Goal: Information Seeking & Learning: Learn about a topic

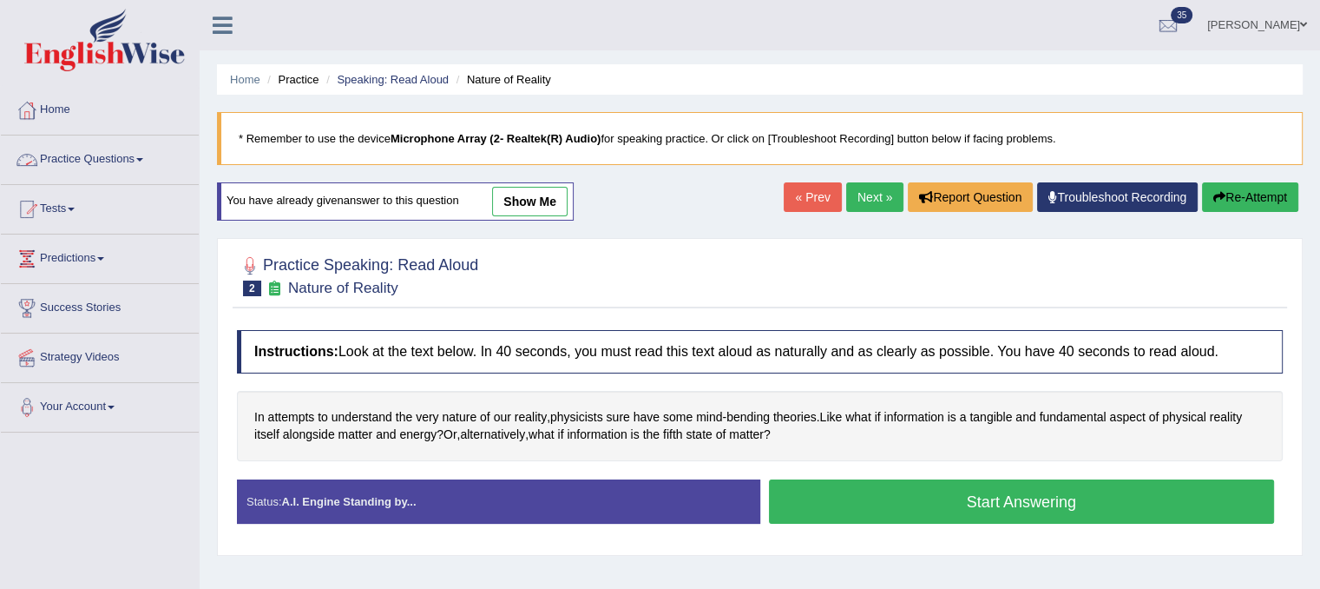
click at [149, 162] on link "Practice Questions" at bounding box center [100, 156] width 198 height 43
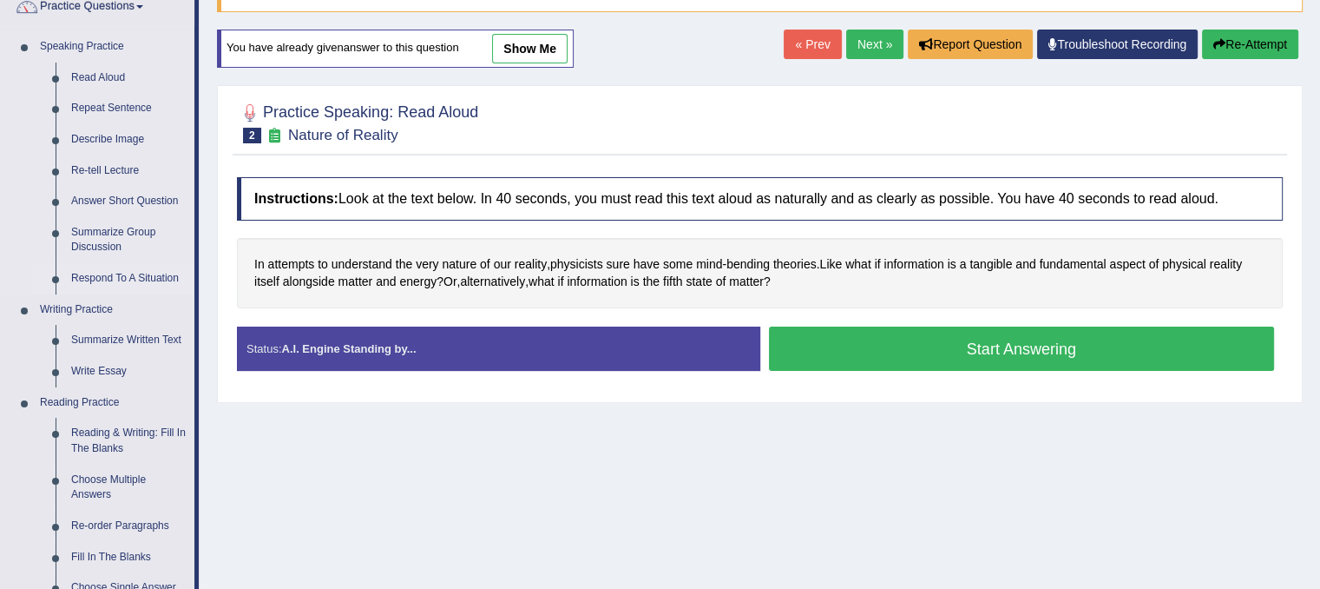
scroll to position [159, 0]
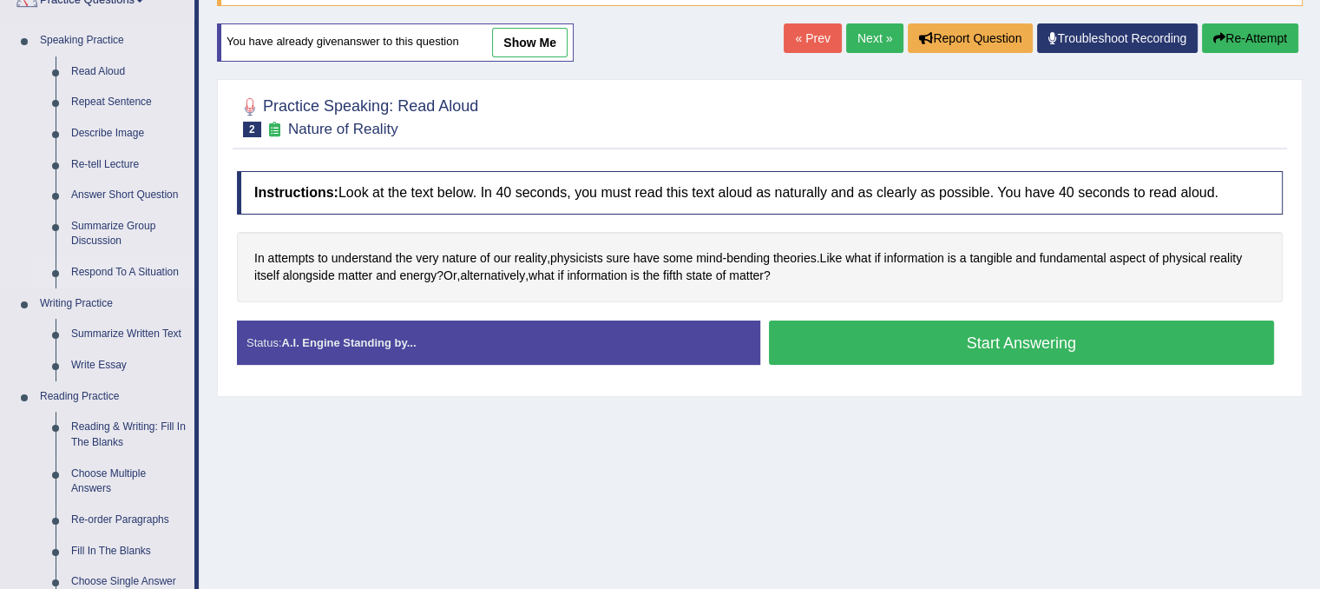
click at [132, 420] on link "Reading & Writing: Fill In The Blanks" at bounding box center [128, 434] width 131 height 46
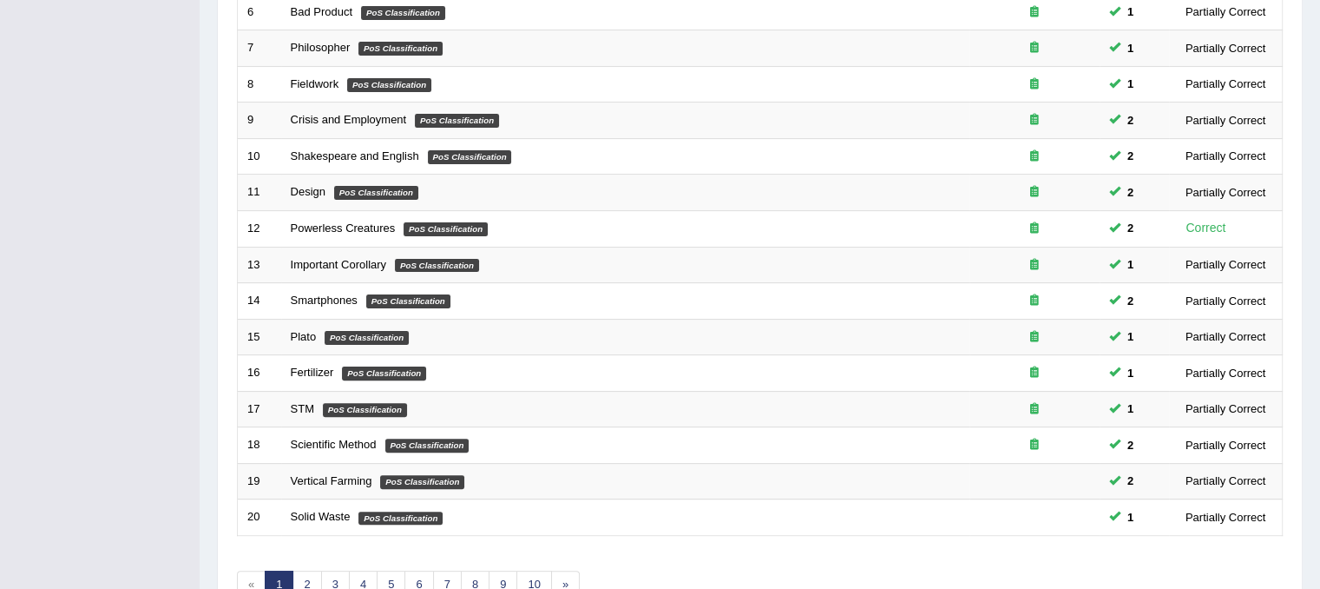
scroll to position [556, 0]
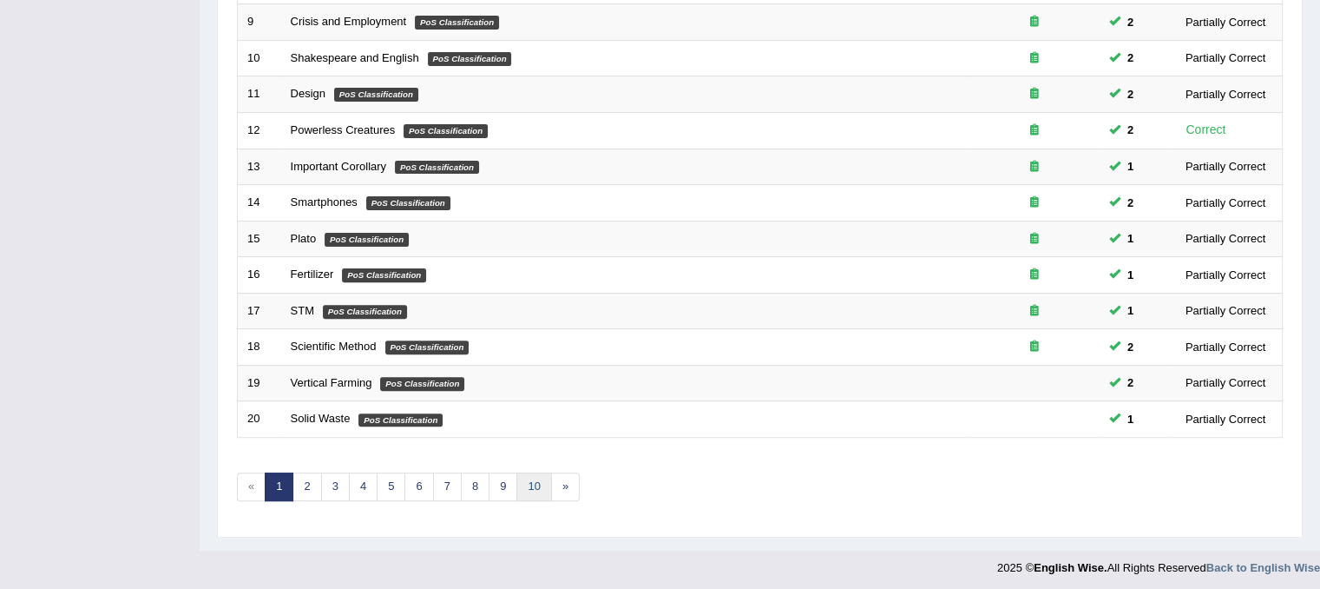
click at [532, 486] on link "10" at bounding box center [533, 486] width 35 height 29
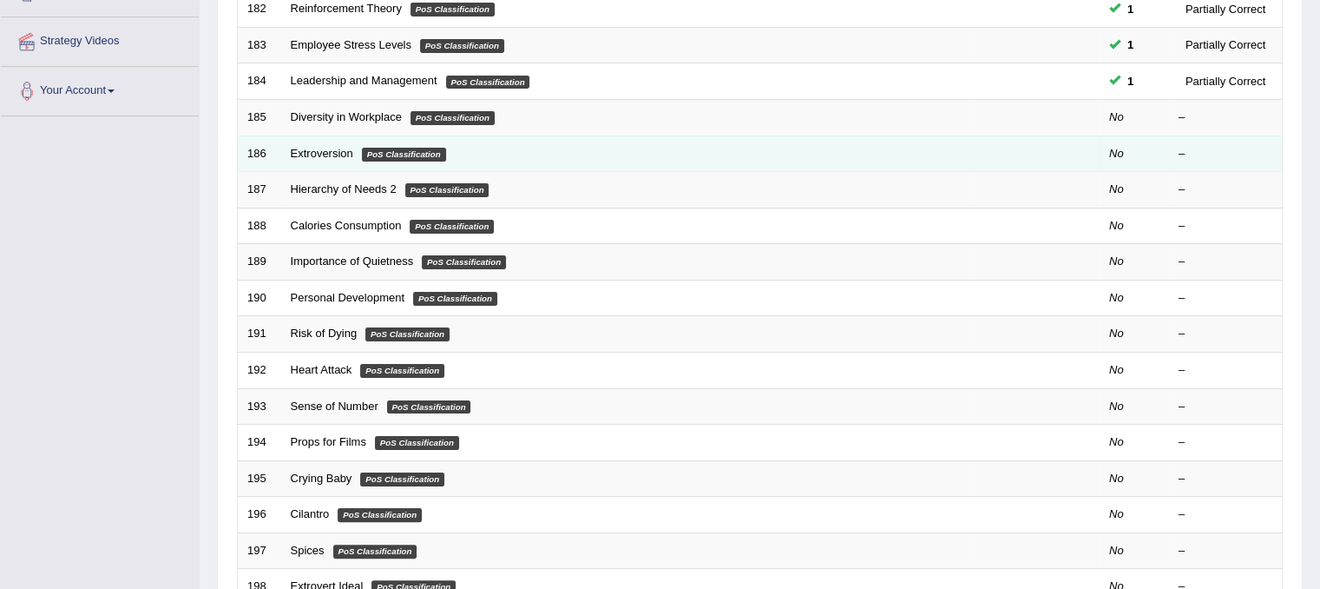
scroll to position [316, 0]
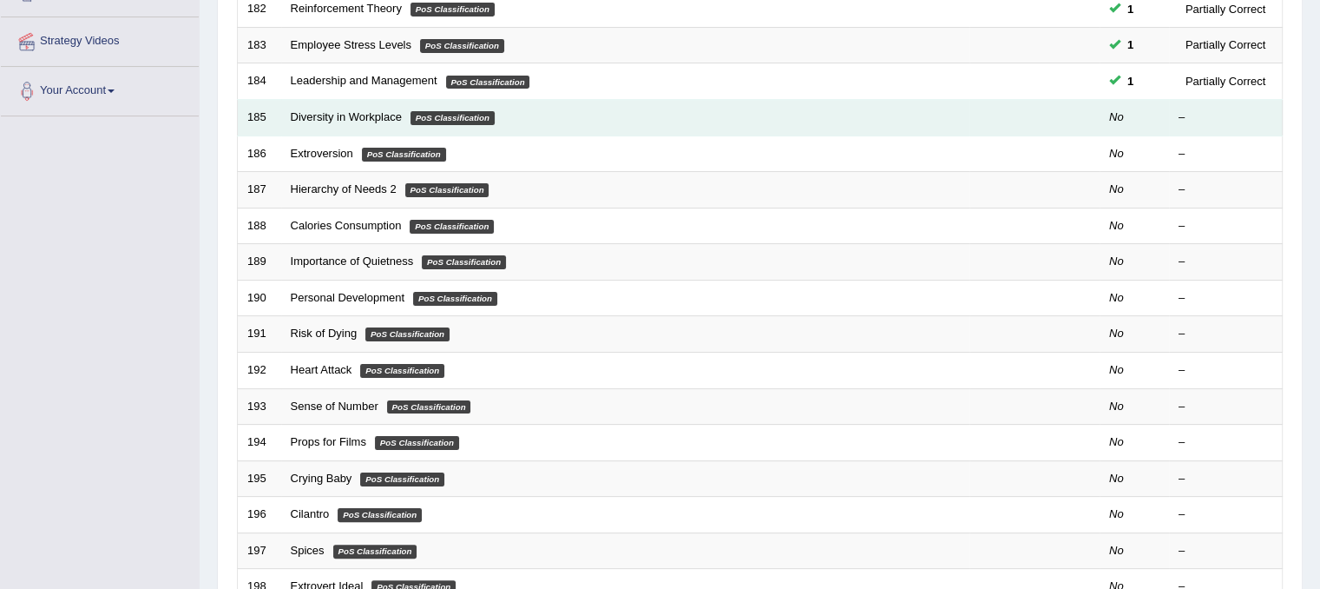
click at [309, 108] on td "Diversity in Workplace PoS Classification" at bounding box center [625, 118] width 688 height 36
click at [311, 112] on link "Diversity in Workplace" at bounding box center [346, 116] width 111 height 13
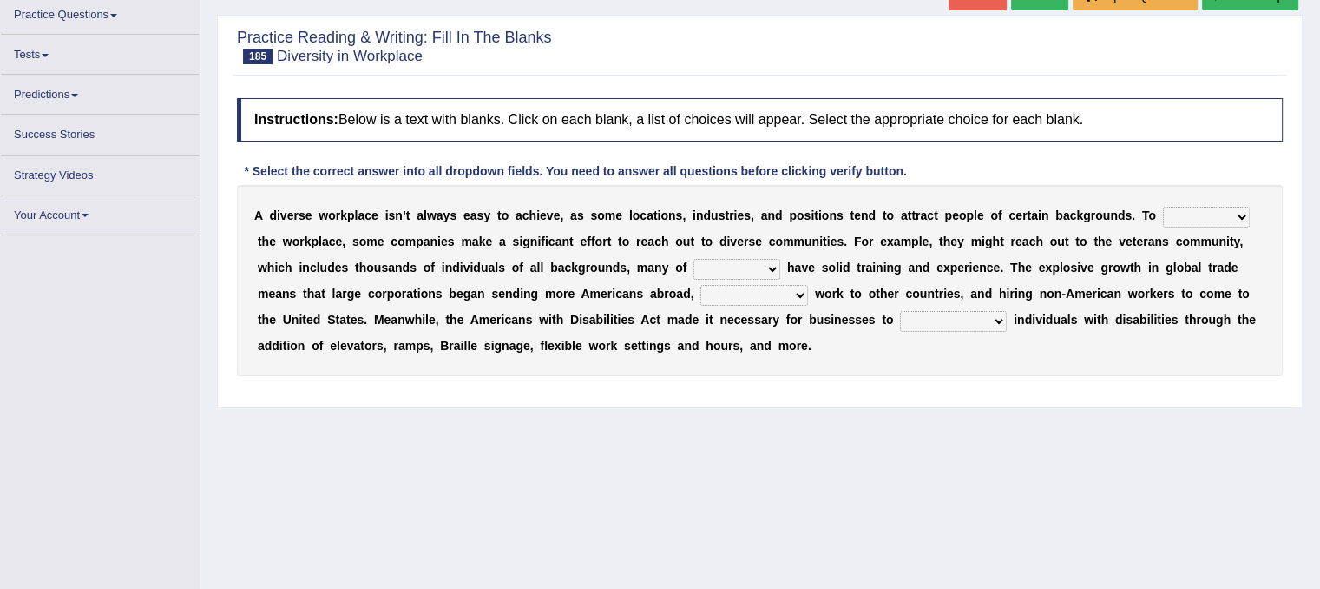
scroll to position [155, 0]
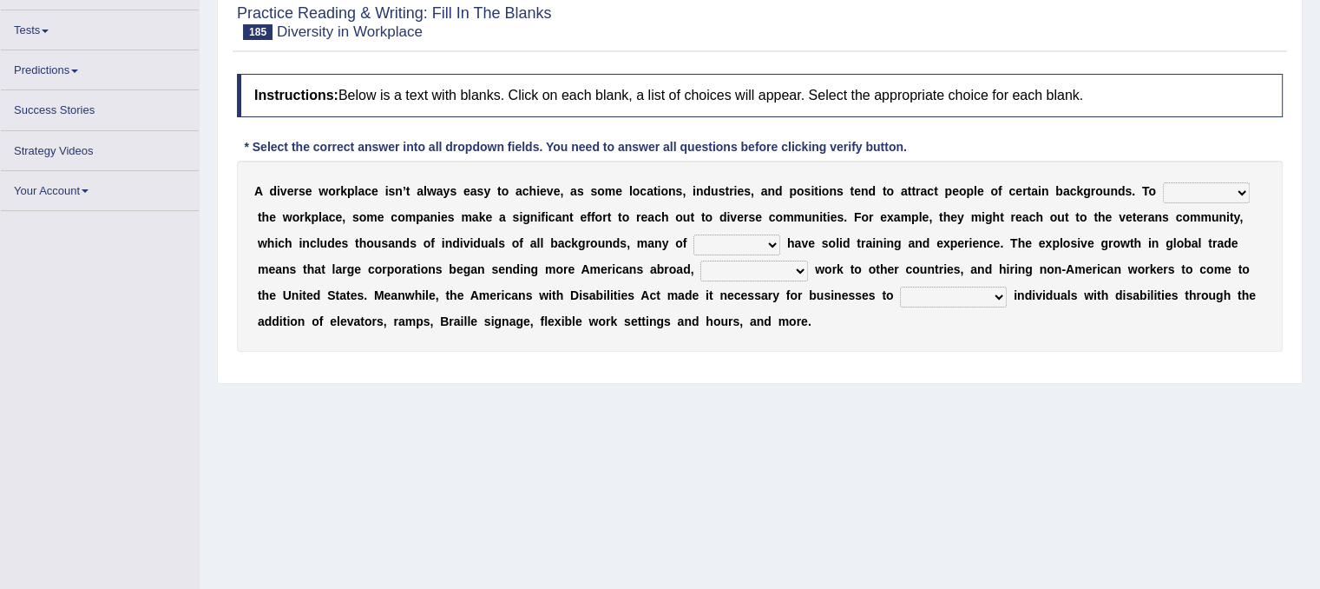
click at [1196, 187] on select "intensify solidify simplify diversify" at bounding box center [1206, 192] width 87 height 21
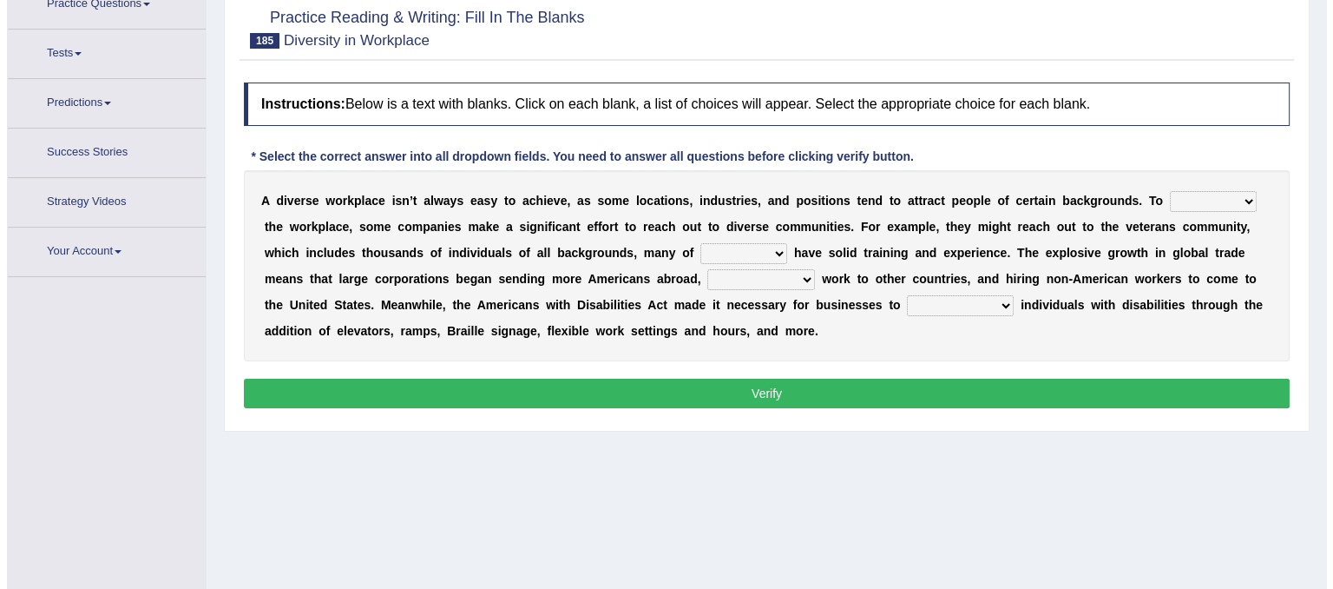
scroll to position [165, 0]
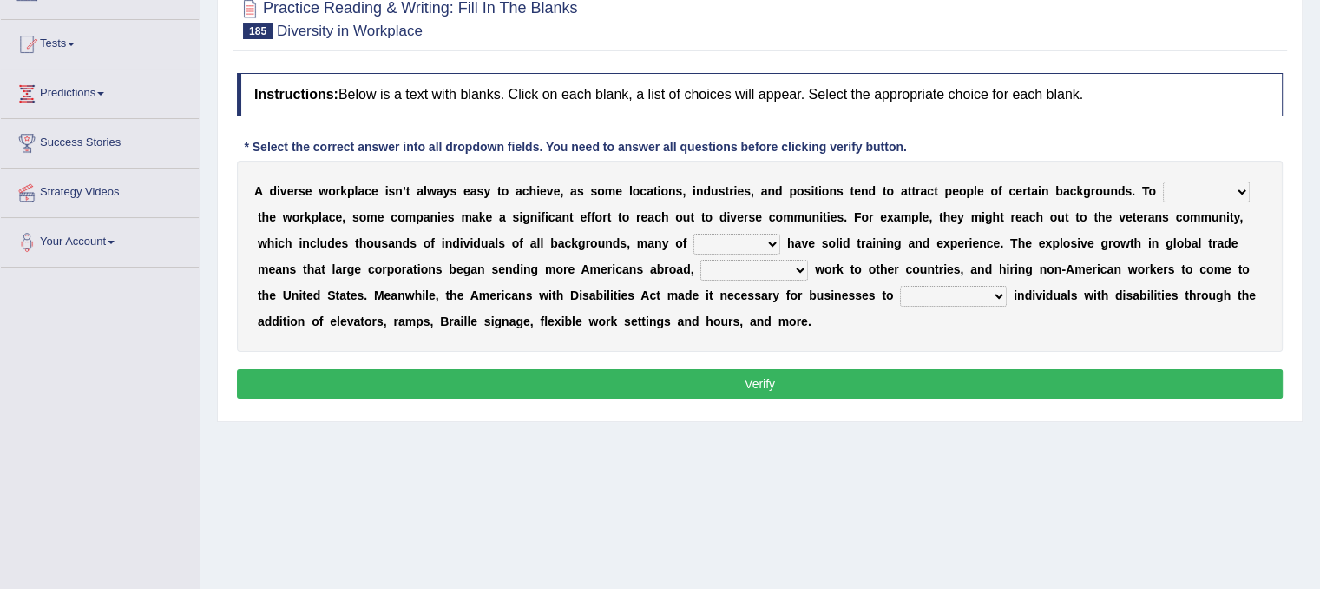
select select "simplify"
click at [1163, 181] on select "intensify solidify simplify diversify" at bounding box center [1206, 191] width 87 height 21
click at [727, 240] on select "which them whom who" at bounding box center [737, 243] width 87 height 21
select select "them"
click at [694, 233] on select "which them whom who" at bounding box center [737, 243] width 87 height 21
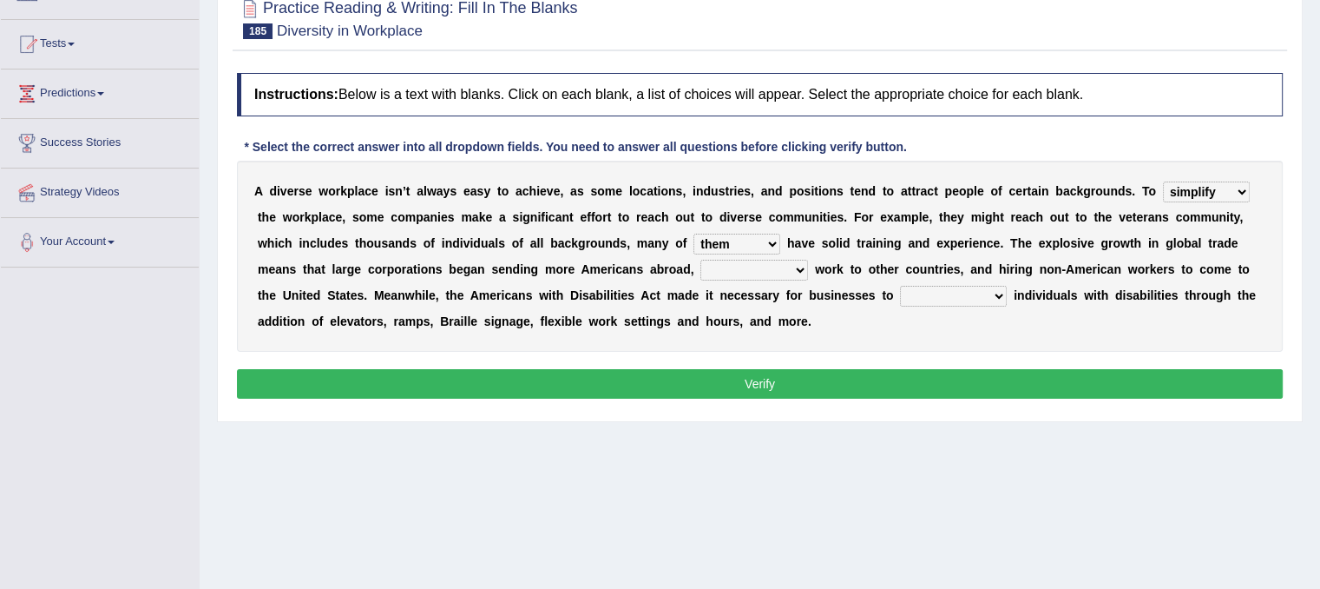
click at [753, 265] on select "outnumbering outperforming outweighing outsourcing" at bounding box center [754, 270] width 108 height 21
select select "outperforming"
click at [700, 260] on select "outnumbering outperforming outweighing outsourcing" at bounding box center [754, 270] width 108 height 21
click at [941, 286] on select "accommodate validate antedate reimburse" at bounding box center [953, 296] width 107 height 21
select select "accommodate"
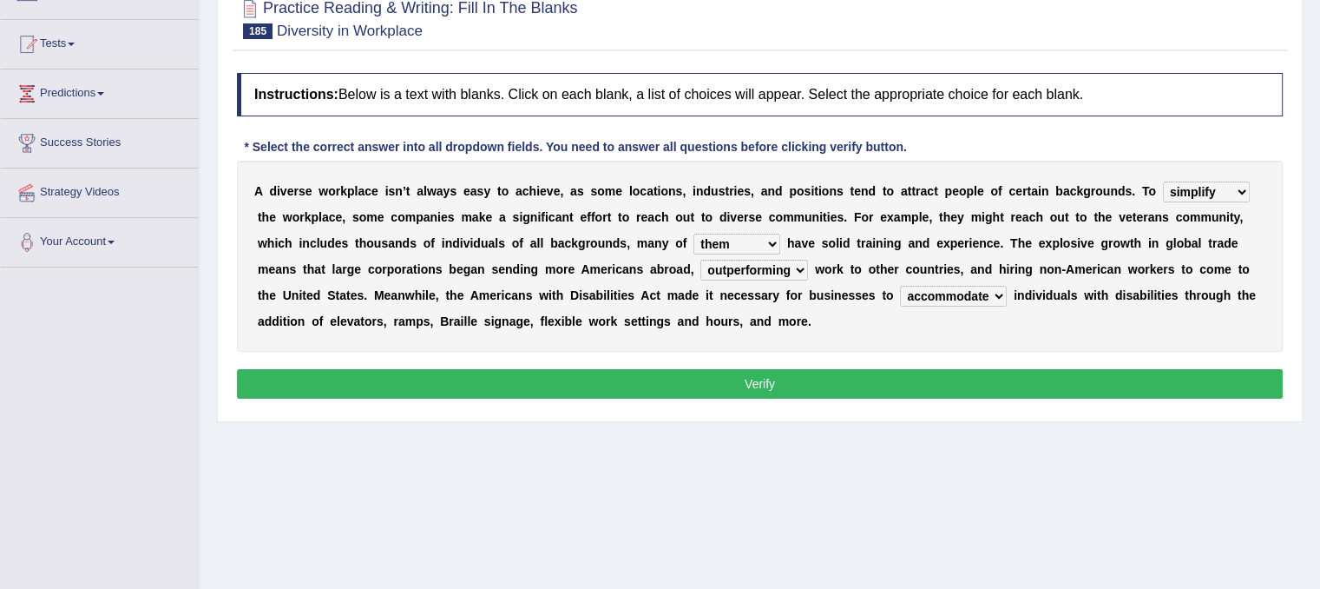
click at [900, 286] on select "accommodate validate antedate reimburse" at bounding box center [953, 296] width 107 height 21
click at [828, 378] on button "Verify" at bounding box center [760, 384] width 1046 height 30
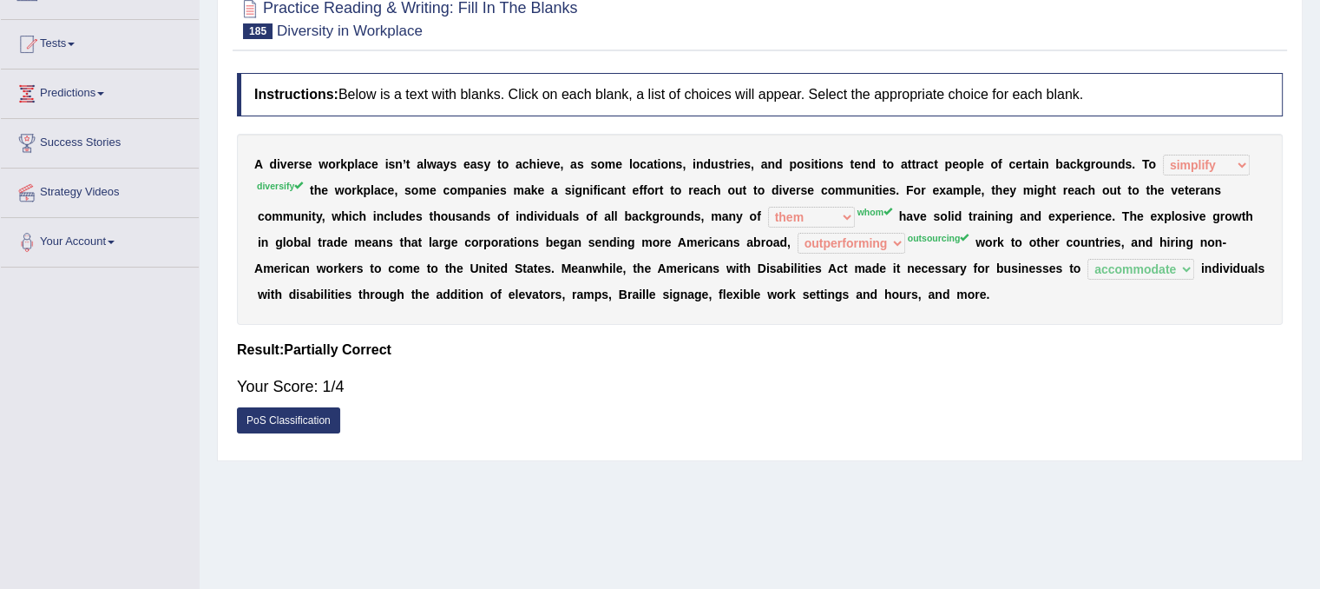
click at [326, 414] on link "PoS Classification" at bounding box center [288, 420] width 103 height 26
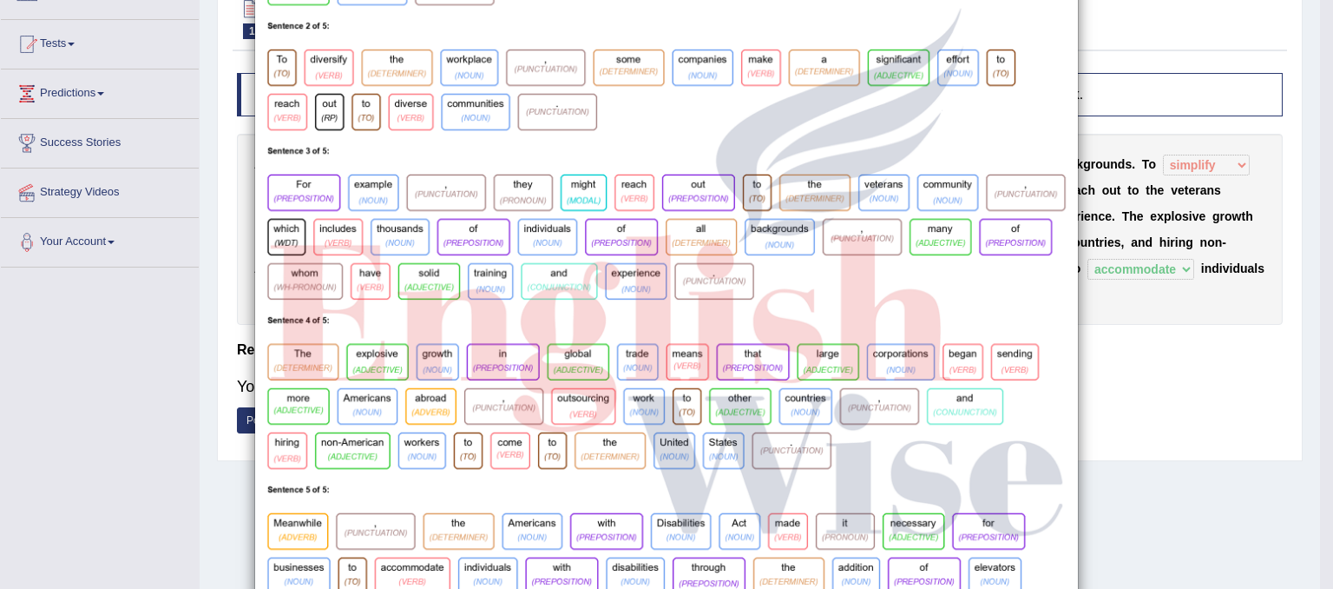
scroll to position [358, 0]
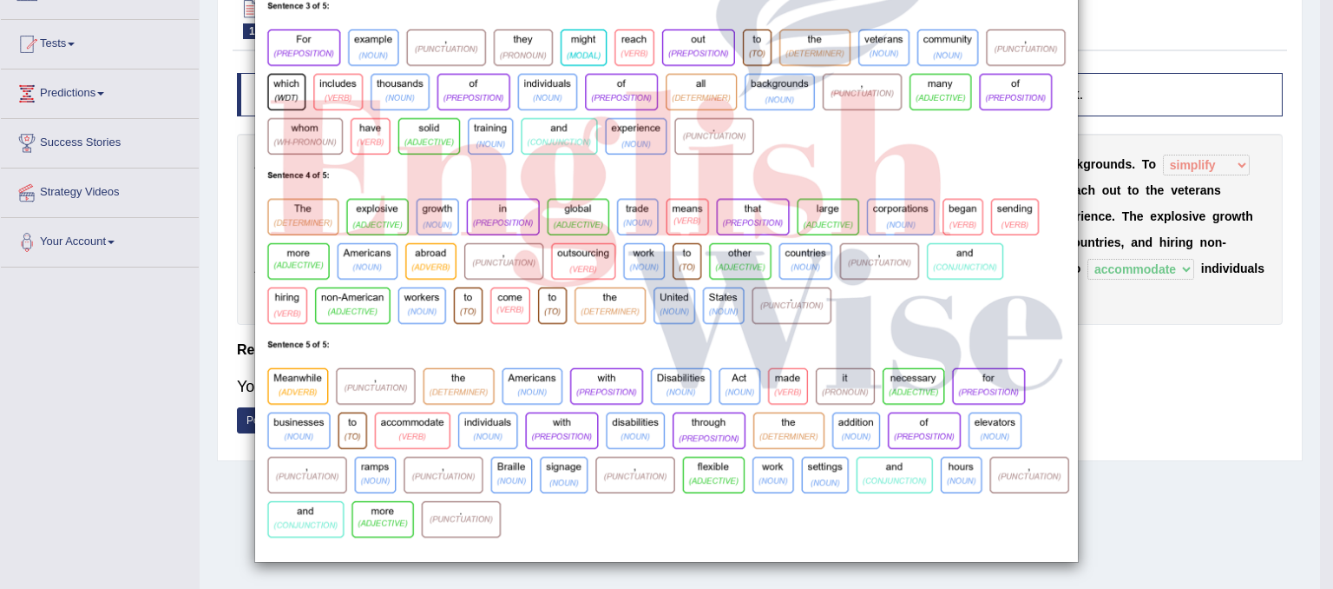
click at [1216, 377] on div "×" at bounding box center [666, 115] width 1333 height 893
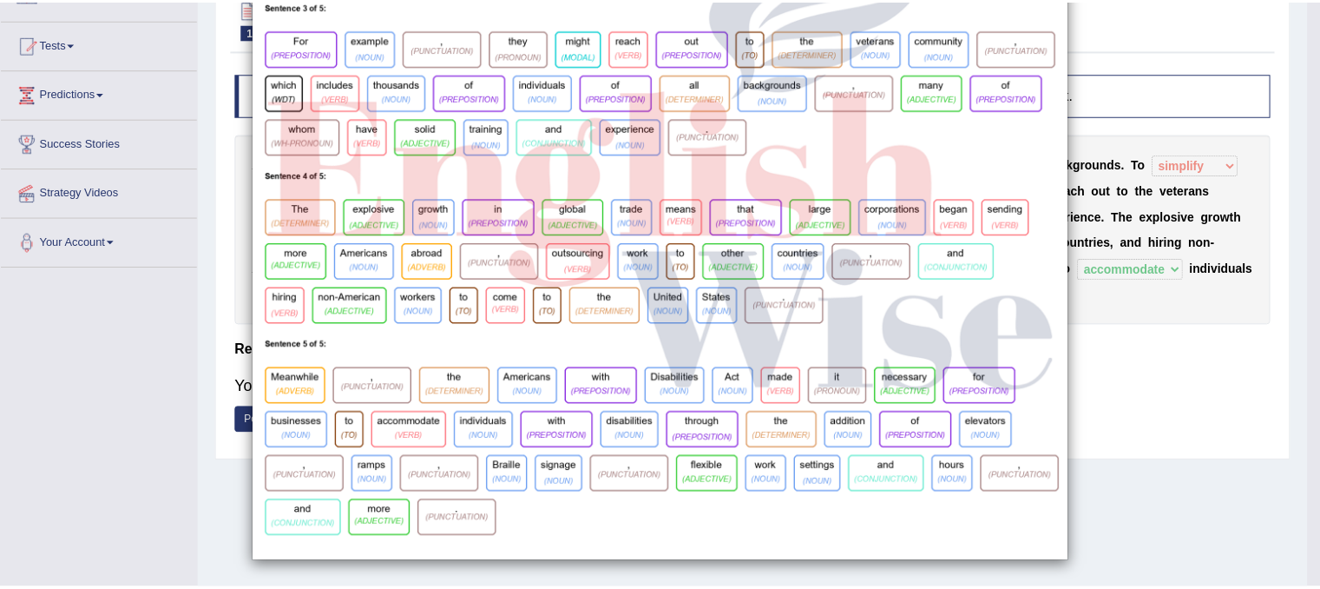
scroll to position [0, 0]
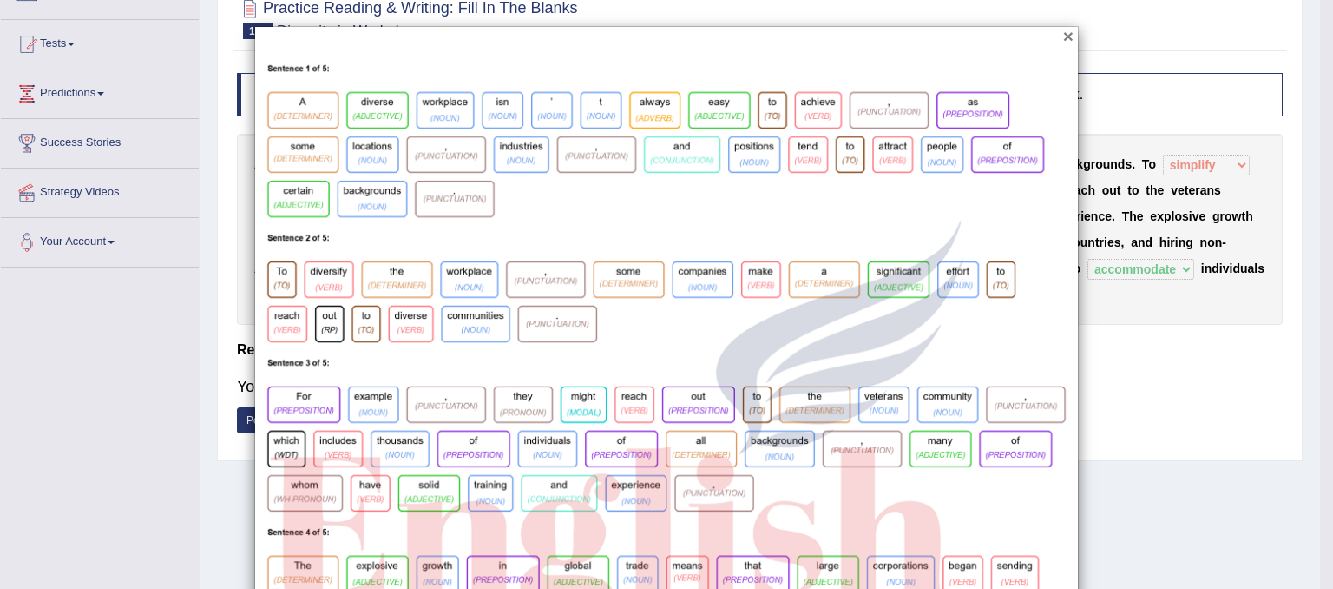
click at [1063, 34] on button "×" at bounding box center [1068, 36] width 10 height 18
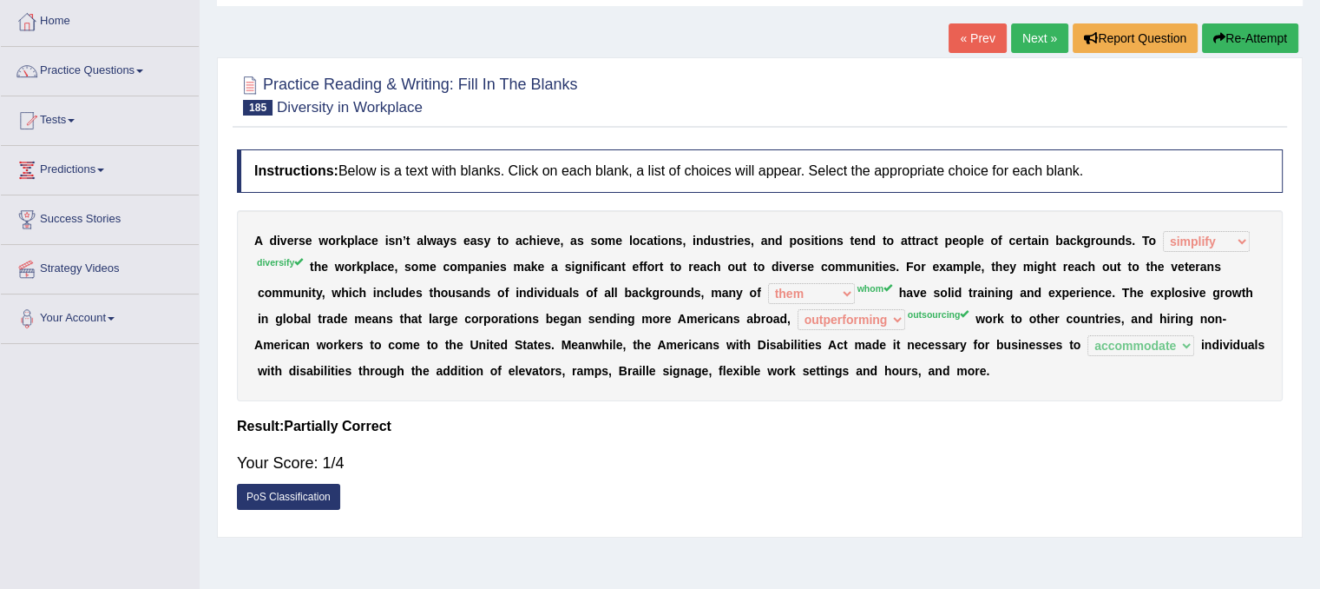
scroll to position [85, 0]
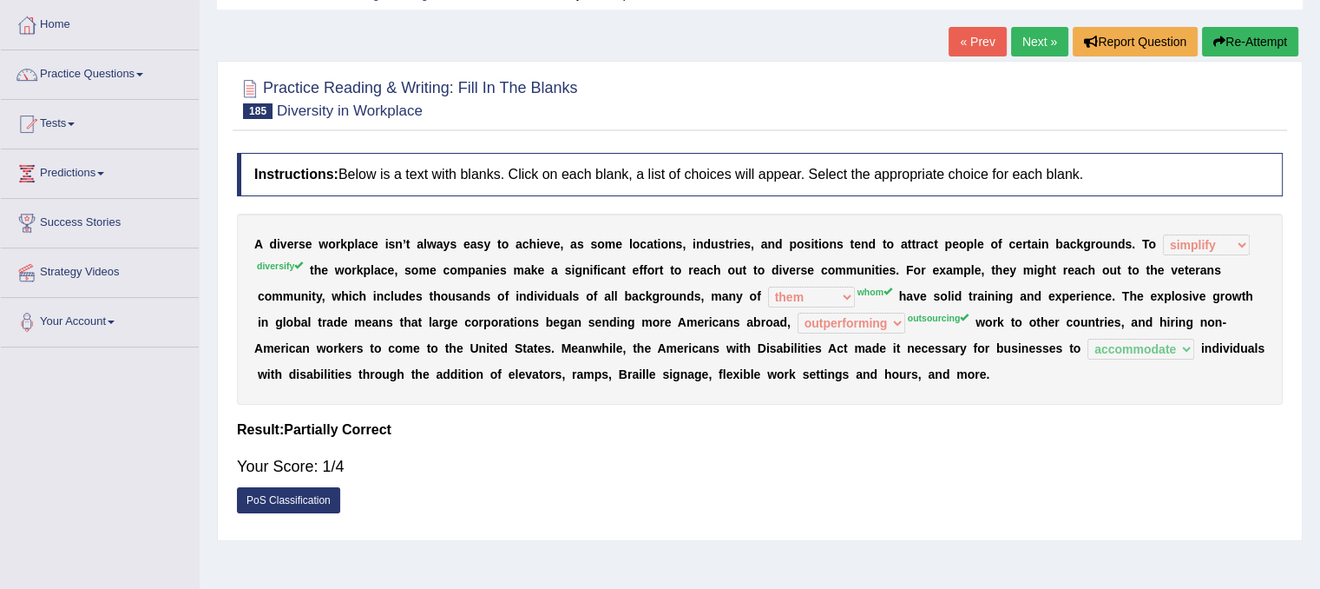
click at [1036, 39] on link "Next »" at bounding box center [1039, 42] width 57 height 30
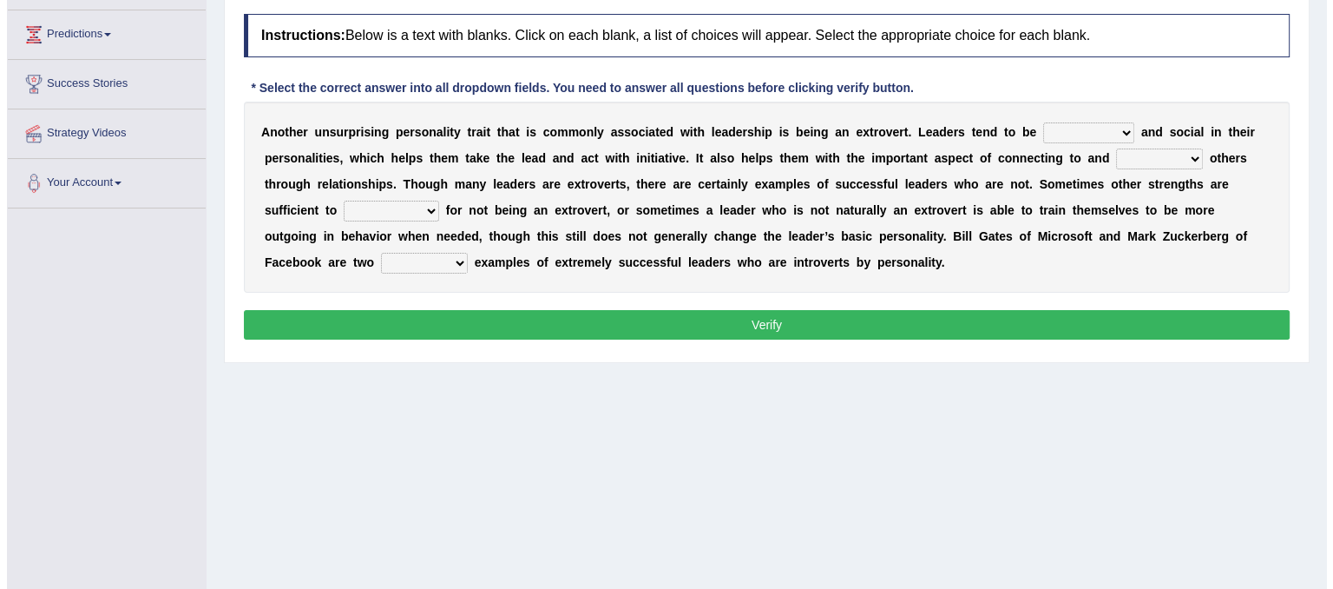
scroll to position [257, 0]
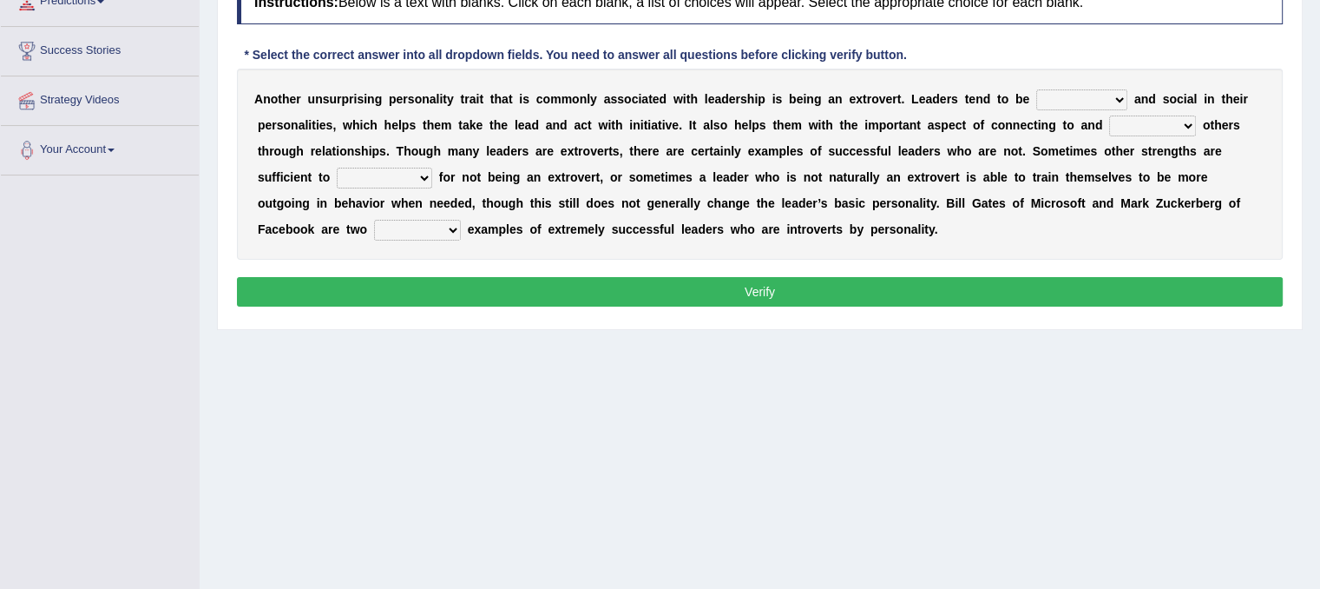
click at [1097, 100] on select "ongoing outrageous outgoing forgoing" at bounding box center [1081, 99] width 91 height 21
select select "outrageous"
click at [1036, 89] on select "ongoing outrageous outgoing forgoing" at bounding box center [1081, 99] width 91 height 21
click at [1151, 122] on select "inspired respiring inspiring respired" at bounding box center [1152, 125] width 87 height 21
select select "inspiring"
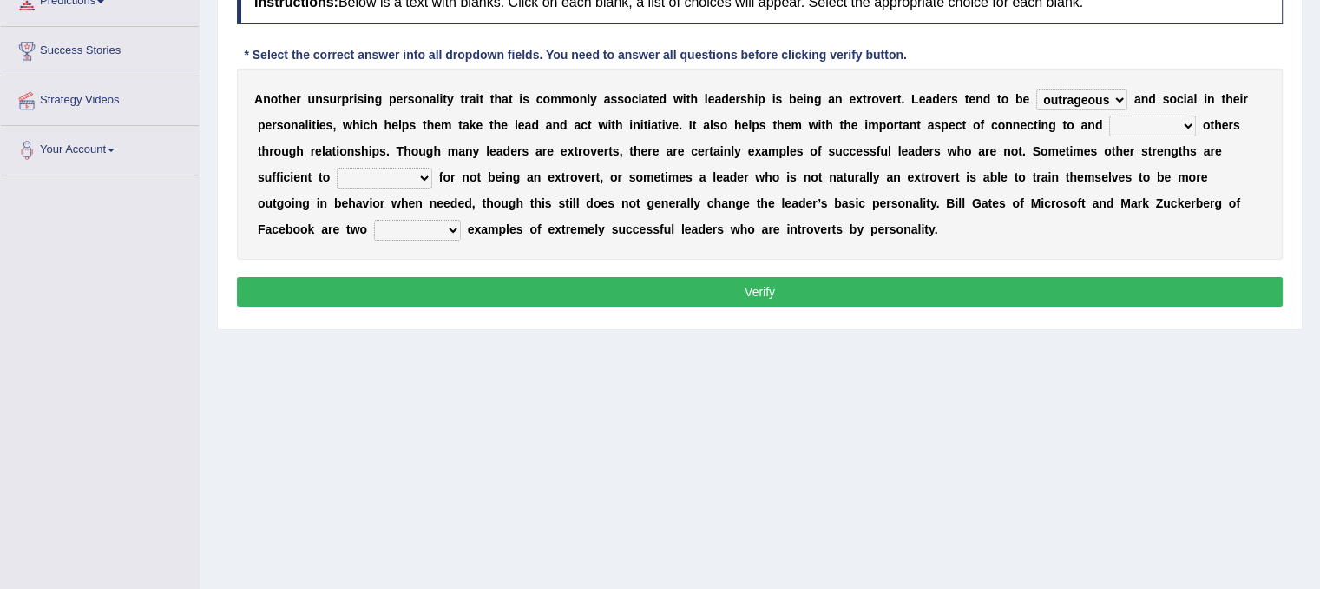
click at [1109, 115] on select "inspired respiring inspiring respired" at bounding box center [1152, 125] width 87 height 21
click at [402, 178] on select "compensate decorate navigate corporate" at bounding box center [384, 178] width 95 height 21
select select "navigate"
click at [337, 168] on select "compensate decorate navigate corporate" at bounding box center [384, 178] width 95 height 21
click at [437, 227] on select "potent pertinent prominent immanent" at bounding box center [417, 230] width 87 height 21
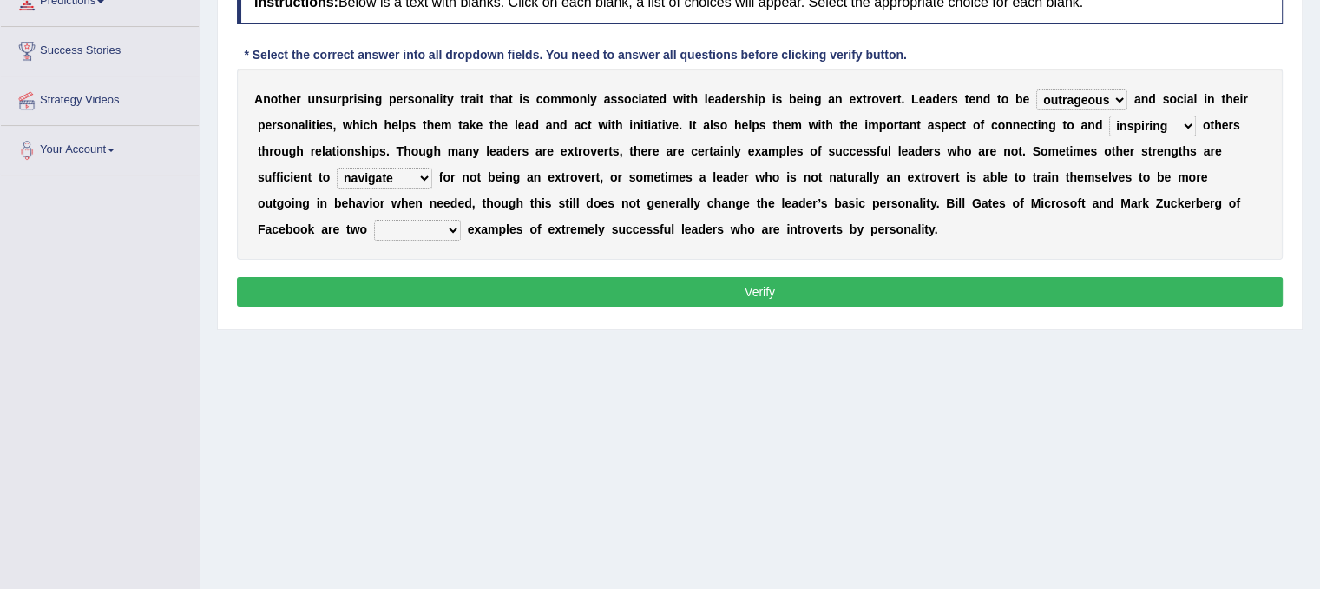
select select "prominent"
click at [374, 220] on select "potent pertinent prominent immanent" at bounding box center [417, 230] width 87 height 21
click at [496, 286] on button "Verify" at bounding box center [760, 292] width 1046 height 30
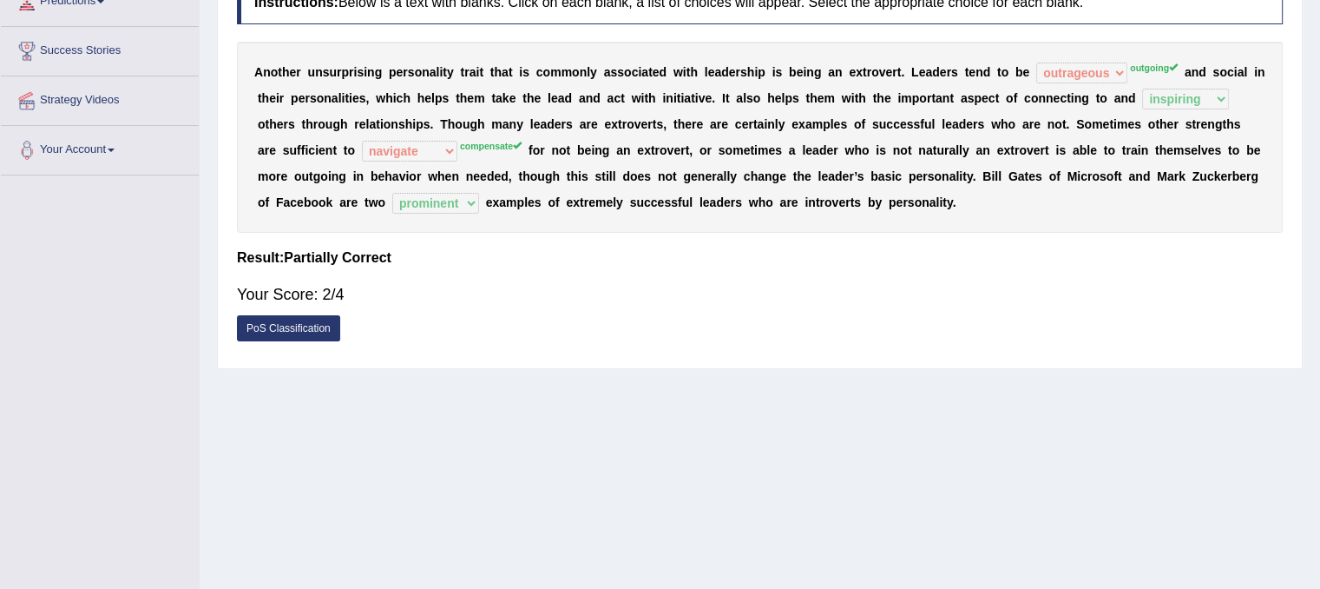
click at [324, 327] on link "PoS Classification" at bounding box center [288, 328] width 103 height 26
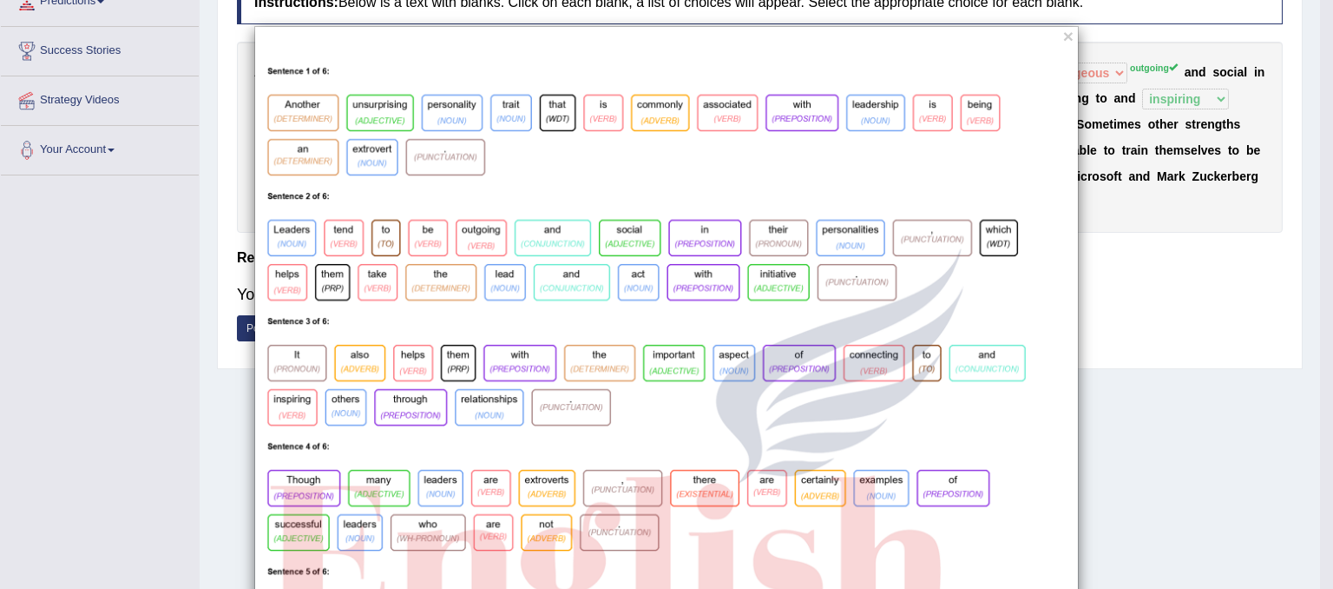
click at [1087, 322] on div "×" at bounding box center [666, 501] width 1333 height 950
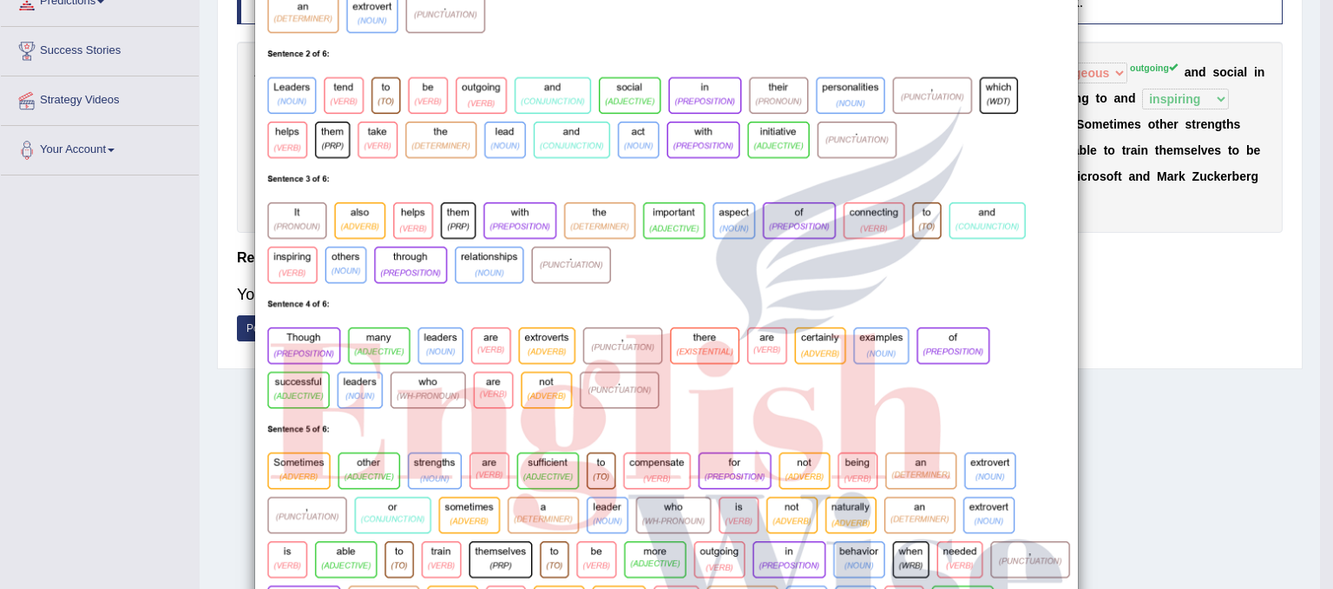
scroll to position [155, 0]
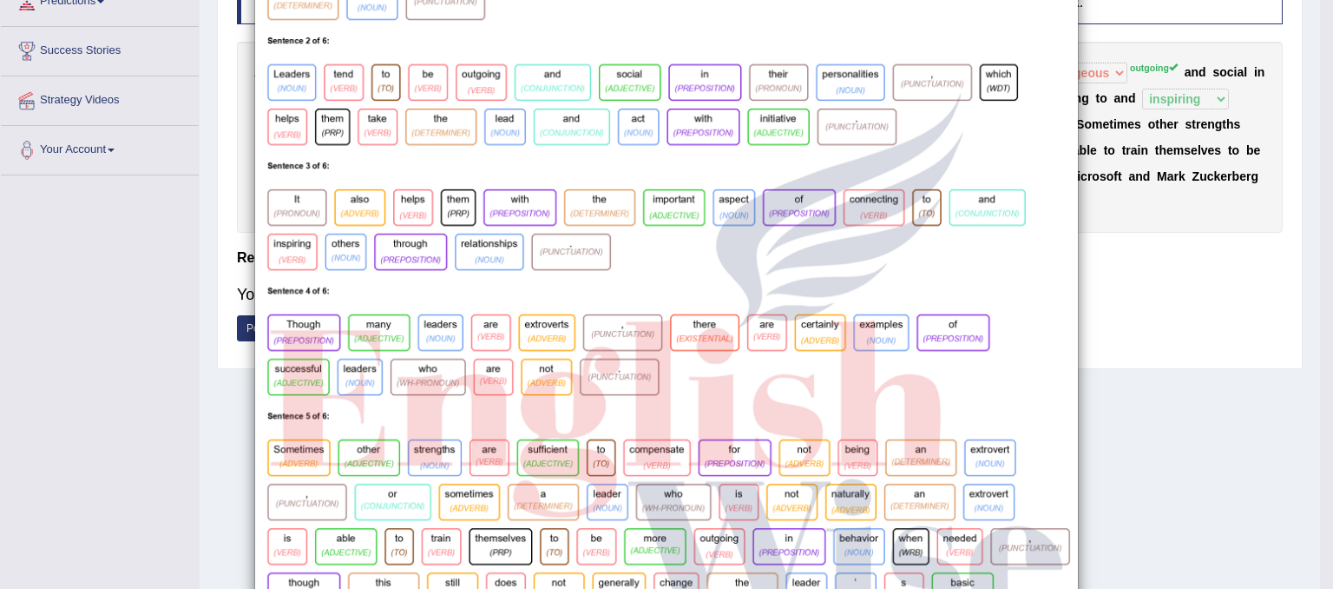
click at [1240, 278] on div "×" at bounding box center [666, 346] width 1333 height 950
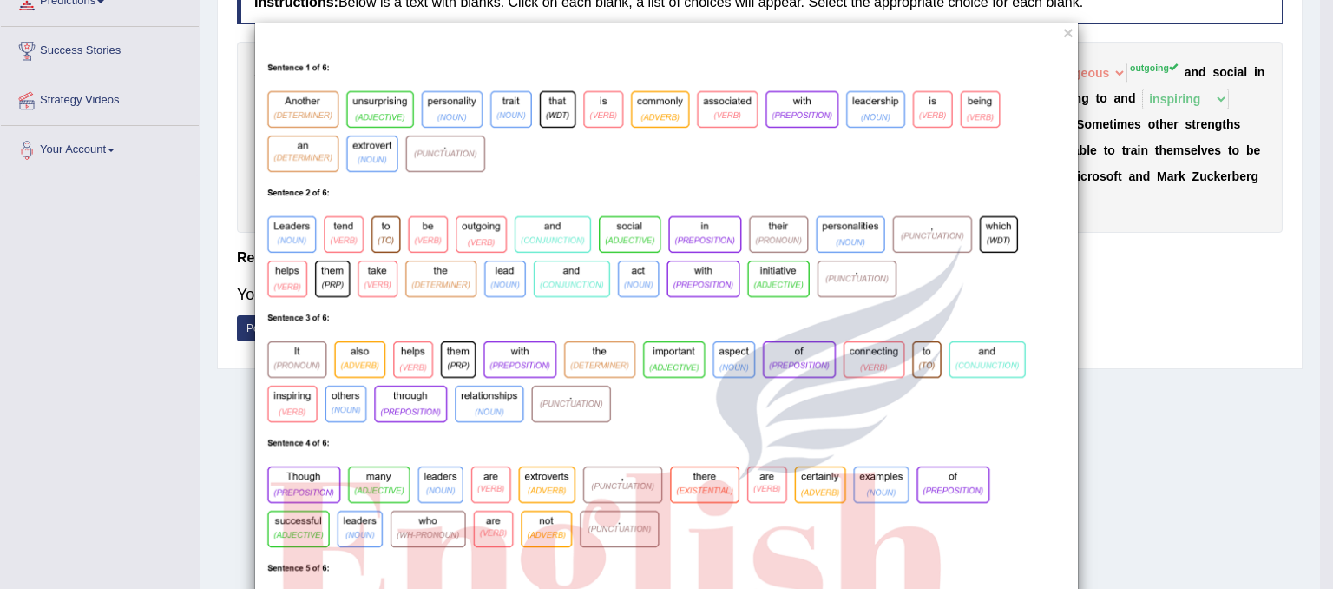
scroll to position [0, 0]
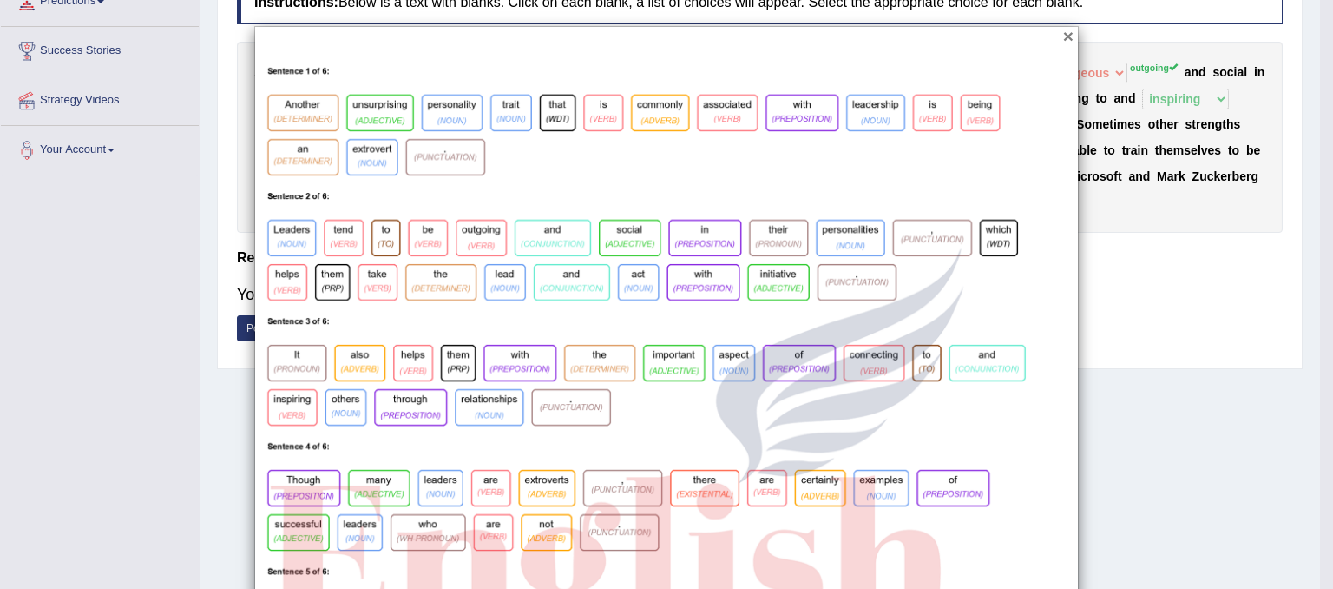
click at [1063, 34] on button "×" at bounding box center [1068, 36] width 10 height 18
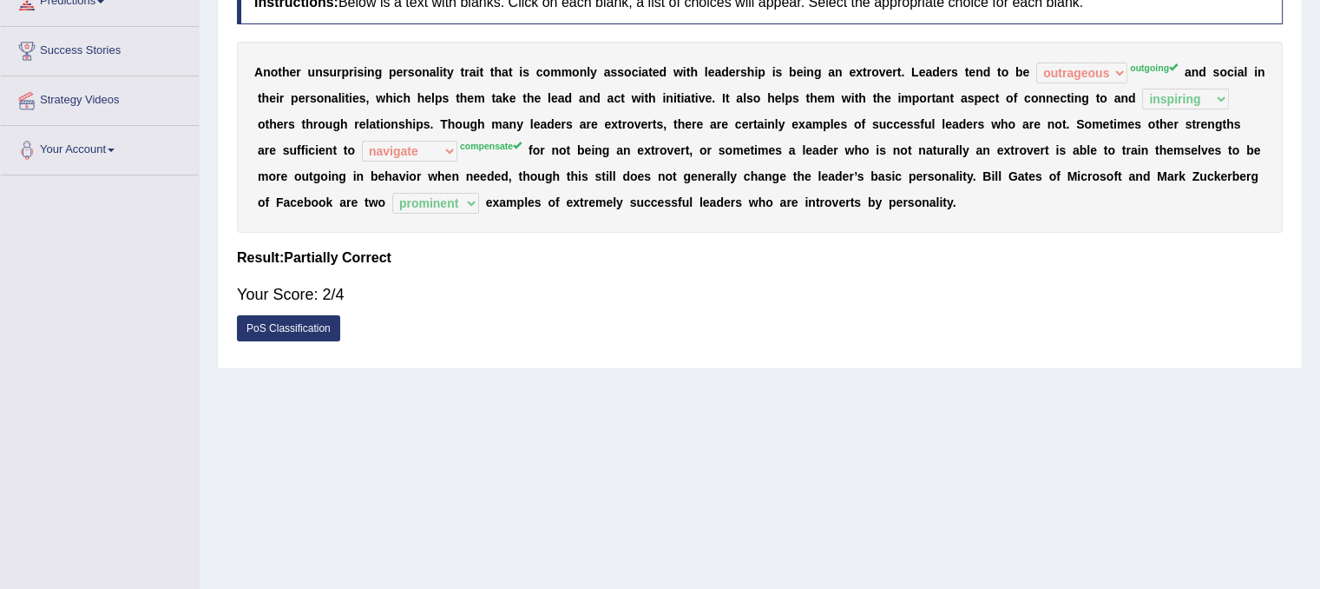
click at [278, 327] on link "PoS Classification" at bounding box center [288, 328] width 103 height 26
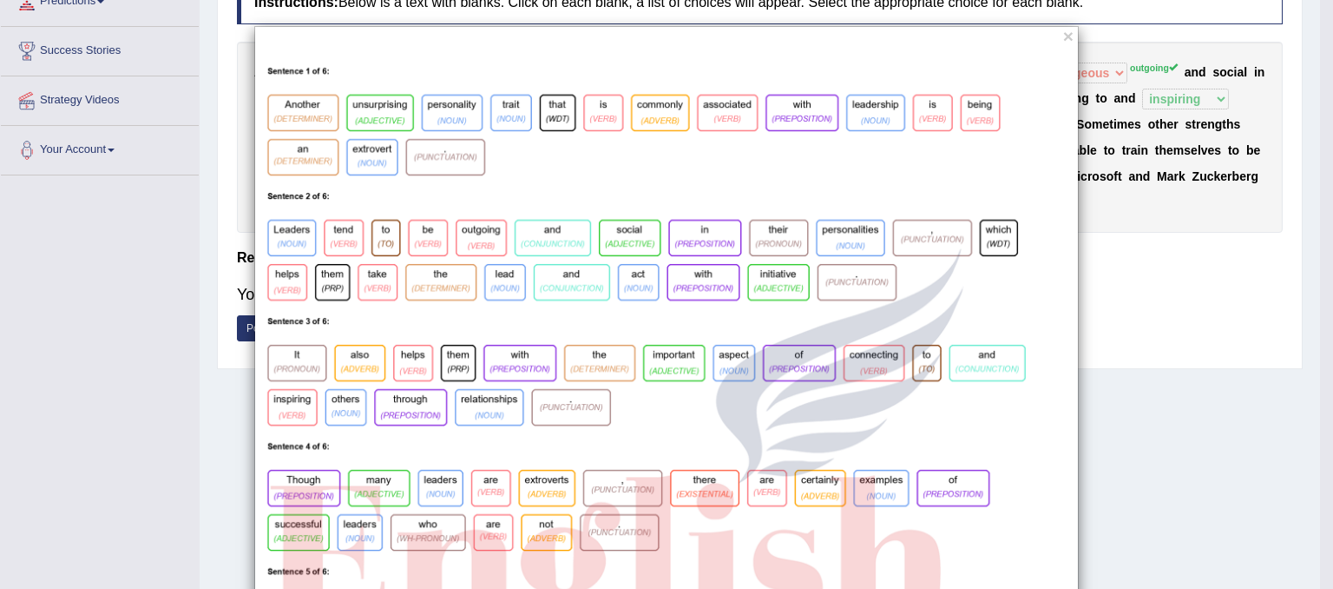
click at [1068, 32] on div "×" at bounding box center [666, 501] width 825 height 950
click at [1063, 33] on button "×" at bounding box center [1068, 36] width 10 height 18
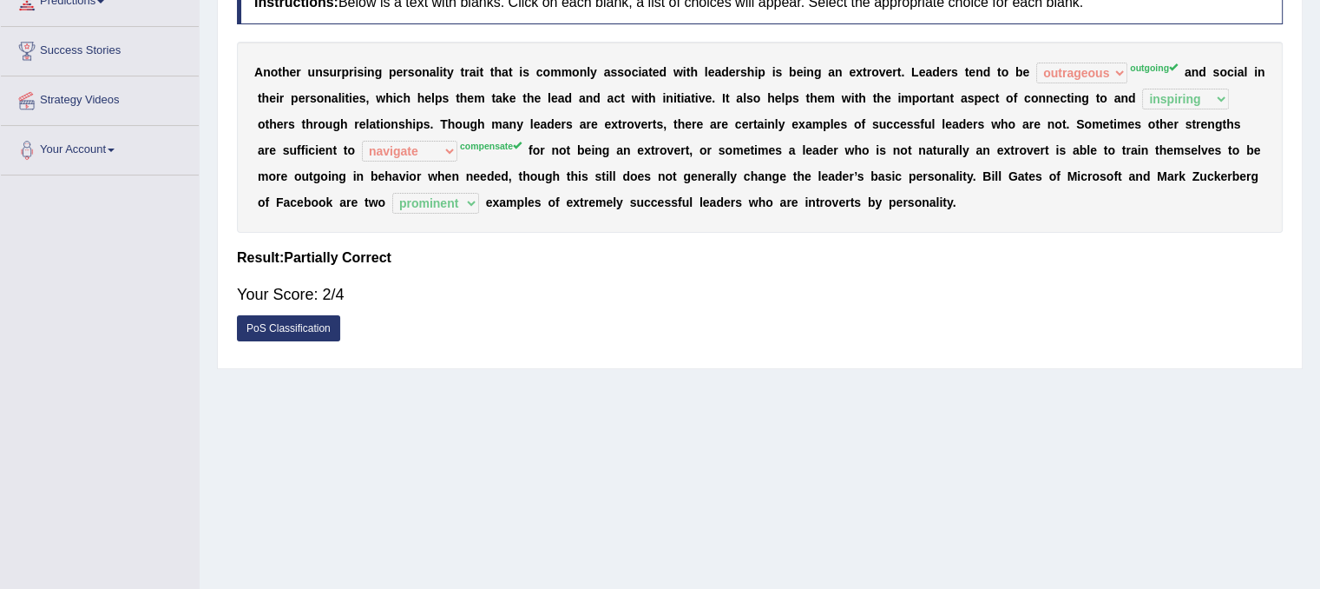
click at [286, 327] on link "PoS Classification" at bounding box center [288, 328] width 103 height 26
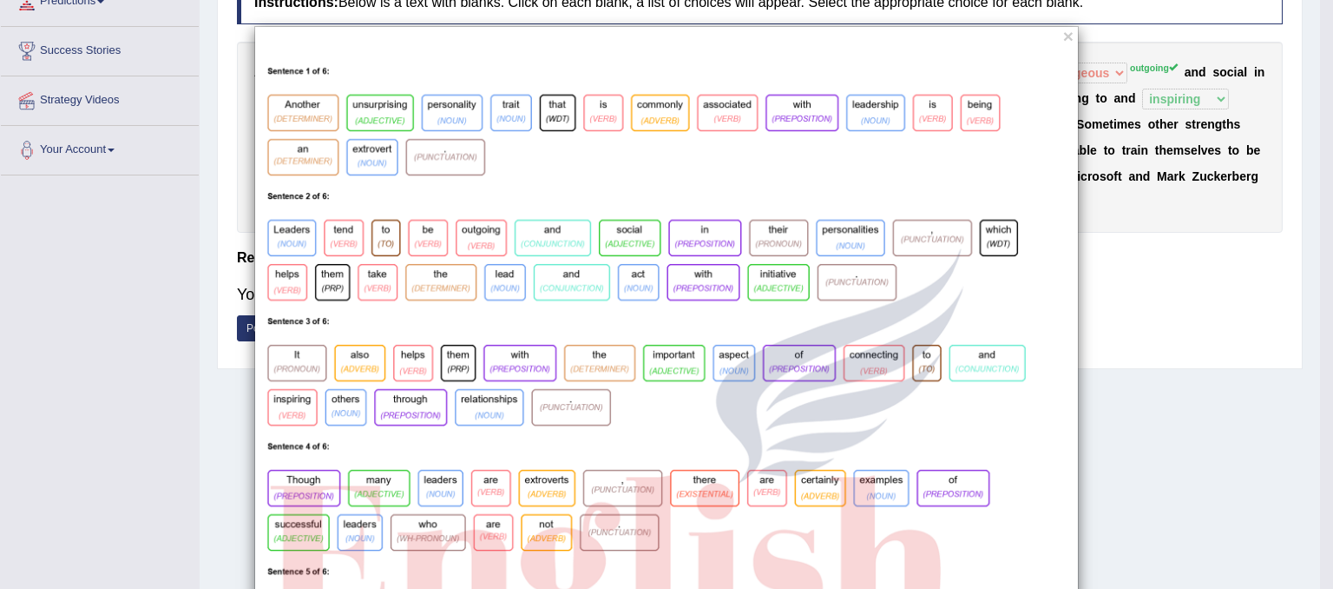
click at [1053, 40] on div "×" at bounding box center [666, 501] width 825 height 950
click at [1063, 31] on button "×" at bounding box center [1068, 36] width 10 height 18
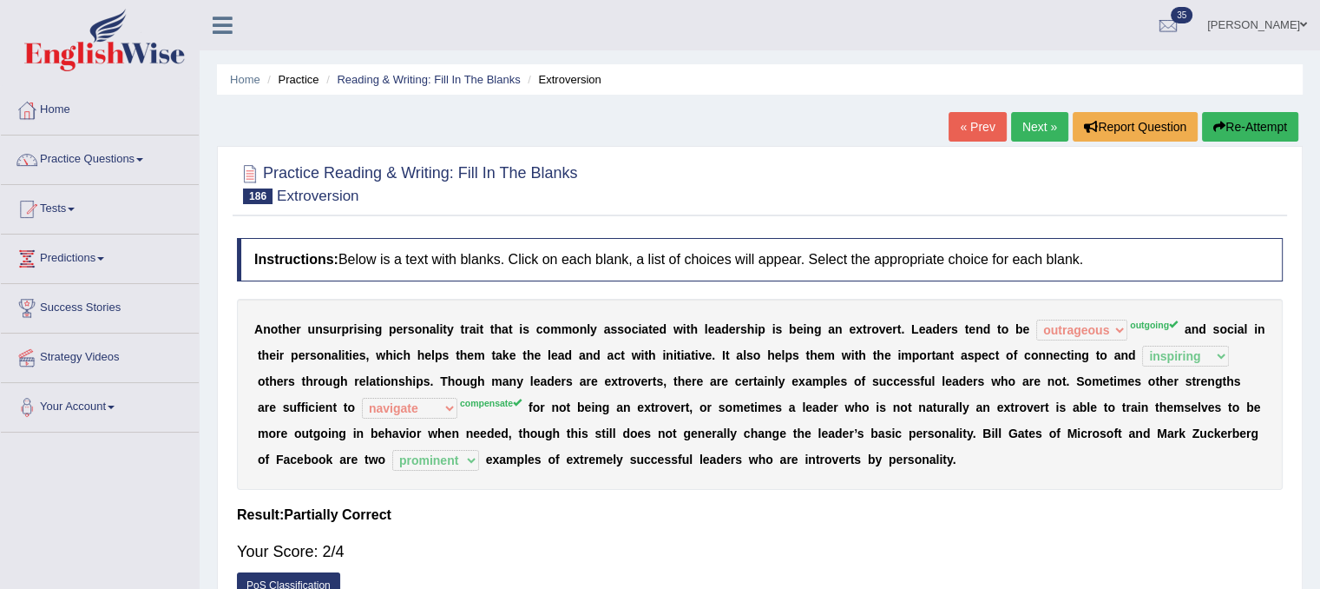
click at [1025, 134] on link "Next »" at bounding box center [1039, 127] width 57 height 30
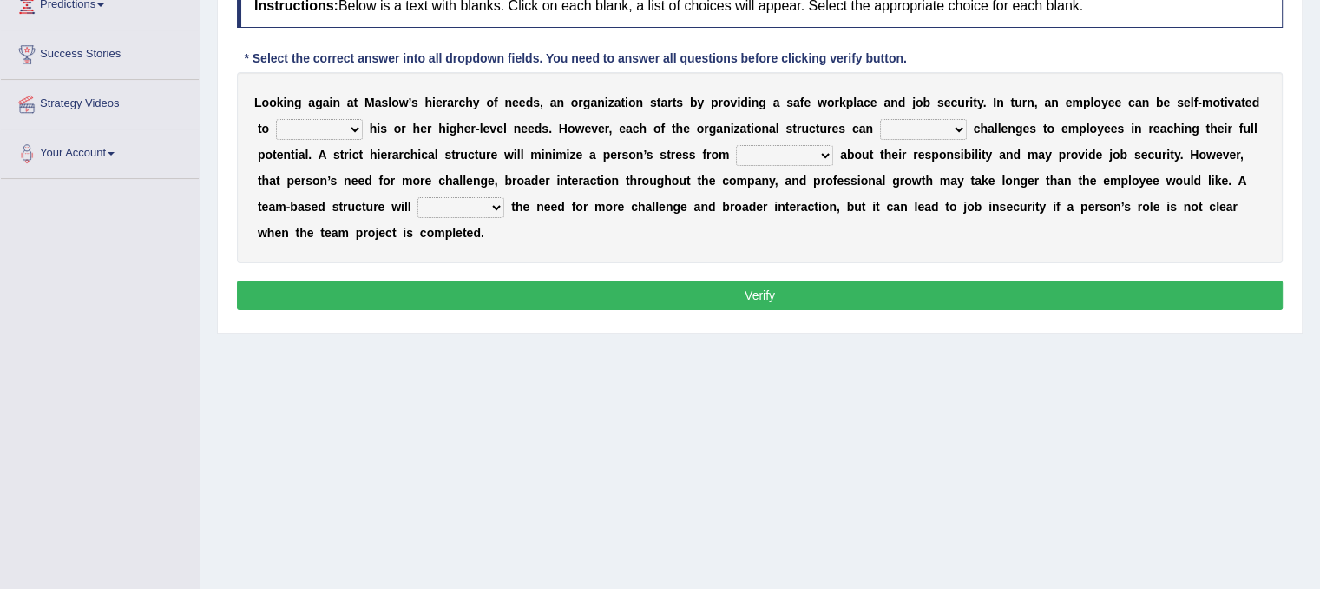
scroll to position [295, 0]
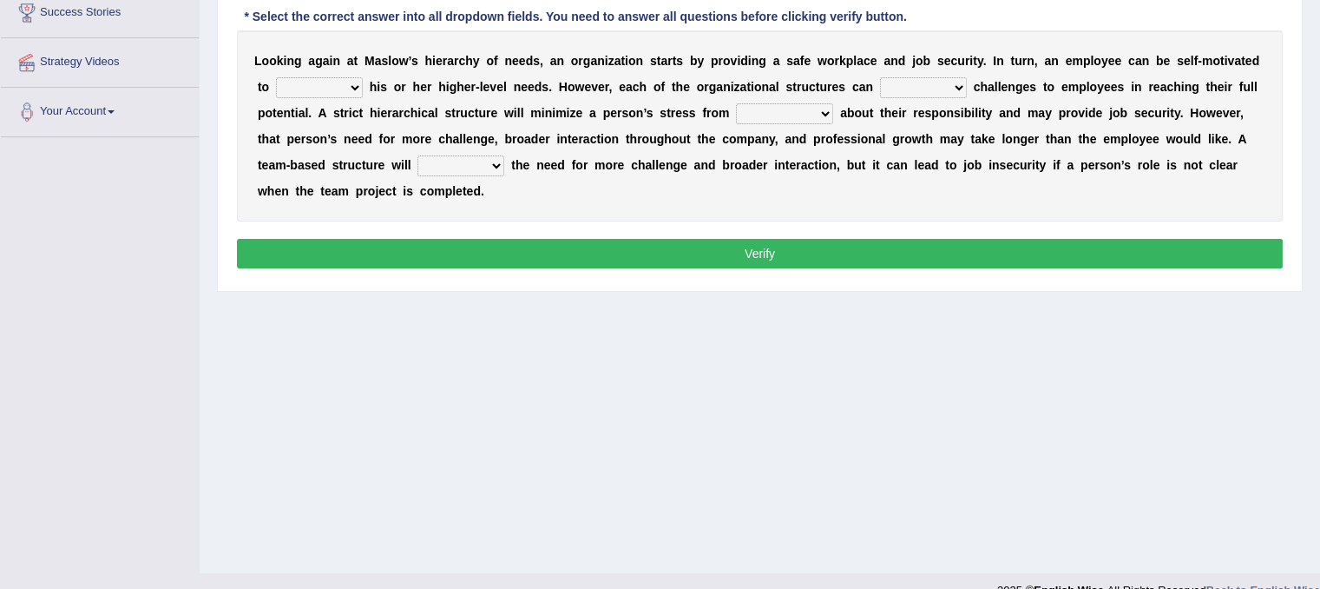
click at [349, 93] on select "fulfill refill relate revive" at bounding box center [319, 87] width 87 height 21
select select "fulfill"
click at [276, 77] on select "fulfill refill relate revive" at bounding box center [319, 87] width 87 height 21
click at [935, 81] on select "hose pose poise dose" at bounding box center [923, 87] width 87 height 21
select select "pose"
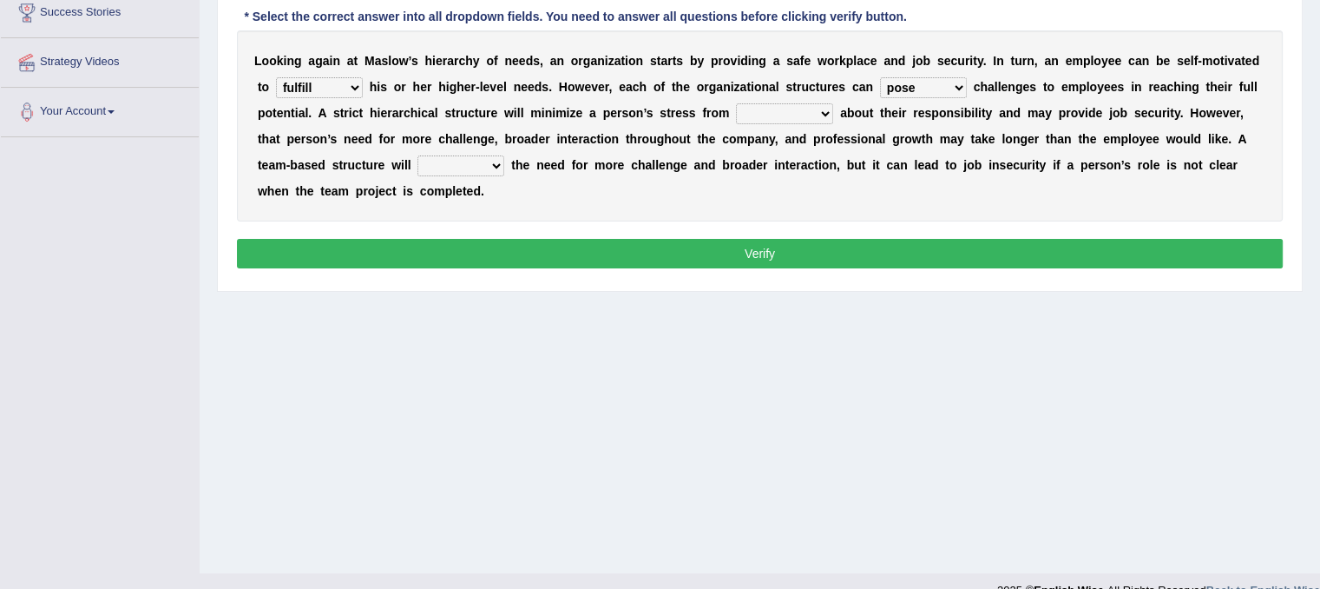
click at [880, 77] on select "hose pose poise dose" at bounding box center [923, 87] width 87 height 21
click at [814, 118] on select "ambiguity accessibility individuality punctuality" at bounding box center [784, 113] width 97 height 21
select select "ambiguity"
click at [736, 103] on select "ambiguity accessibility individuality punctuality" at bounding box center [784, 113] width 97 height 21
click at [467, 161] on select "compress confess depress address" at bounding box center [461, 165] width 87 height 21
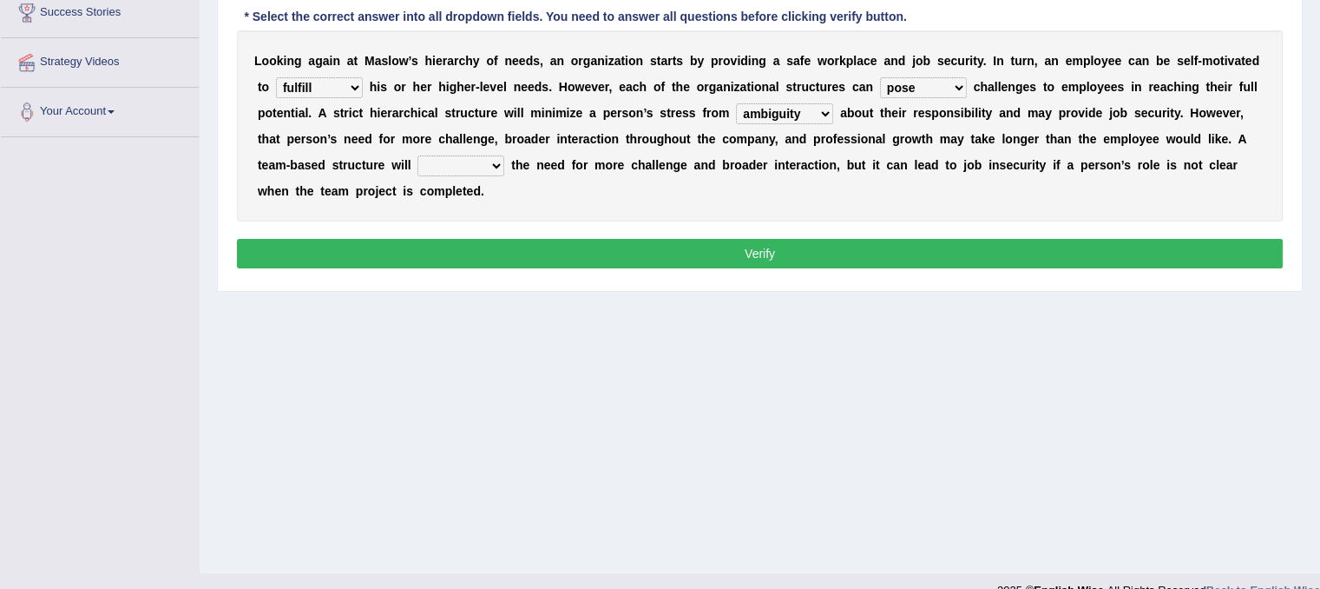
select select "address"
click at [418, 155] on select "compress confess depress address" at bounding box center [461, 165] width 87 height 21
click at [483, 256] on button "Verify" at bounding box center [760, 254] width 1046 height 30
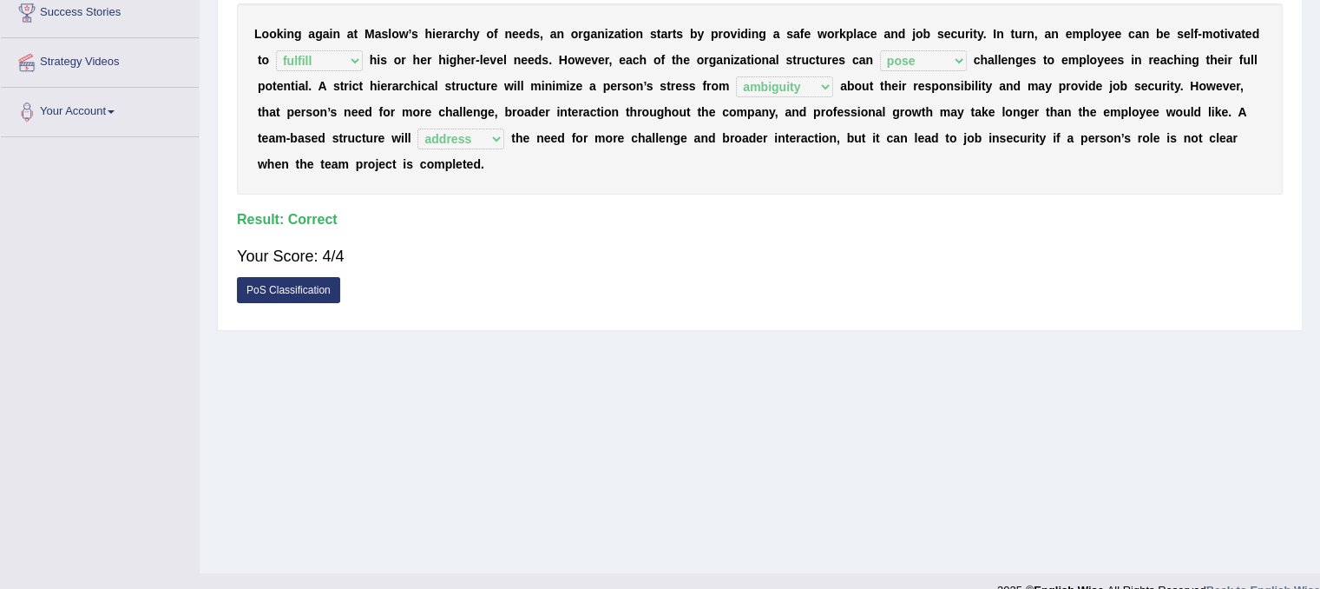
click at [300, 293] on link "PoS Classification" at bounding box center [288, 290] width 103 height 26
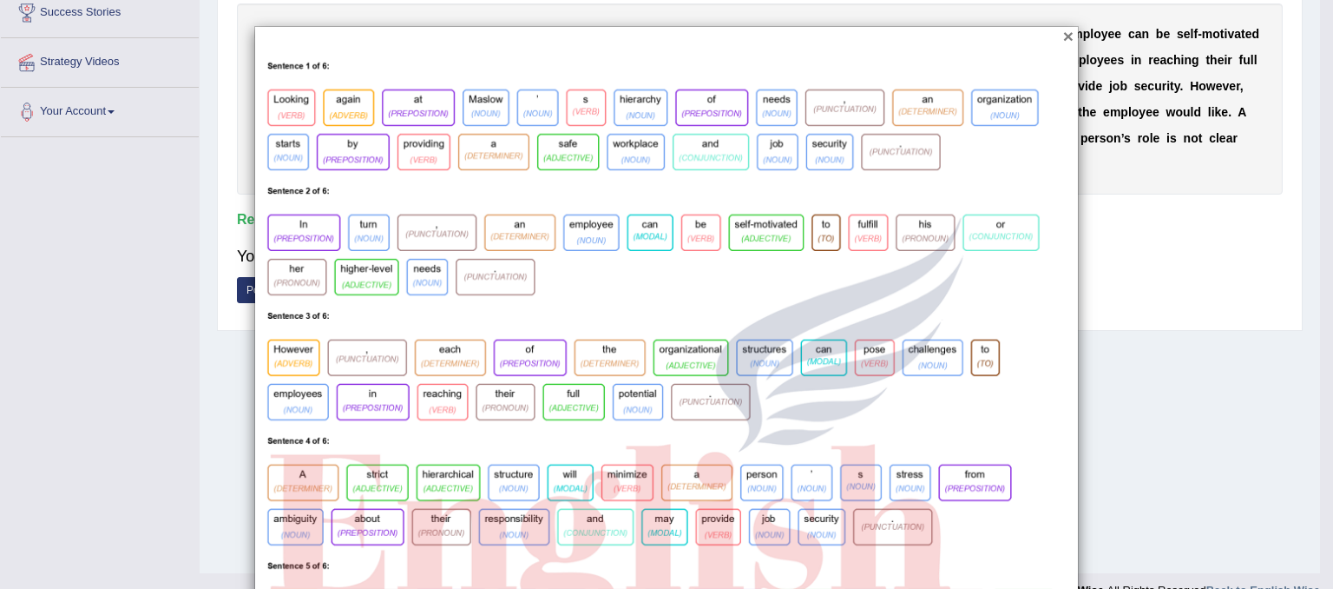
click at [1063, 36] on button "×" at bounding box center [1068, 36] width 10 height 18
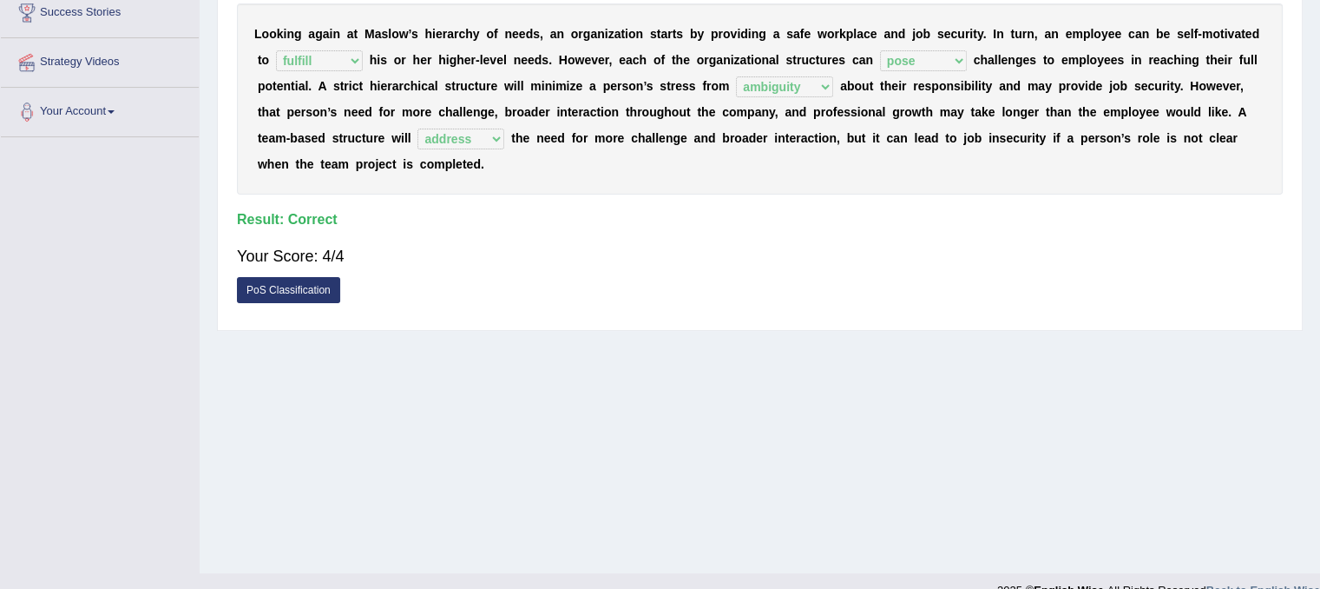
scroll to position [0, 0]
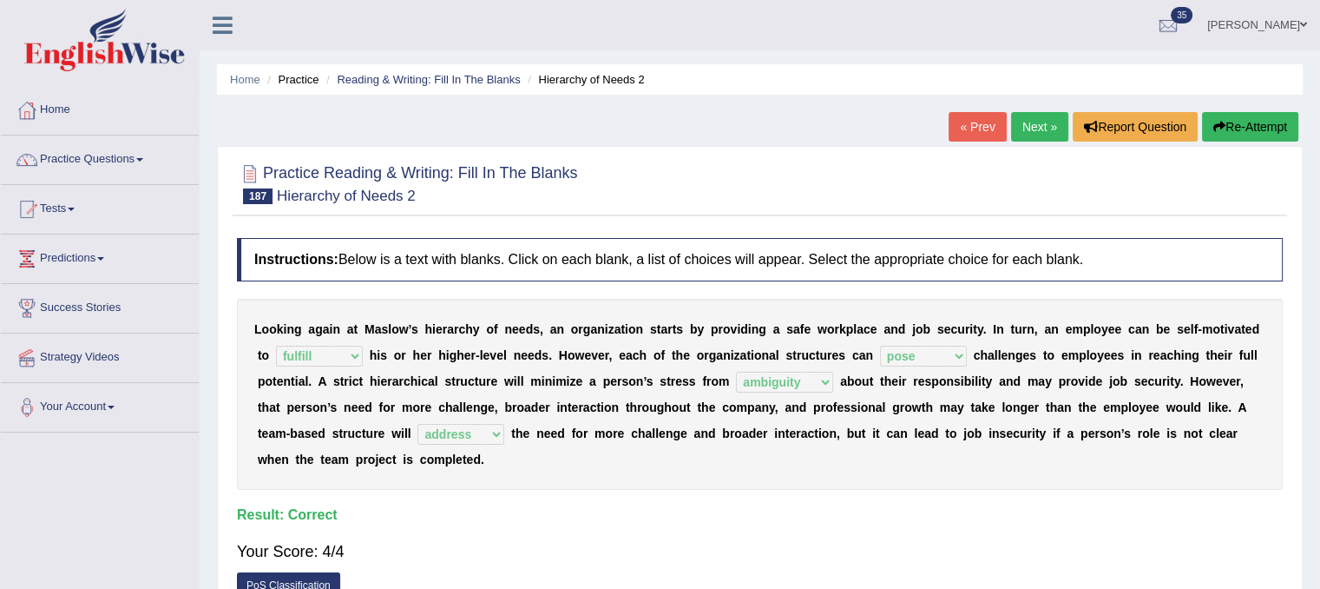
click at [1020, 120] on link "Next »" at bounding box center [1039, 127] width 57 height 30
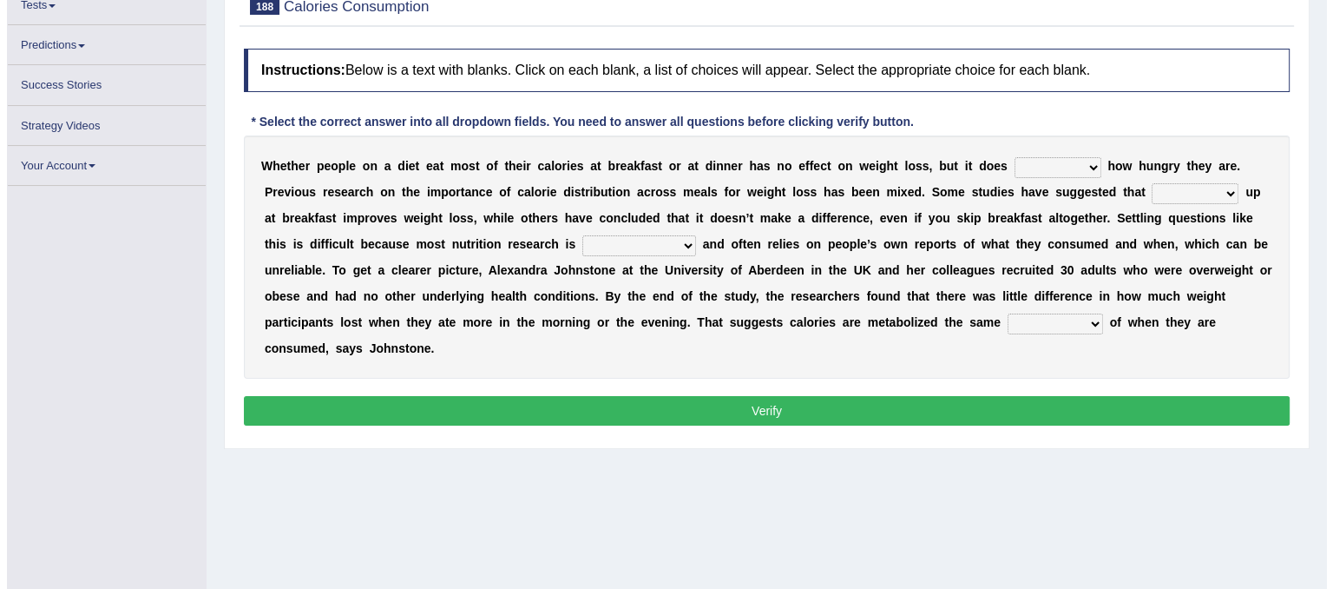
scroll to position [203, 0]
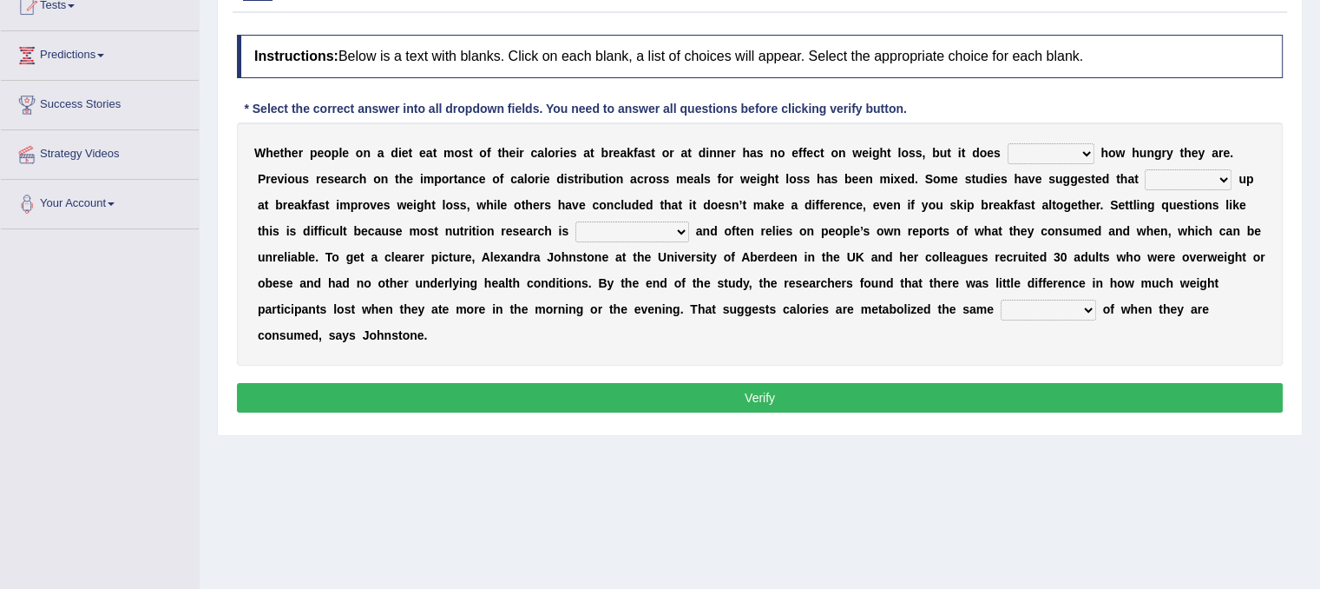
click at [1059, 150] on select "affect defect effect collect" at bounding box center [1051, 153] width 87 height 21
click at [1008, 143] on select "affect defect effect collect" at bounding box center [1051, 153] width 87 height 21
click at [1082, 146] on select "affect defect effect collect" at bounding box center [1051, 153] width 87 height 21
select select "affect"
click at [1008, 143] on select "affect defect effect collect" at bounding box center [1051, 153] width 87 height 21
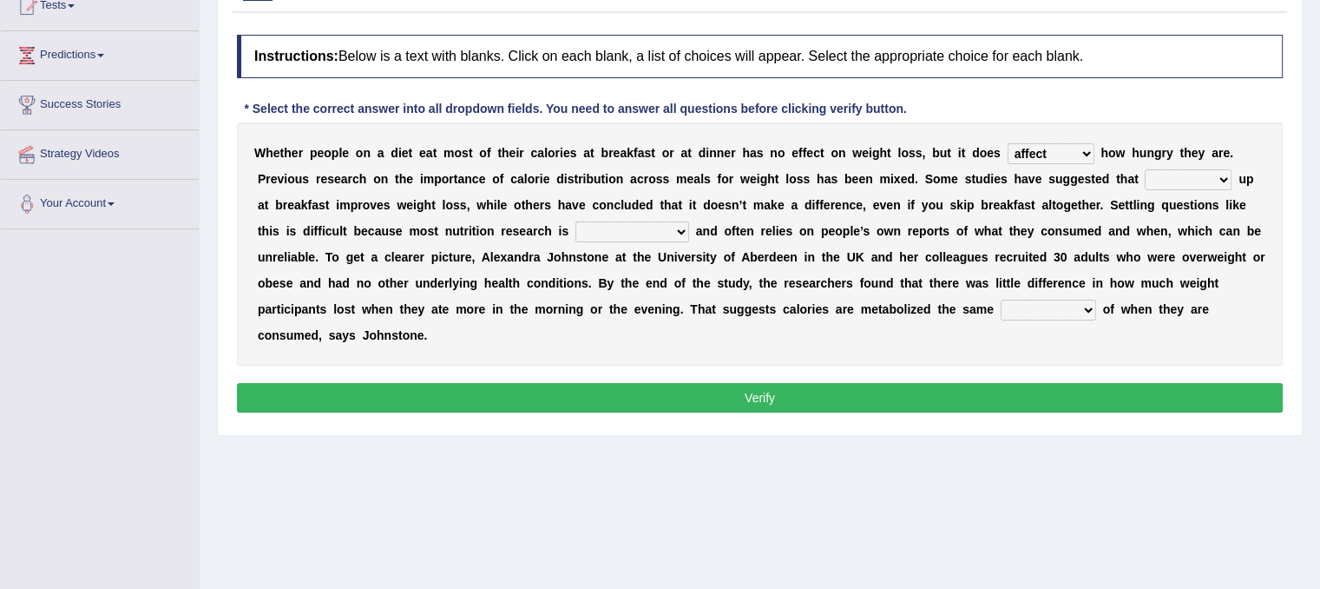
click at [1208, 178] on select "firing defiling filling compiling" at bounding box center [1188, 179] width 87 height 21
select select "filling"
click at [1145, 169] on select "firing defiling filling compiling" at bounding box center [1188, 179] width 87 height 21
click at [674, 224] on select "conventional gravitational observational disproportional" at bounding box center [632, 231] width 114 height 21
select select "observational"
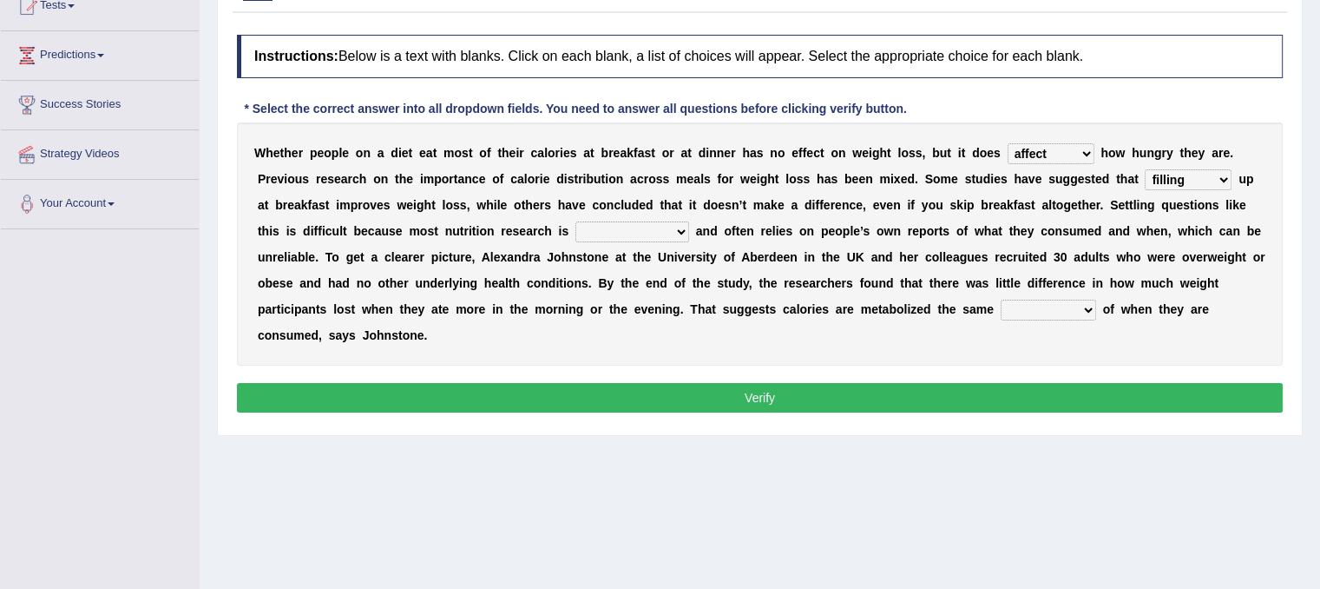
click at [575, 221] on select "conventional gravitational observational disproportional" at bounding box center [632, 231] width 114 height 21
click at [1065, 301] on select "seedless priceless emotionless regardless" at bounding box center [1048, 309] width 95 height 21
select select "emotionless"
click at [1001, 299] on select "seedless priceless emotionless regardless" at bounding box center [1048, 309] width 95 height 21
click at [948, 395] on button "Verify" at bounding box center [760, 398] width 1046 height 30
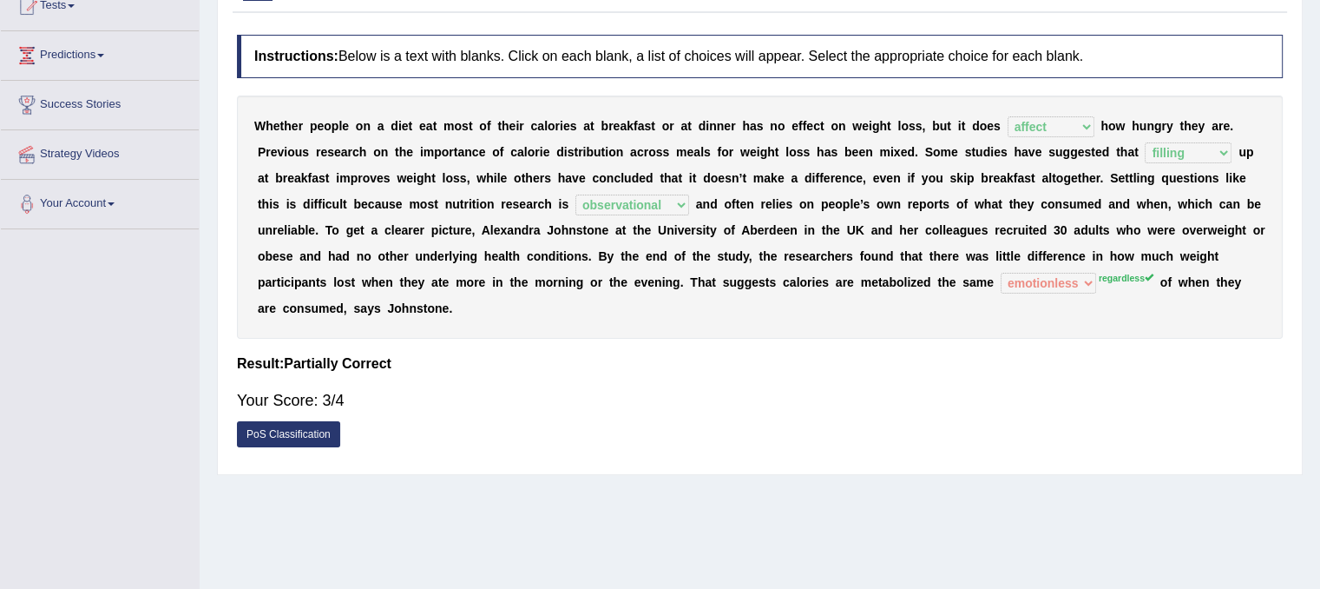
click at [309, 431] on link "PoS Classification" at bounding box center [288, 434] width 103 height 26
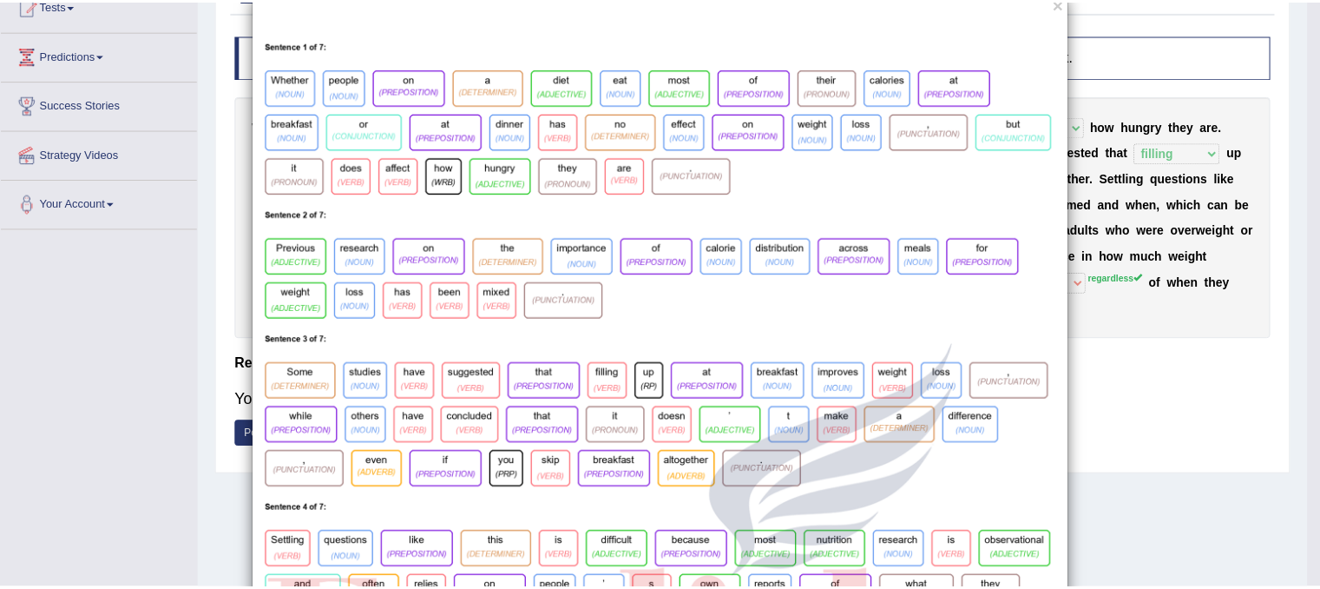
scroll to position [0, 0]
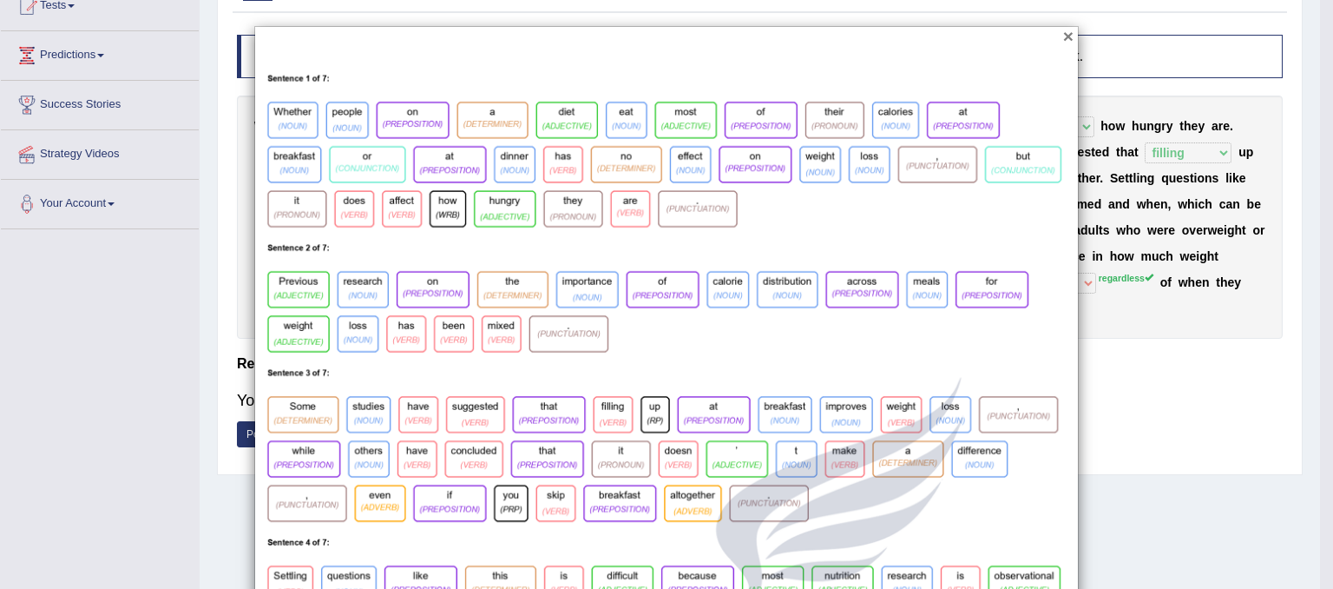
click at [1063, 39] on button "×" at bounding box center [1068, 36] width 10 height 18
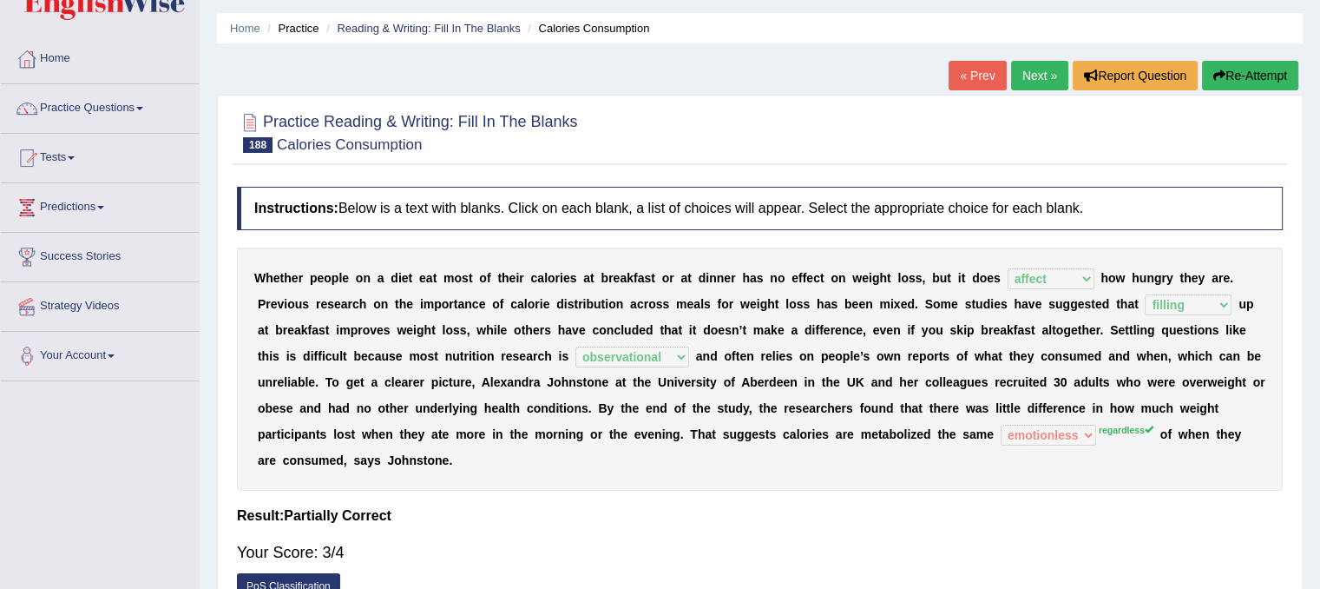
scroll to position [17, 0]
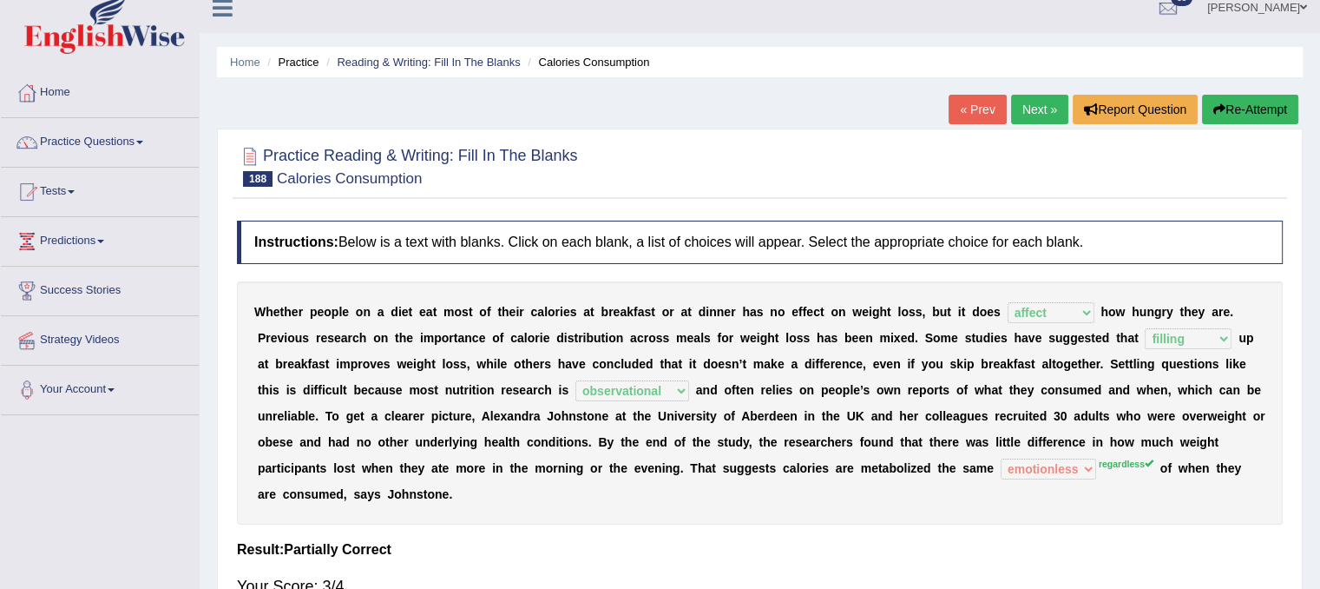
click at [1038, 108] on link "Next »" at bounding box center [1039, 110] width 57 height 30
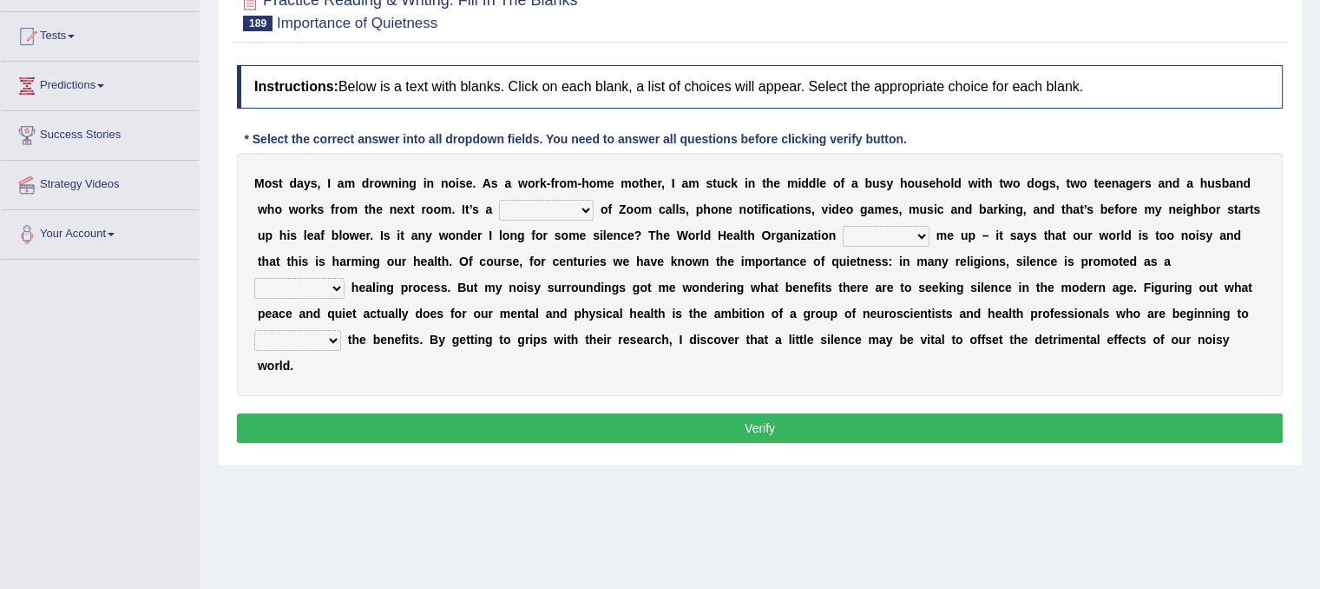
scroll to position [195, 0]
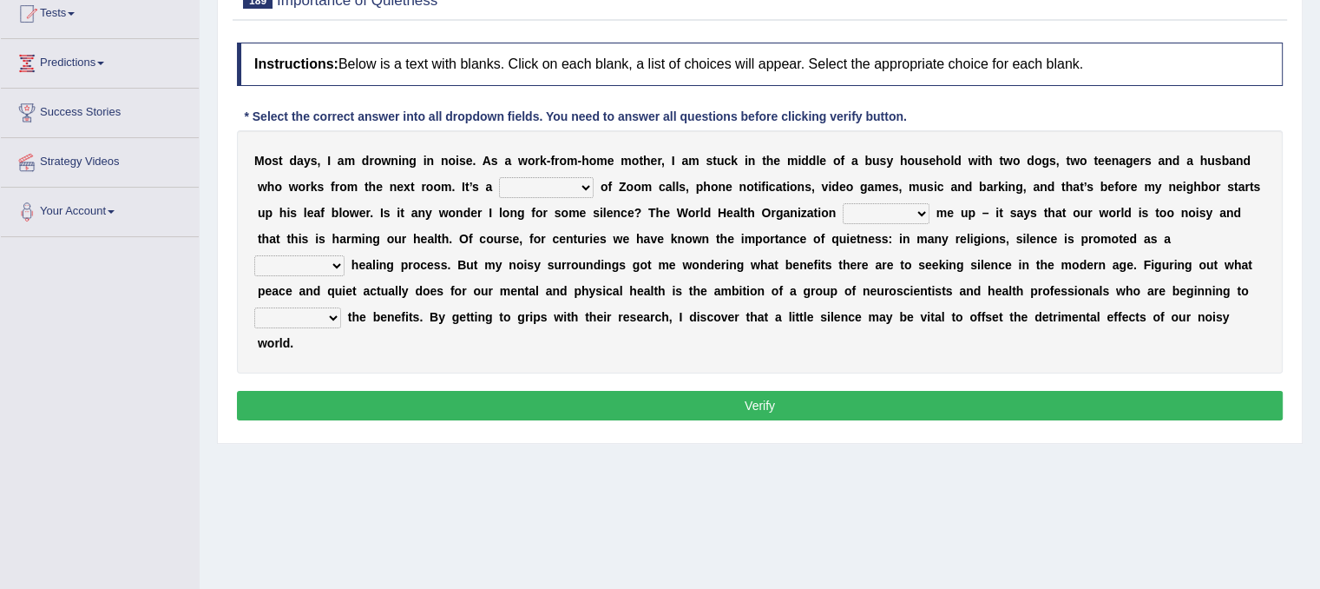
click at [557, 188] on select "euphony cacophony symphony monophony" at bounding box center [546, 187] width 95 height 21
select select "symphony"
click at [499, 177] on select "euphony cacophony symphony monophony" at bounding box center [546, 187] width 95 height 21
click at [878, 203] on select "keeps packs carries backs" at bounding box center [886, 213] width 87 height 21
select select "keeps"
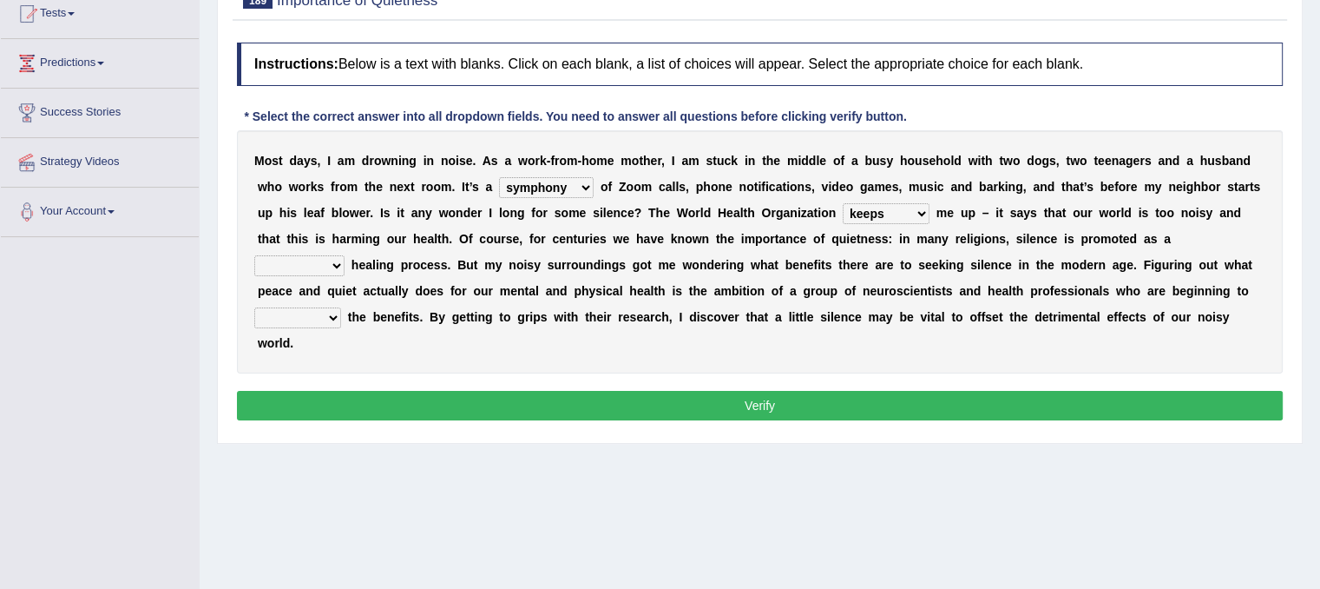
click at [843, 203] on select "keeps packs carries backs" at bounding box center [886, 213] width 87 height 21
click at [569, 303] on div "M o s t d a y s , I a m d r o w n i n g i n n o i s e . A s a w o r k - f r o m…" at bounding box center [760, 251] width 1046 height 243
click at [322, 266] on select "vital functional celestial detrimental" at bounding box center [299, 265] width 90 height 21
select select "vital"
click at [254, 255] on select "vital functional celestial detrimental" at bounding box center [299, 265] width 90 height 21
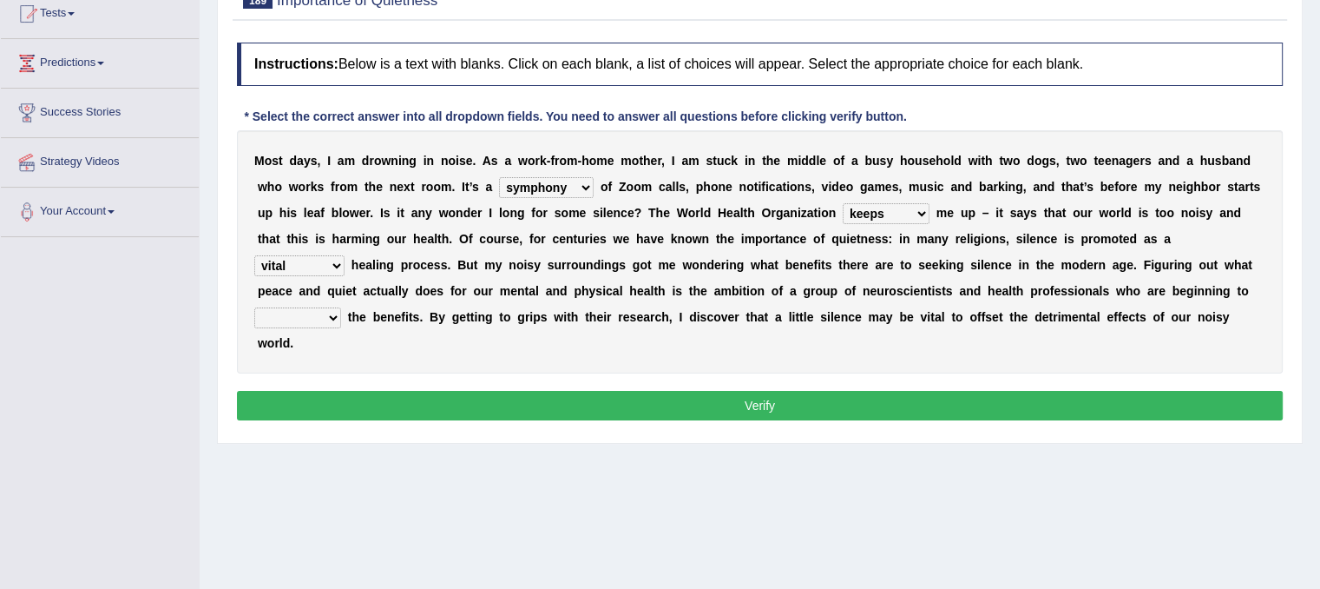
click at [322, 316] on select "retrieve unravel relieve unleash" at bounding box center [297, 317] width 87 height 21
select select "retrieve"
click at [254, 307] on select "retrieve unravel relieve unleash" at bounding box center [297, 317] width 87 height 21
click at [419, 394] on button "Verify" at bounding box center [760, 406] width 1046 height 30
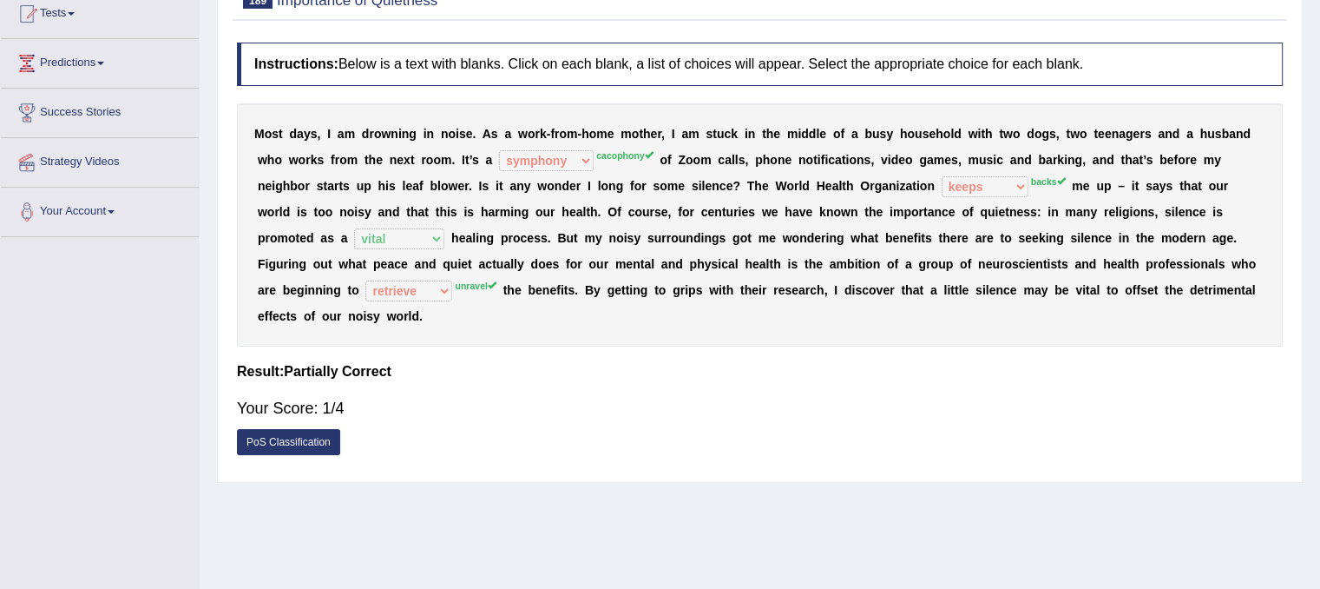
click at [270, 445] on link "PoS Classification" at bounding box center [288, 442] width 103 height 26
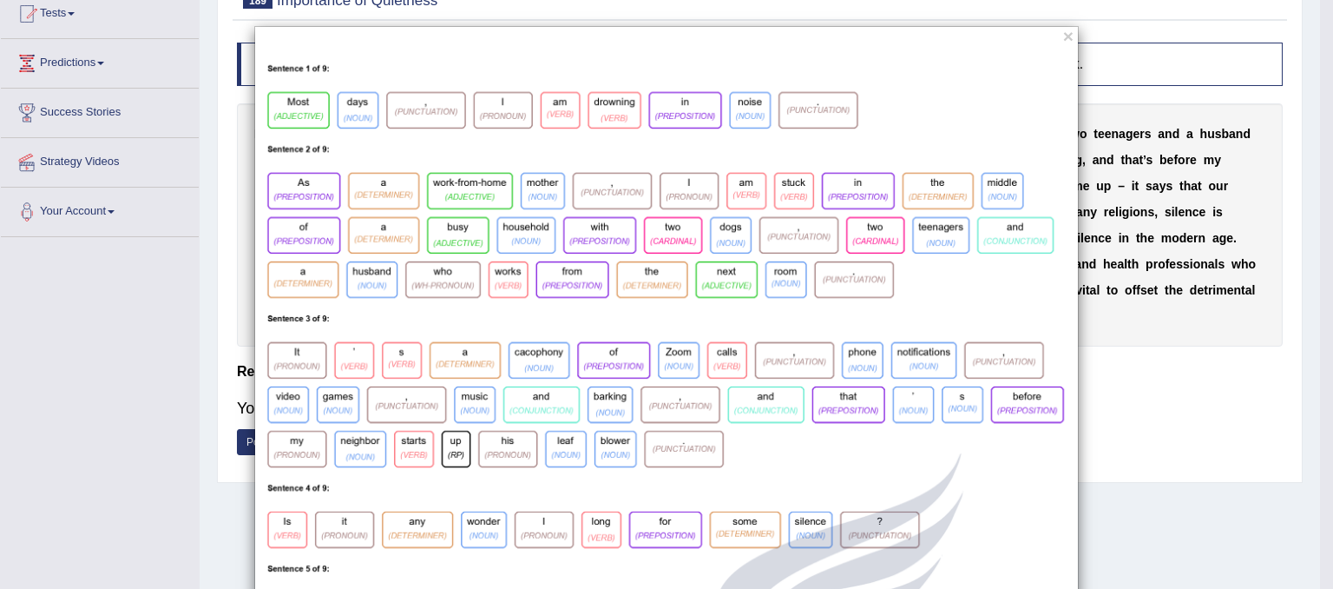
click at [1063, 36] on button "×" at bounding box center [1068, 36] width 10 height 18
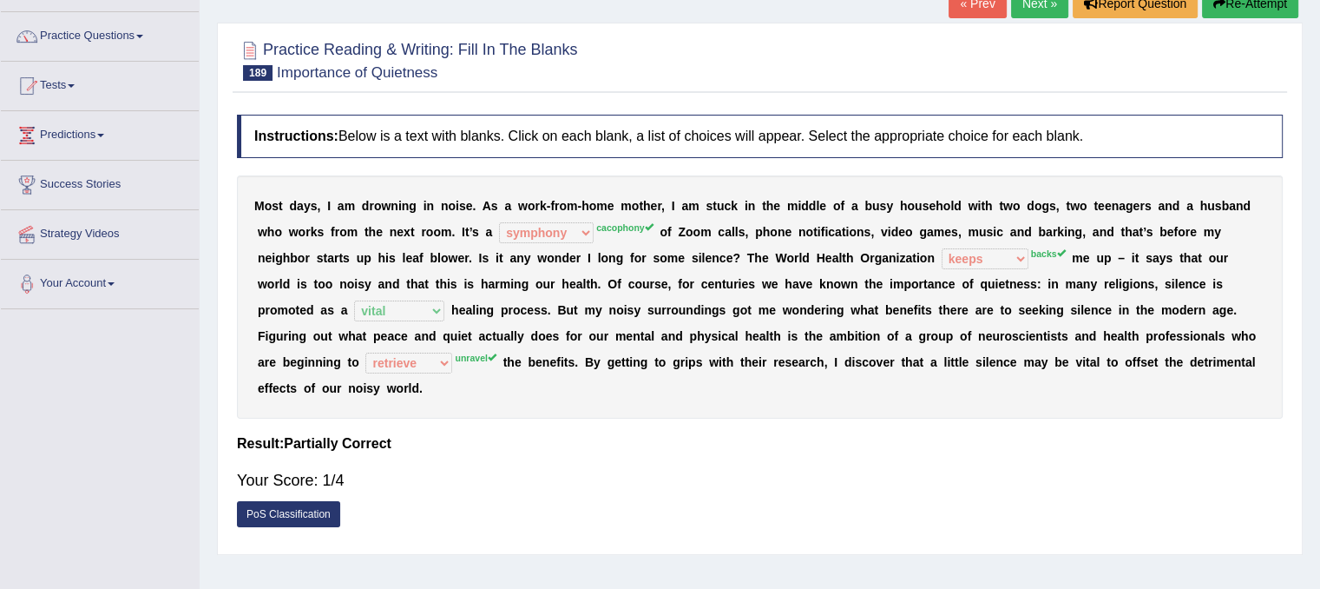
scroll to position [122, 0]
click at [1036, 1] on link "Next »" at bounding box center [1039, 5] width 57 height 30
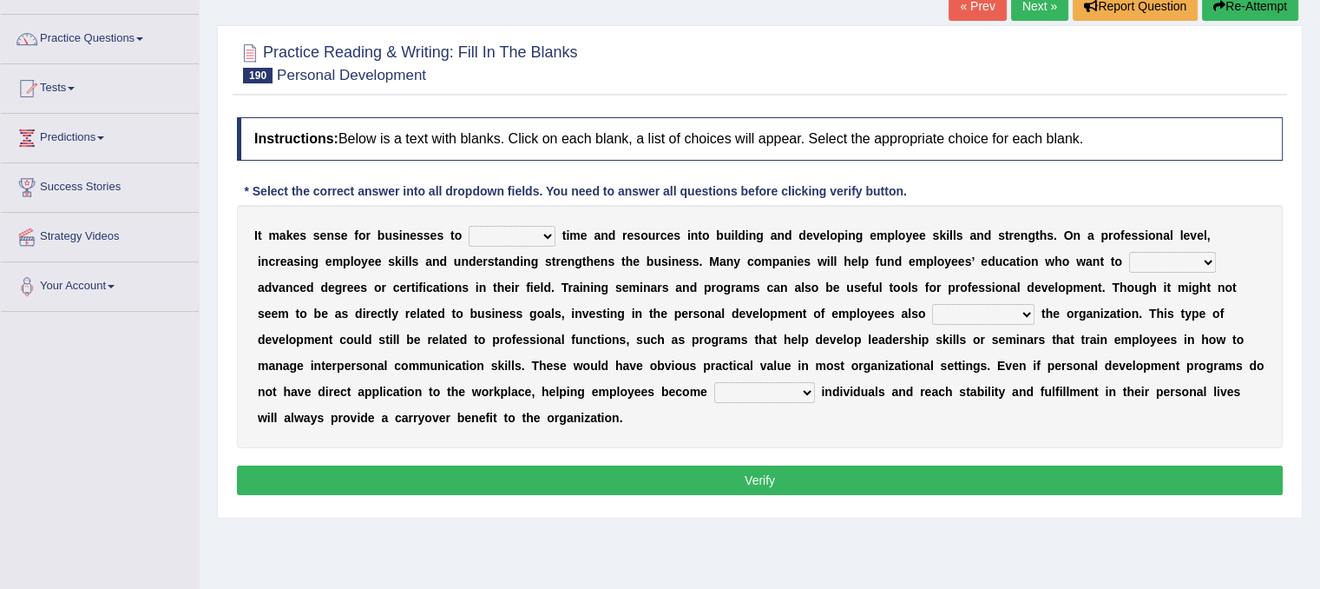
scroll to position [128, 0]
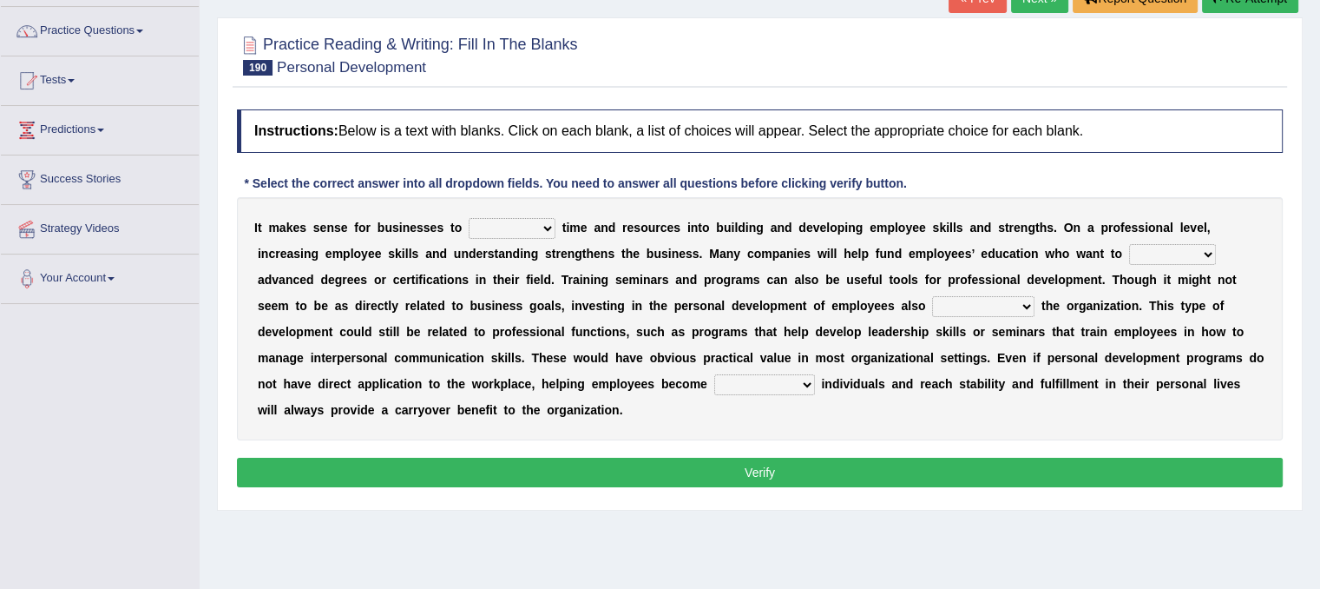
click at [536, 221] on select "inject displace invest remove" at bounding box center [512, 228] width 87 height 21
select select "invest"
click at [469, 218] on select "inject displace invest remove" at bounding box center [512, 228] width 87 height 21
click at [1177, 248] on select "satisfy persuade pursue pacify" at bounding box center [1172, 254] width 87 height 21
select select "satisfy"
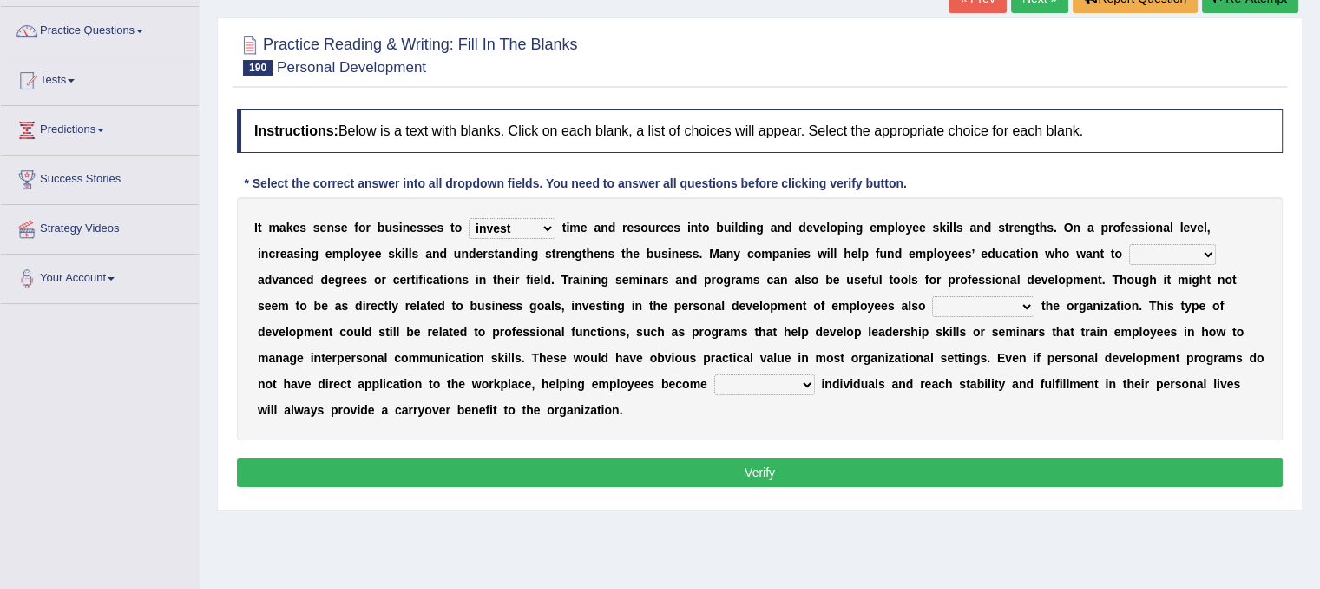
click at [1129, 244] on select "satisfy persuade pursue pacify" at bounding box center [1172, 254] width 87 height 21
click at [1013, 308] on select "defines benefits placates compensates" at bounding box center [983, 306] width 102 height 21
select select "benefits"
click at [932, 296] on select "defines benefits placates compensates" at bounding box center [983, 306] width 102 height 21
click at [786, 387] on select "pious well-rounded waddled bristle" at bounding box center [764, 384] width 101 height 21
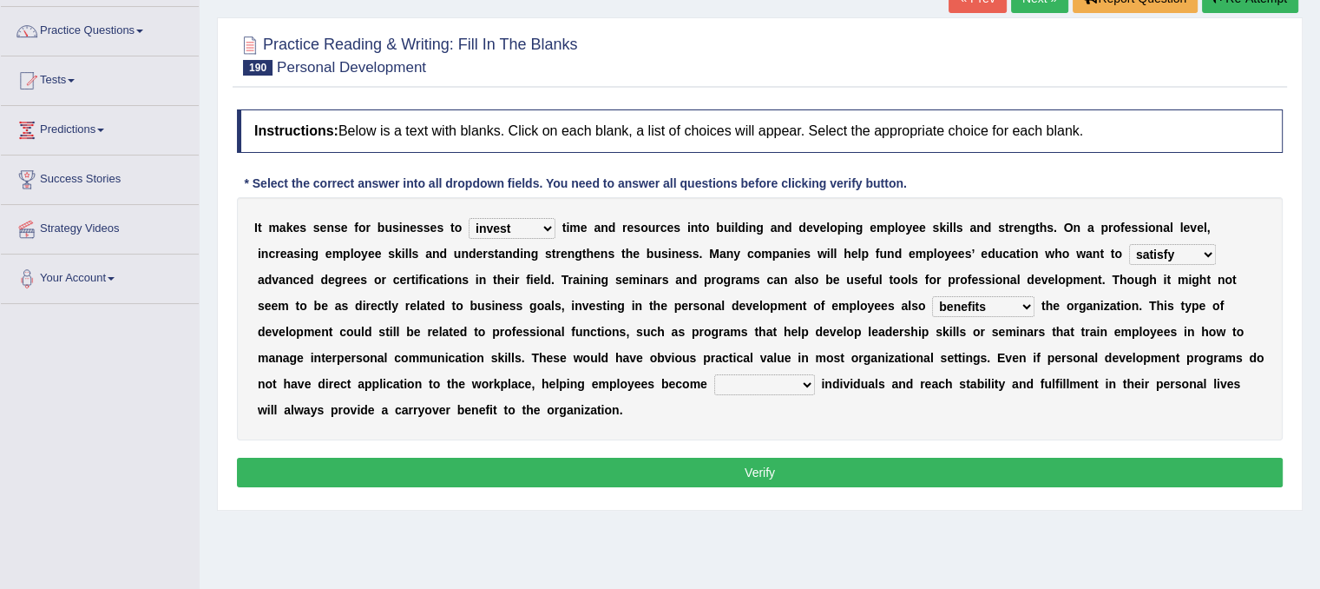
select select "well-rounded"
click at [714, 374] on select "pious well-rounded waddled bristle" at bounding box center [764, 384] width 101 height 21
click at [698, 472] on button "Verify" at bounding box center [760, 472] width 1046 height 30
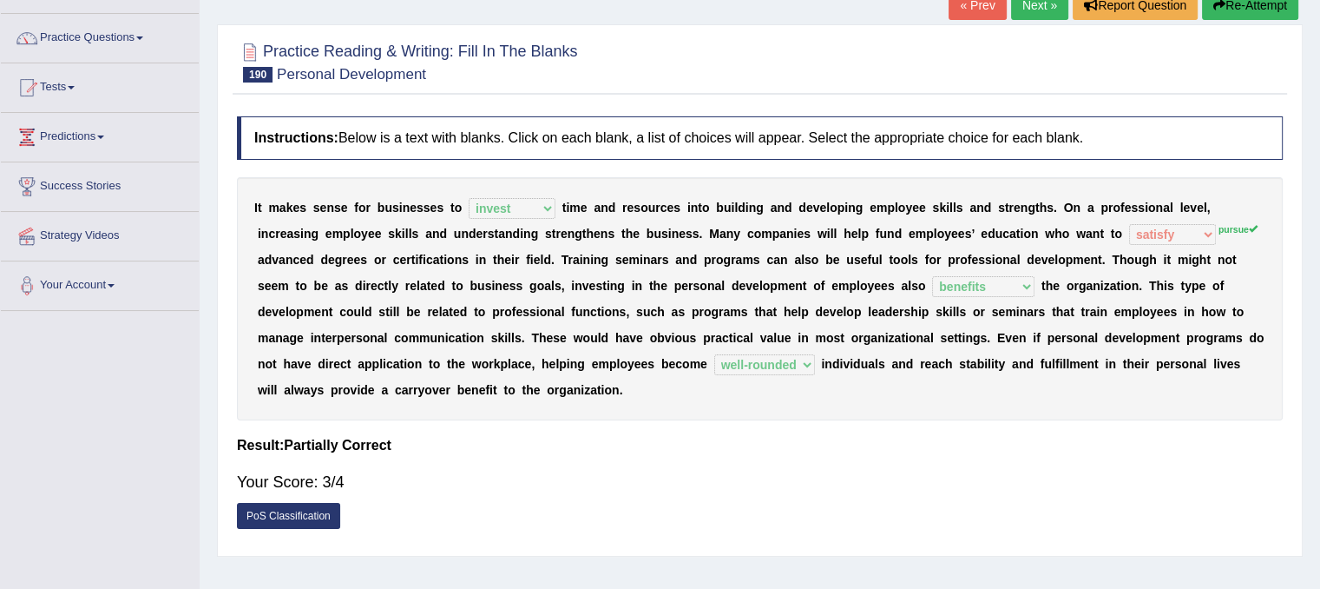
scroll to position [122, 0]
click at [1025, 11] on link "Next »" at bounding box center [1039, 5] width 57 height 30
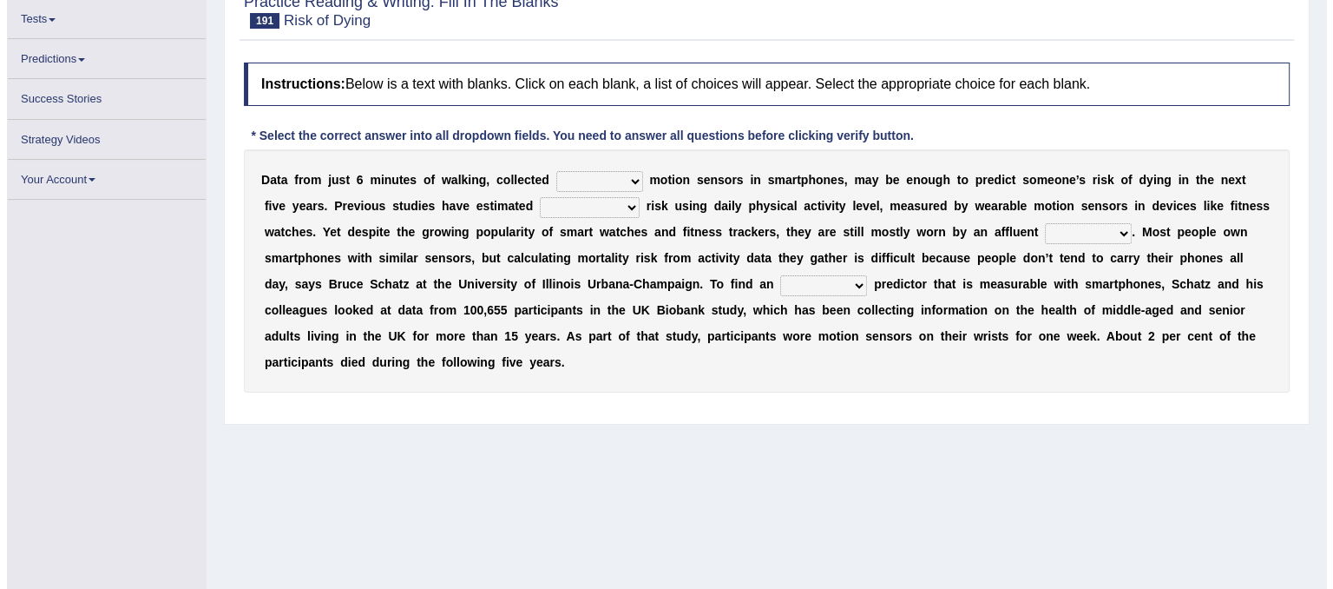
scroll to position [189, 0]
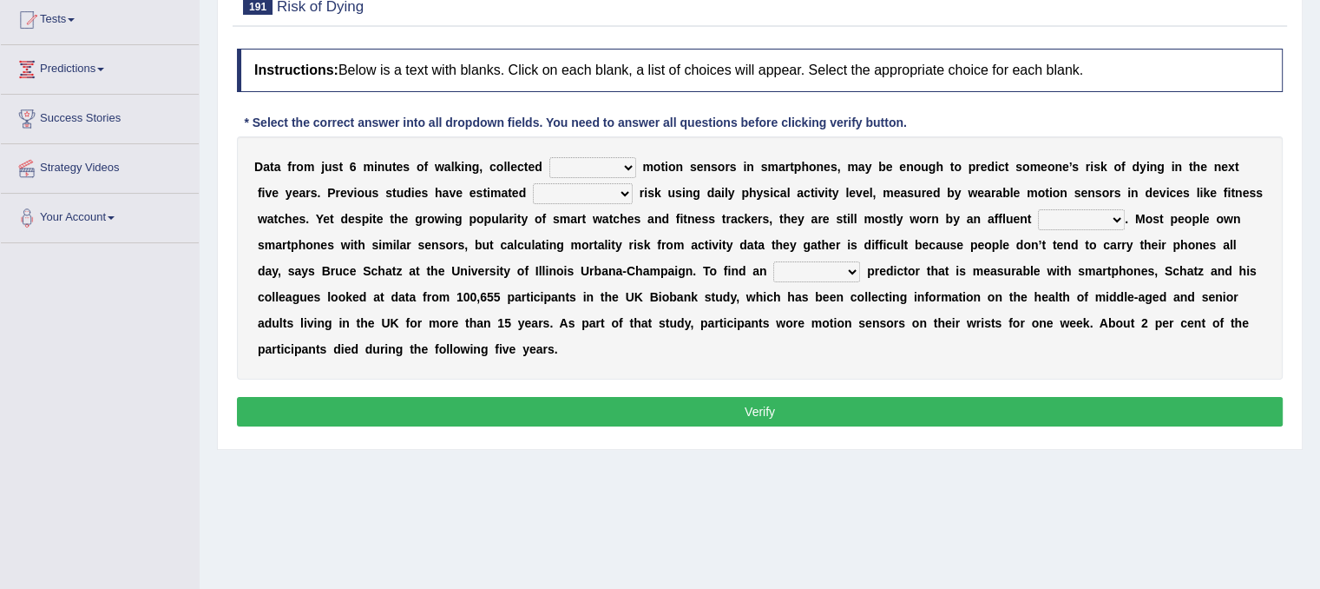
click at [595, 164] on select "of down off via" at bounding box center [592, 167] width 87 height 21
select select "via"
click at [549, 157] on select "of down off via" at bounding box center [592, 167] width 87 height 21
click at [612, 192] on select "mortality volatility notability compatibility" at bounding box center [583, 193] width 100 height 21
select select "notability"
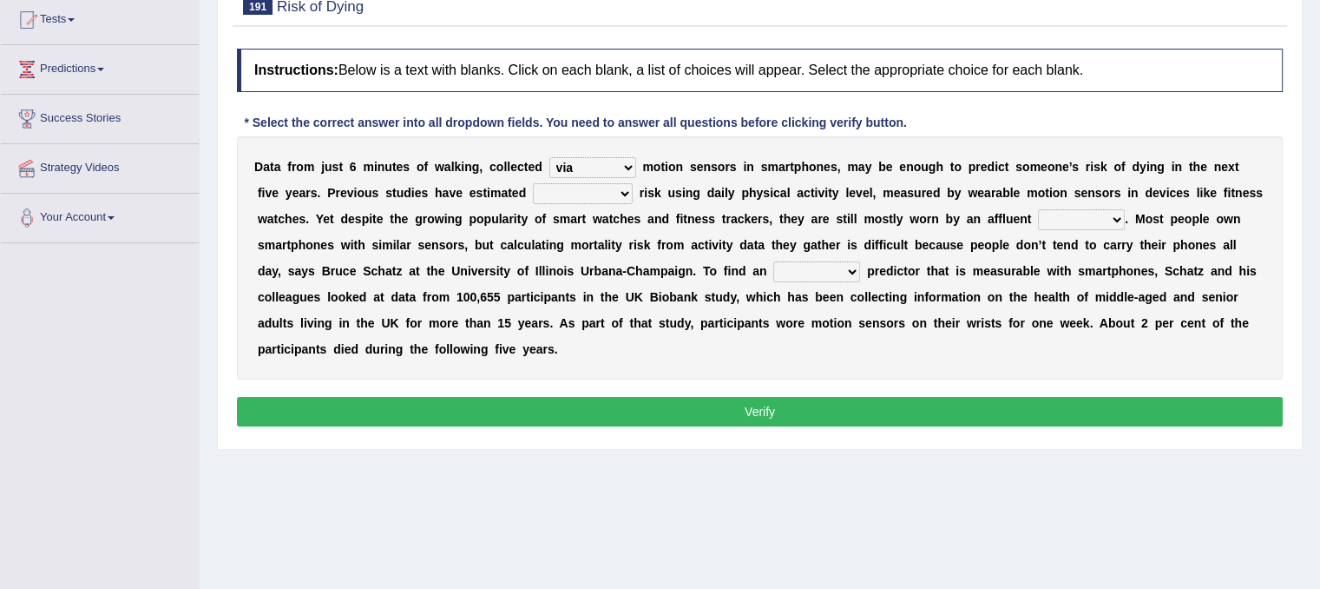
click at [533, 183] on select "mortality volatility notability compatibility" at bounding box center [583, 193] width 100 height 21
click at [1081, 217] on select "minority region ethic majority" at bounding box center [1081, 219] width 87 height 21
select select "region"
click at [1038, 209] on select "minority region ethic majority" at bounding box center [1081, 219] width 87 height 21
click at [845, 267] on select "allocated alliterated alternative alleviated" at bounding box center [816, 271] width 87 height 21
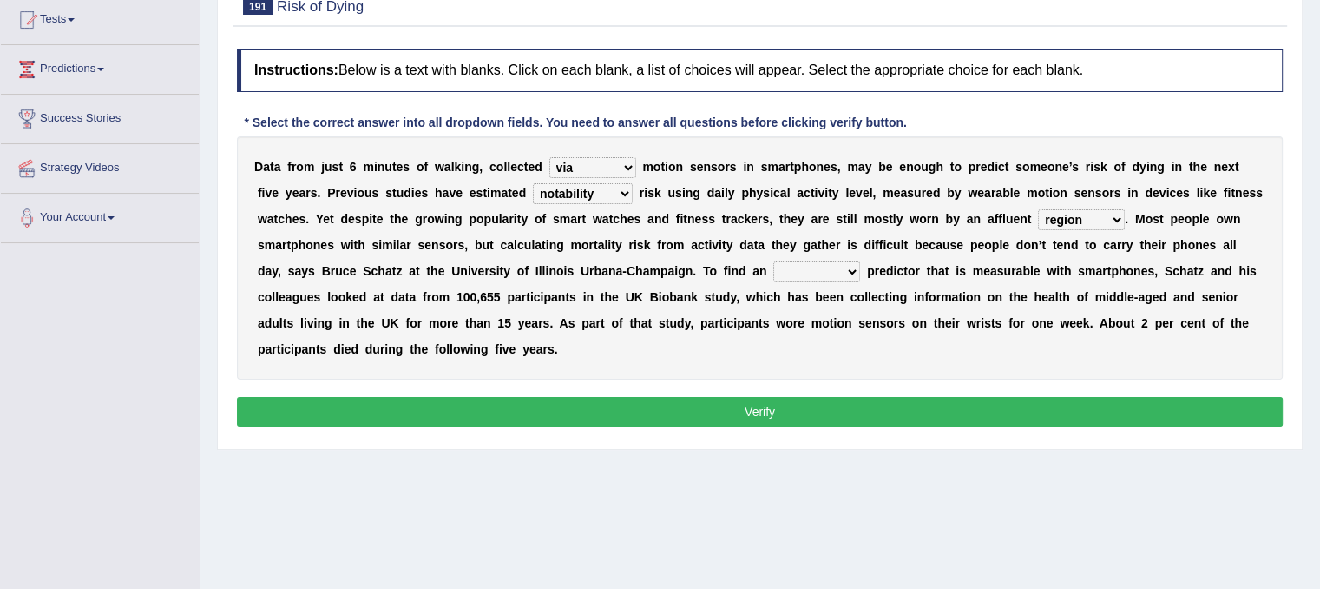
select select "alleviated"
click at [773, 261] on select "allocated alliterated alternative alleviated" at bounding box center [816, 271] width 87 height 21
click at [760, 403] on button "Verify" at bounding box center [760, 412] width 1046 height 30
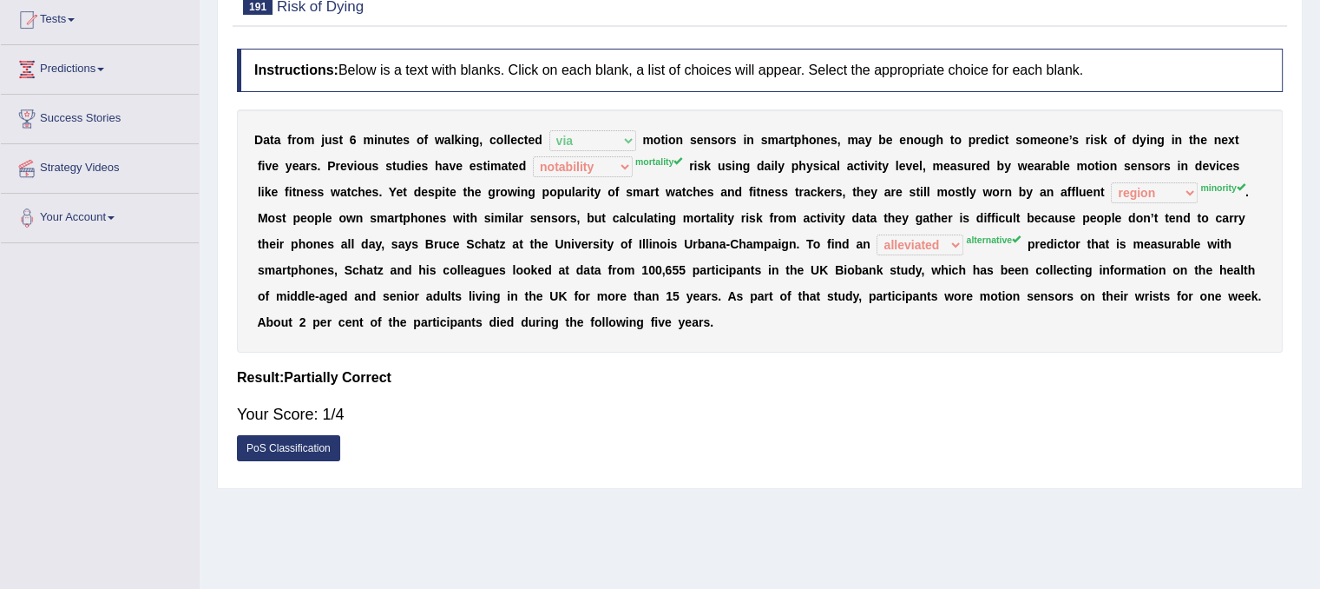
click at [283, 445] on link "PoS Classification" at bounding box center [288, 448] width 103 height 26
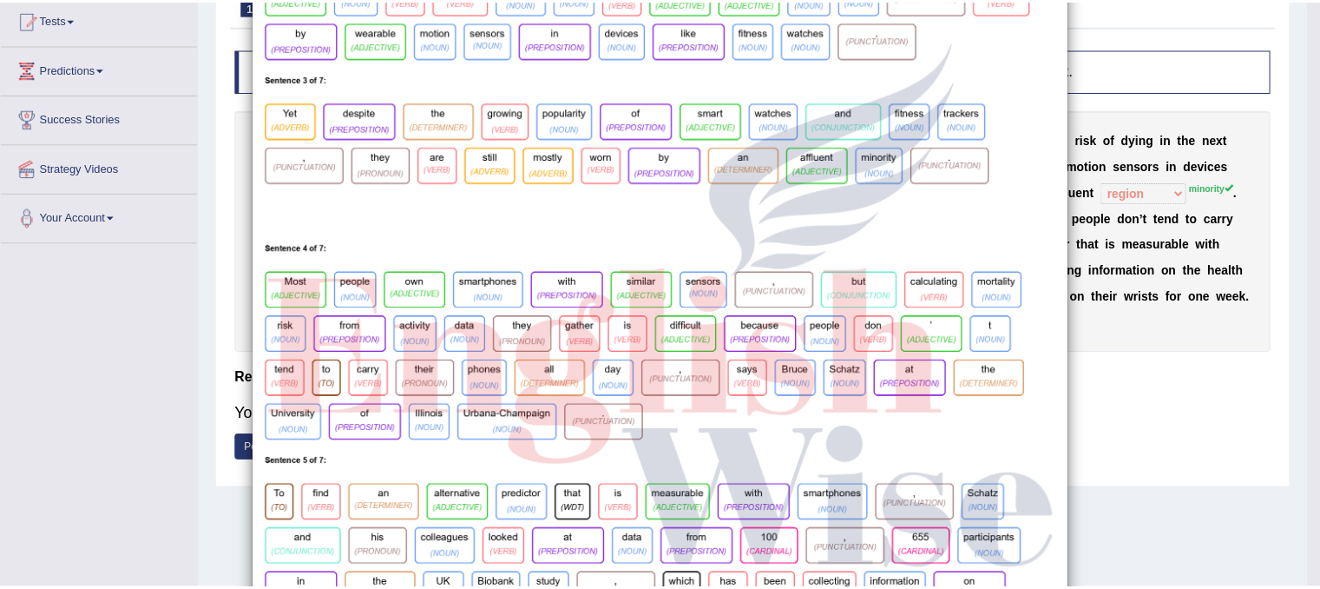
scroll to position [0, 0]
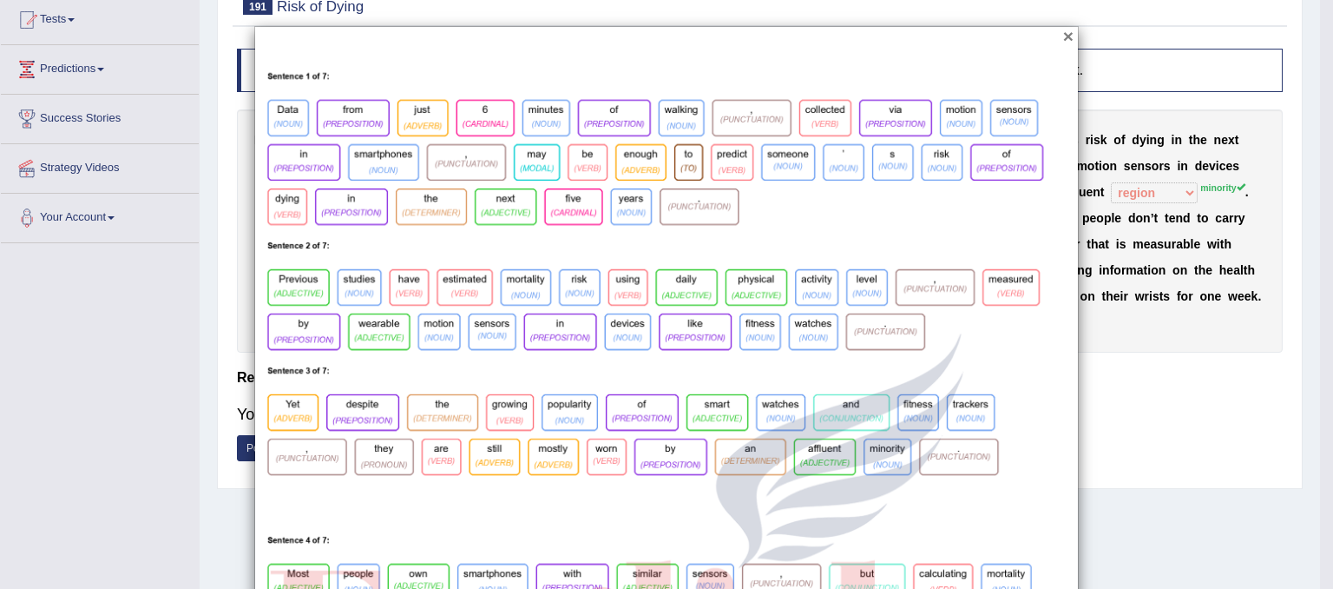
click at [1063, 29] on button "×" at bounding box center [1068, 36] width 10 height 18
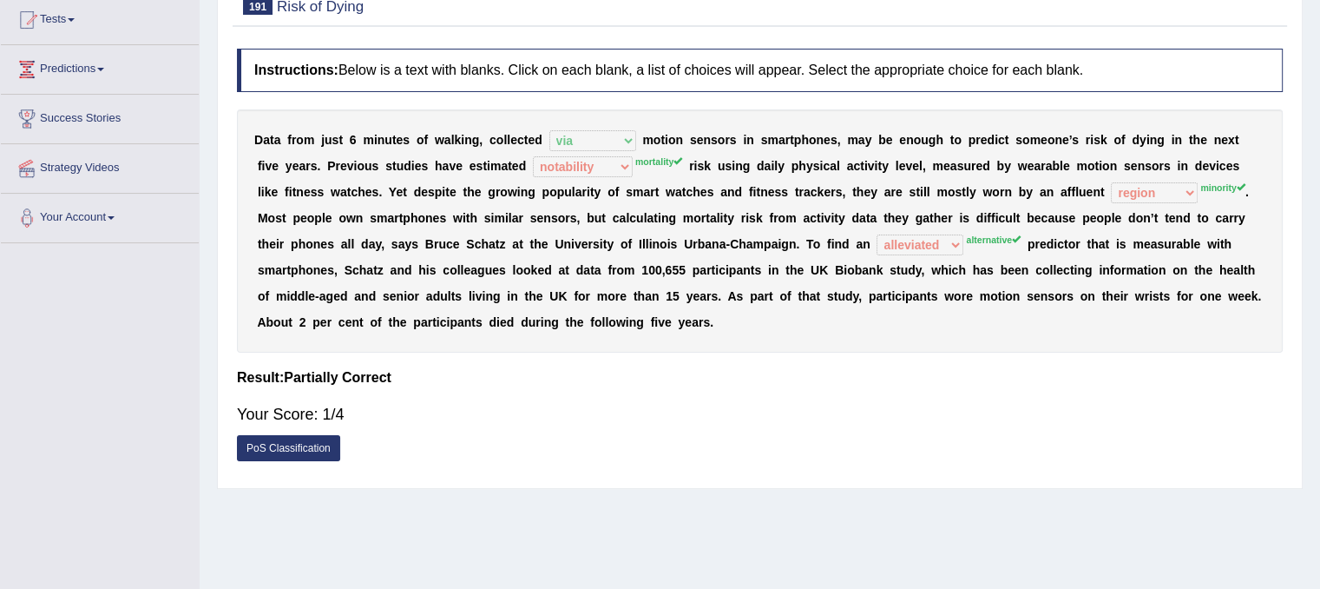
click at [353, 414] on div "Your Score: 1/4" at bounding box center [760, 414] width 1046 height 42
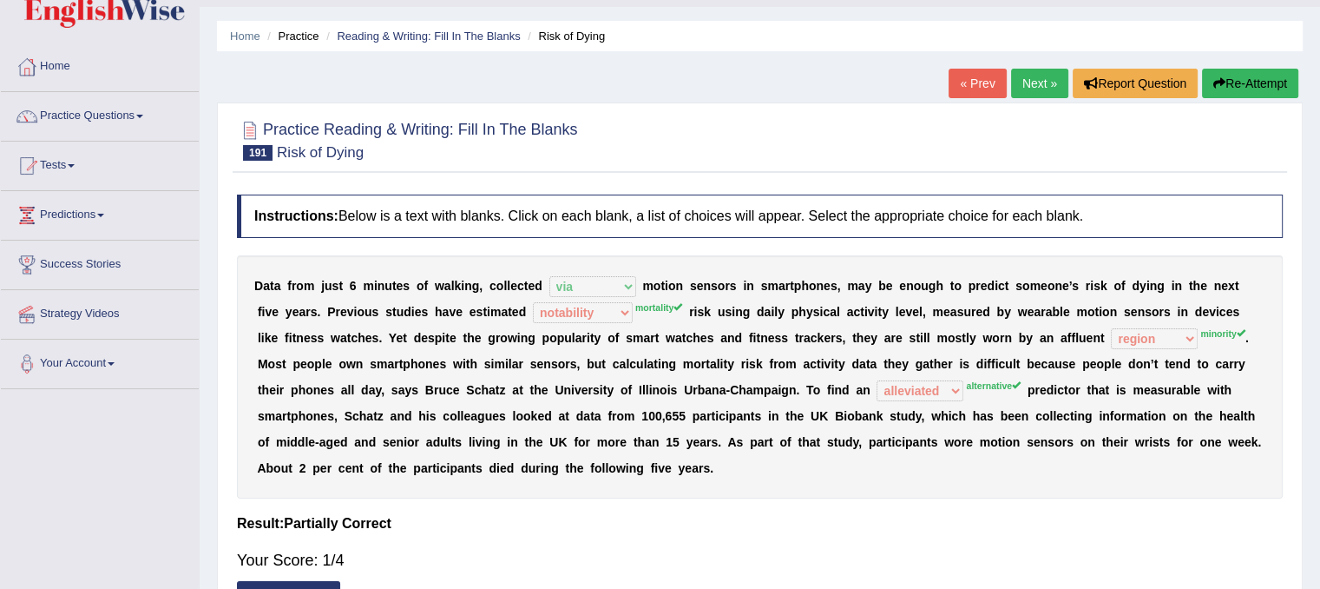
scroll to position [1, 0]
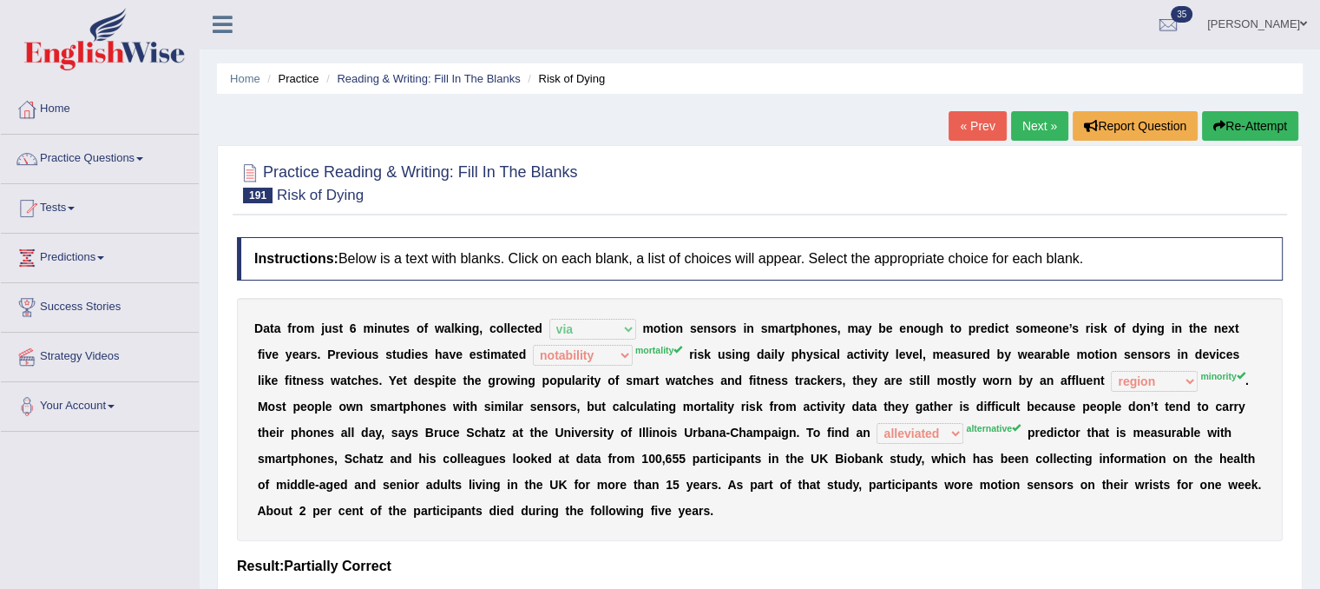
click at [1263, 126] on button "Re-Attempt" at bounding box center [1250, 126] width 96 height 30
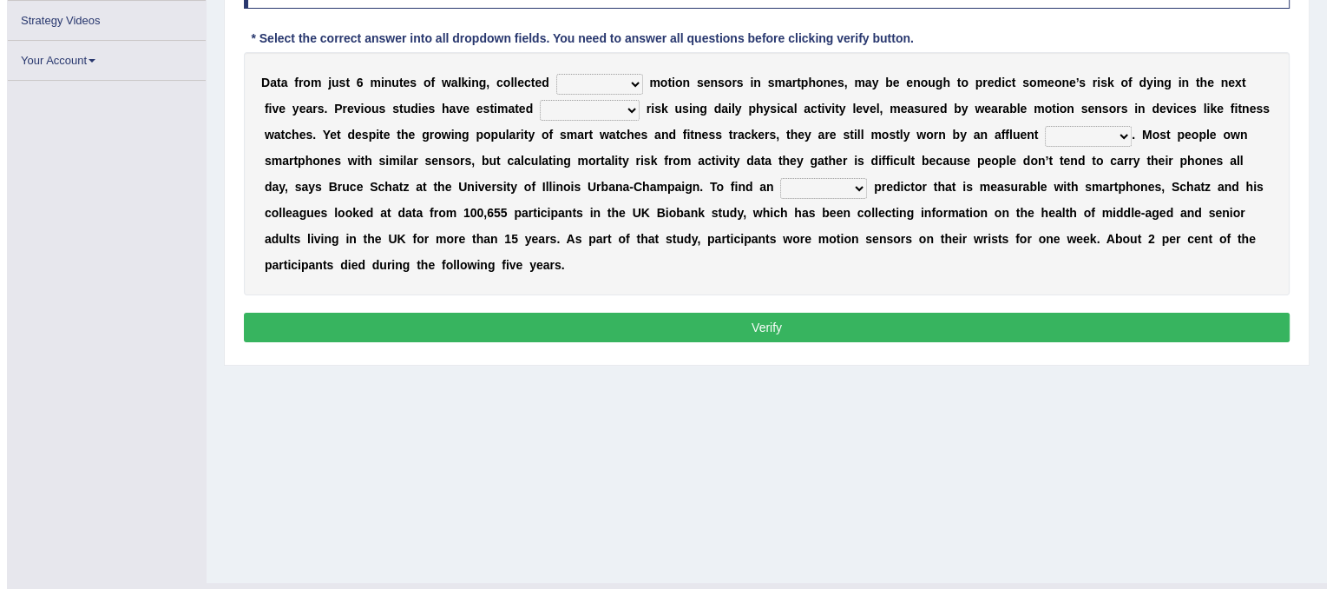
scroll to position [323, 0]
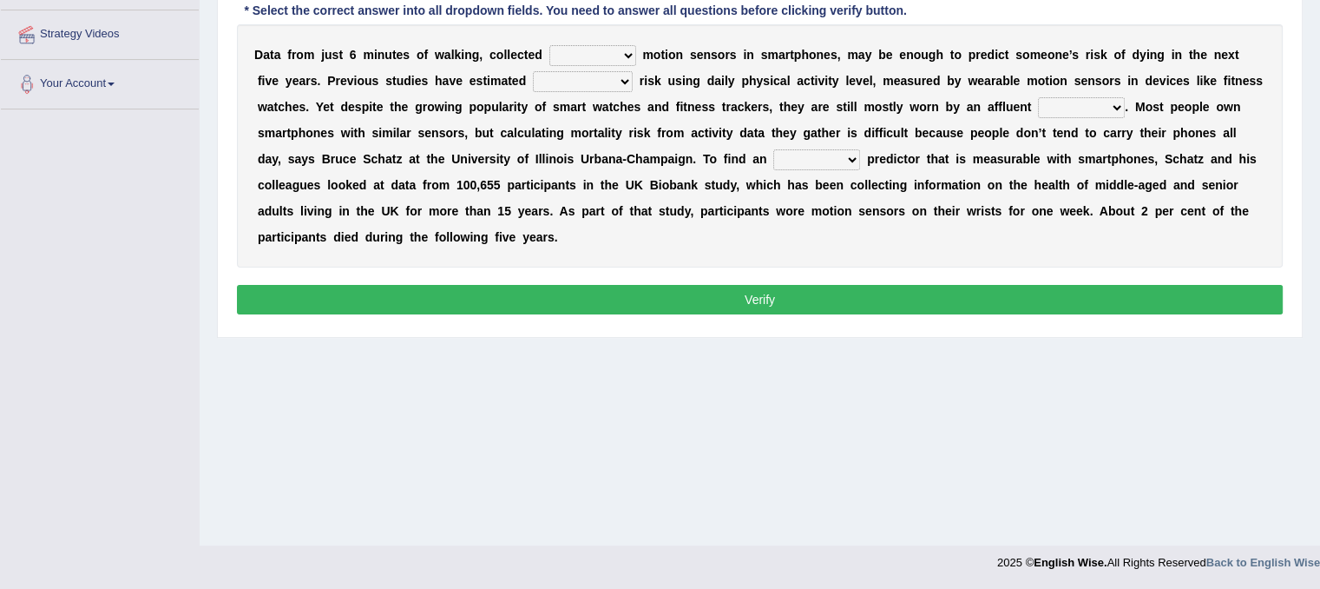
click at [615, 51] on select "of down off via" at bounding box center [592, 55] width 87 height 21
select select "via"
click at [549, 45] on select "of down off via" at bounding box center [592, 55] width 87 height 21
click at [608, 74] on select "mortality volatility notability compatibility" at bounding box center [583, 81] width 100 height 21
select select "mortality"
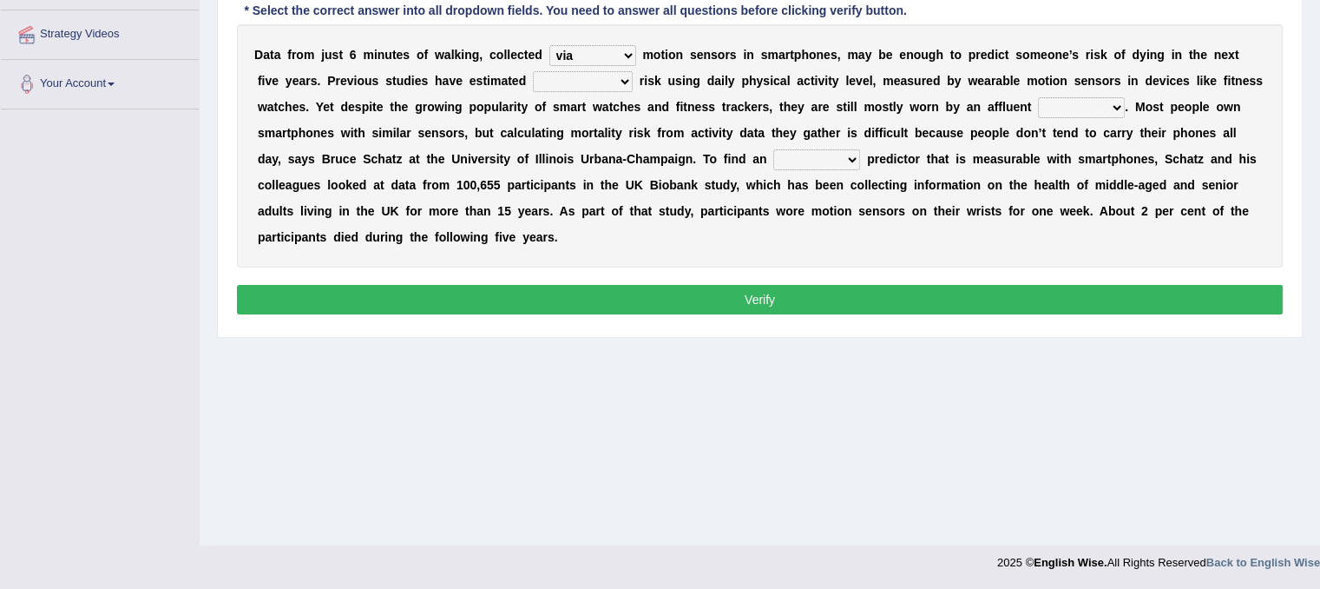
click at [533, 71] on select "mortality volatility notability compatibility" at bounding box center [583, 81] width 100 height 21
click at [1073, 98] on select "minority region ethic majority" at bounding box center [1081, 107] width 87 height 21
select select "minority"
click at [1038, 97] on select "minority region ethic majority" at bounding box center [1081, 107] width 87 height 21
click at [851, 158] on select "allocated alliterated alternative alleviated" at bounding box center [816, 159] width 87 height 21
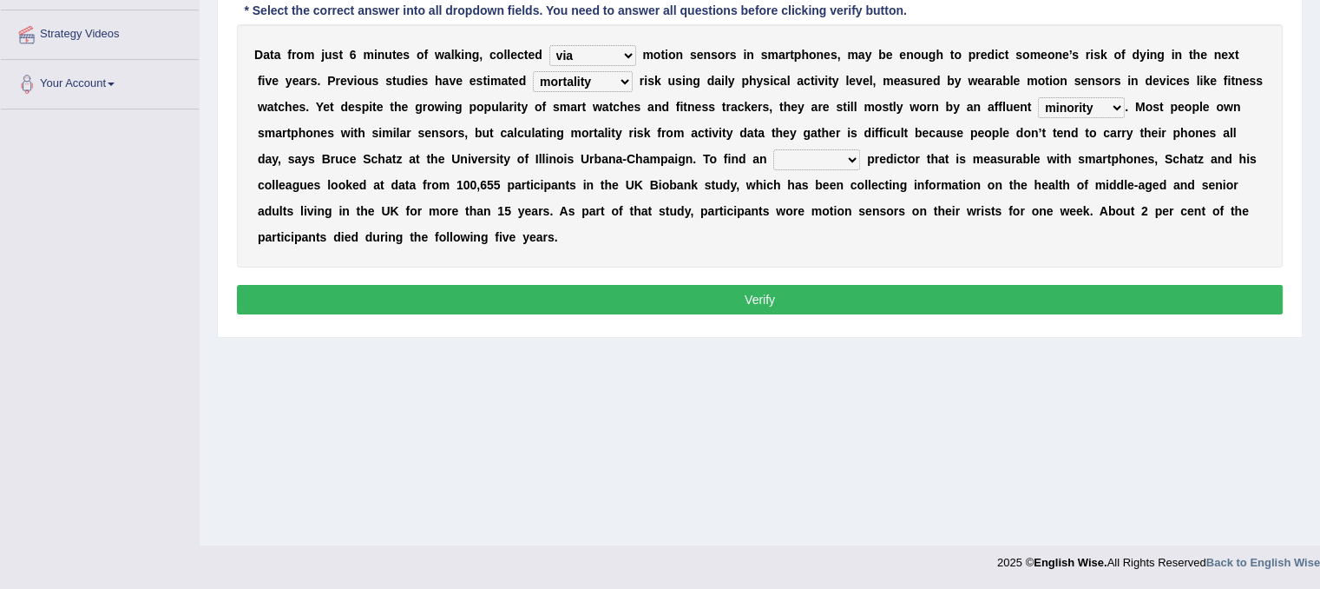
select select "alternative"
click at [773, 149] on select "allocated alliterated alternative alleviated" at bounding box center [816, 159] width 87 height 21
click at [795, 294] on button "Verify" at bounding box center [760, 300] width 1046 height 30
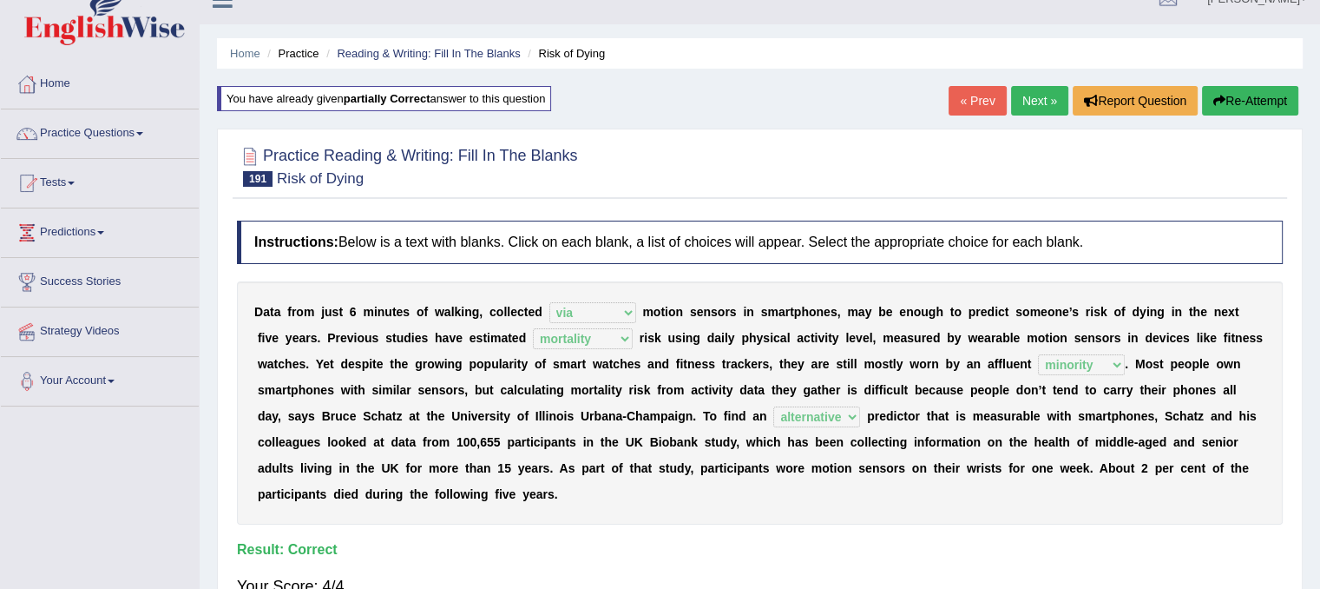
scroll to position [24, 0]
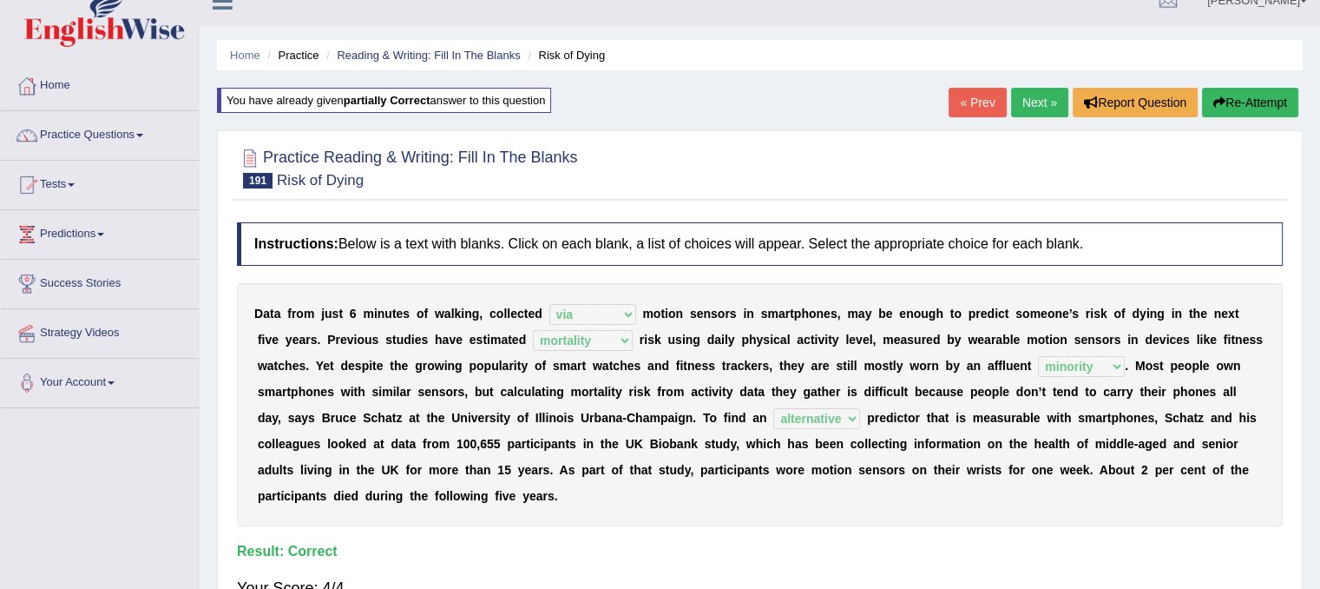
click at [1046, 84] on div "Home Practice Reading & Writing: Fill In The Blanks Risk of Dying You have alre…" at bounding box center [760, 410] width 1121 height 868
click at [1037, 102] on link "Next »" at bounding box center [1039, 103] width 57 height 30
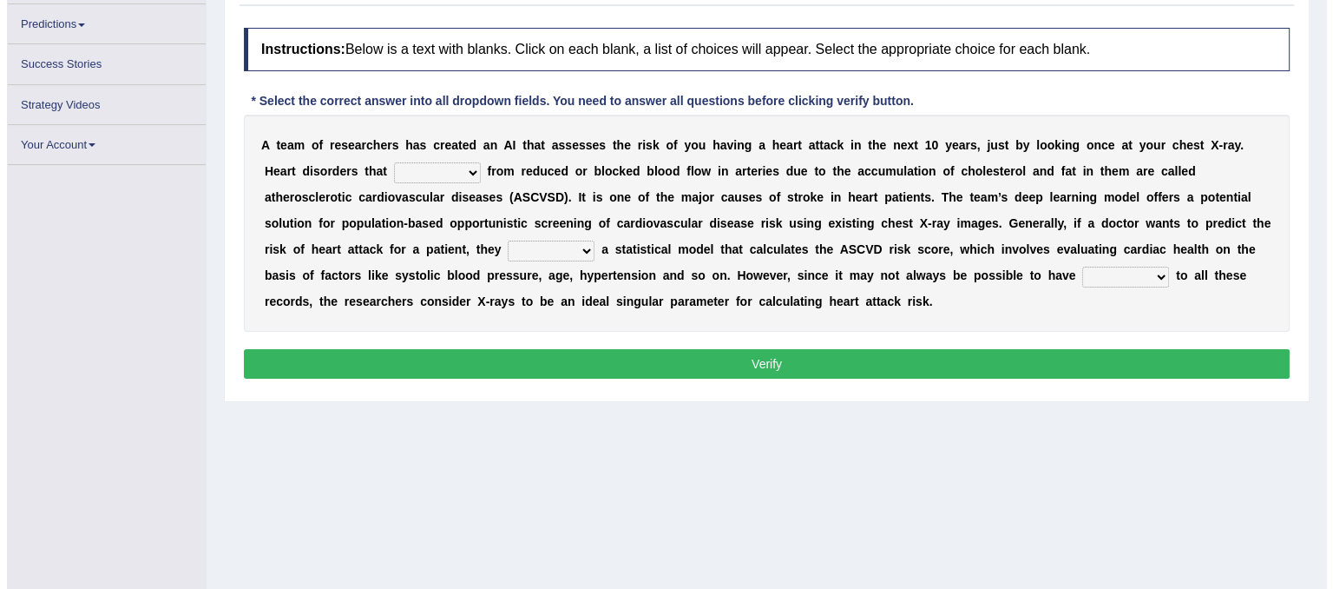
scroll to position [221, 0]
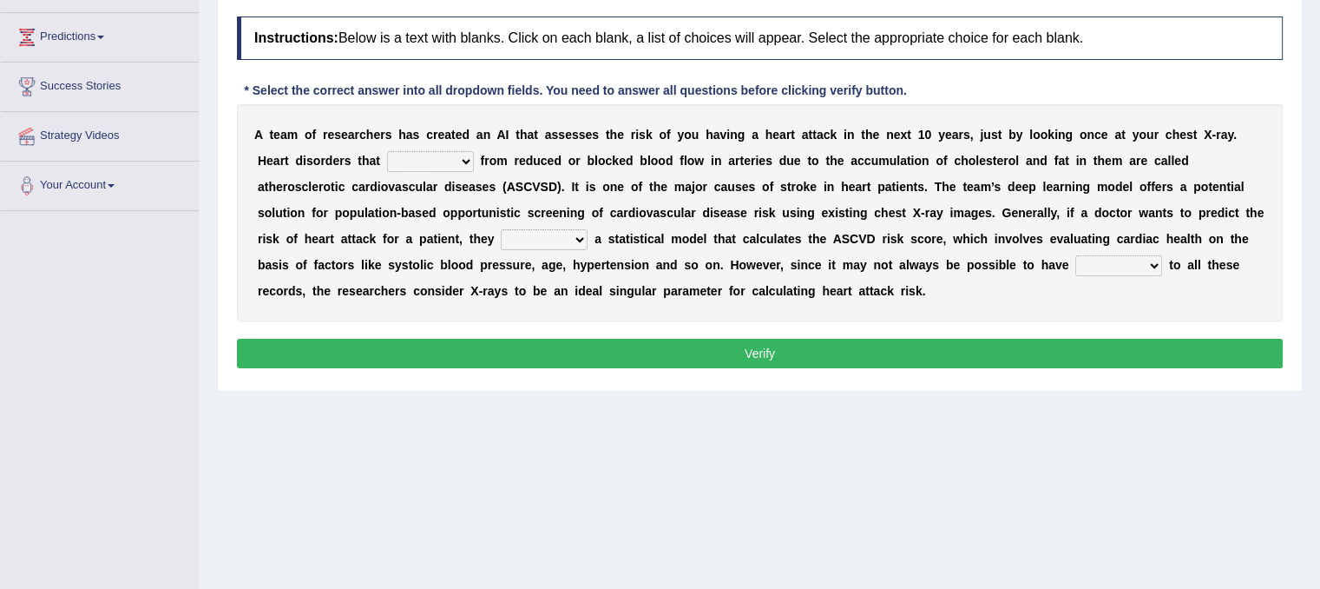
click at [441, 164] on select "vary receive originate exempt" at bounding box center [430, 161] width 87 height 21
click at [387, 151] on select "vary receive originate exempt" at bounding box center [430, 161] width 87 height 21
click at [457, 158] on select "vary receive originate exempt" at bounding box center [430, 161] width 87 height 21
select select "originate"
click at [387, 151] on select "vary receive originate exempt" at bounding box center [430, 161] width 87 height 21
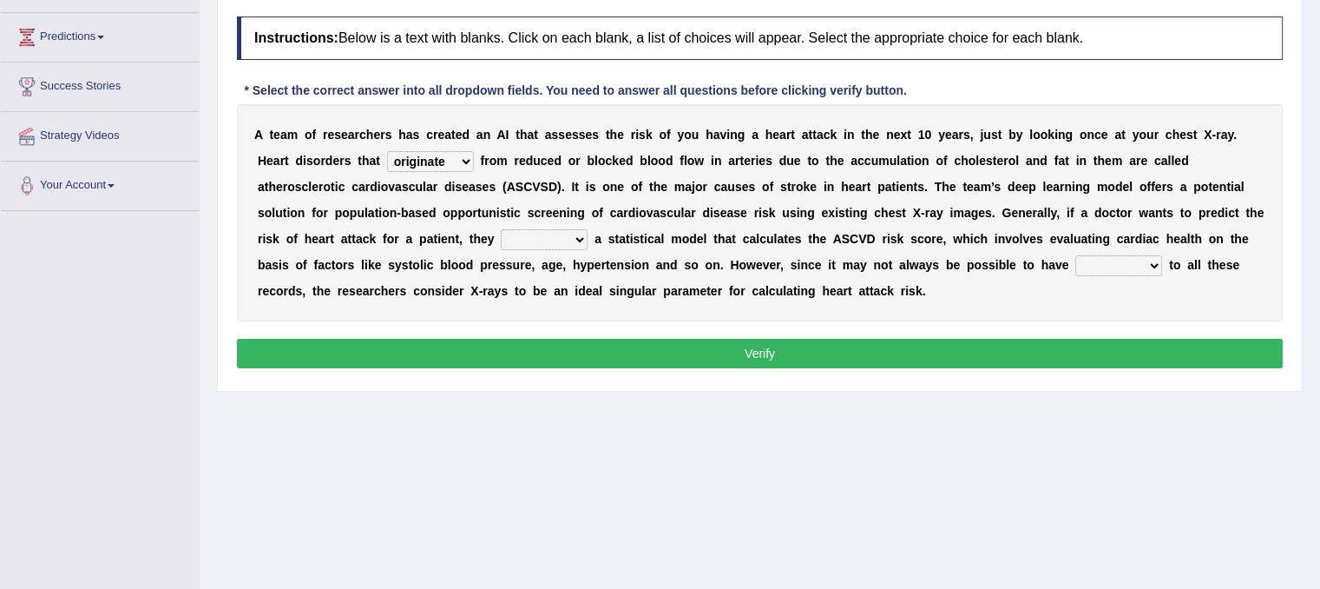
click at [554, 234] on select "present suggest propose employ" at bounding box center [544, 239] width 87 height 21
select select "propose"
click at [501, 229] on select "present suggest propose employ" at bounding box center [544, 239] width 87 height 21
click at [1115, 262] on select "right potential access room" at bounding box center [1118, 265] width 87 height 21
select select "access"
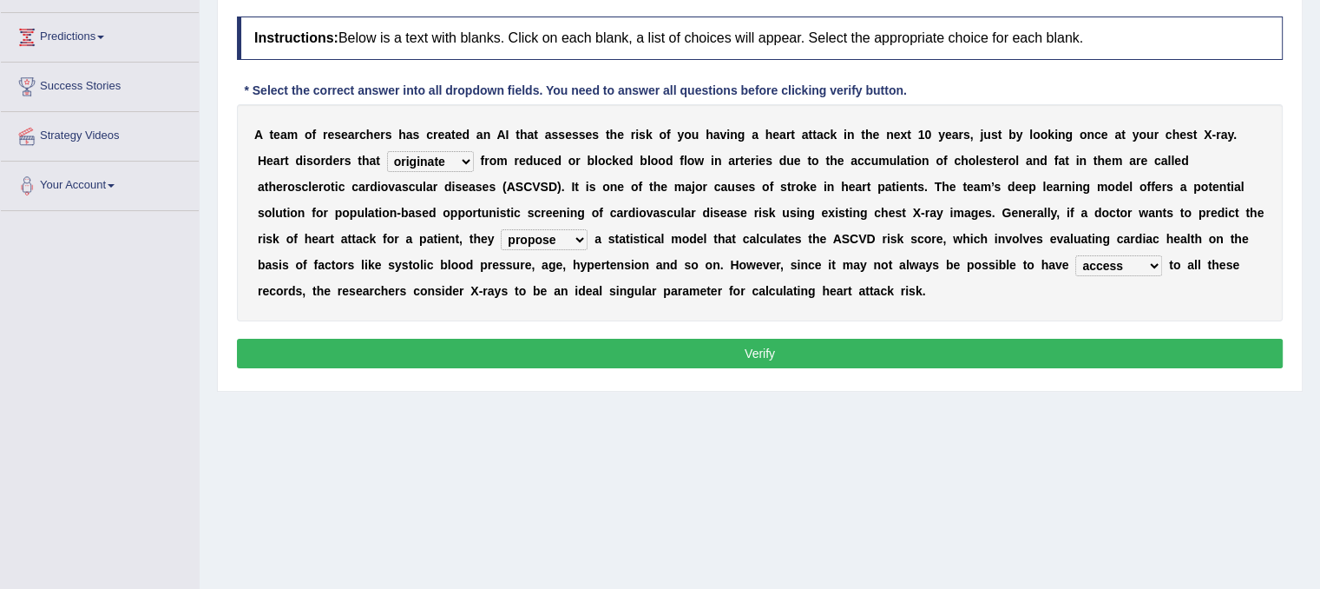
click at [1075, 255] on select "right potential access room" at bounding box center [1118, 265] width 87 height 21
click at [910, 343] on button "Verify" at bounding box center [760, 354] width 1046 height 30
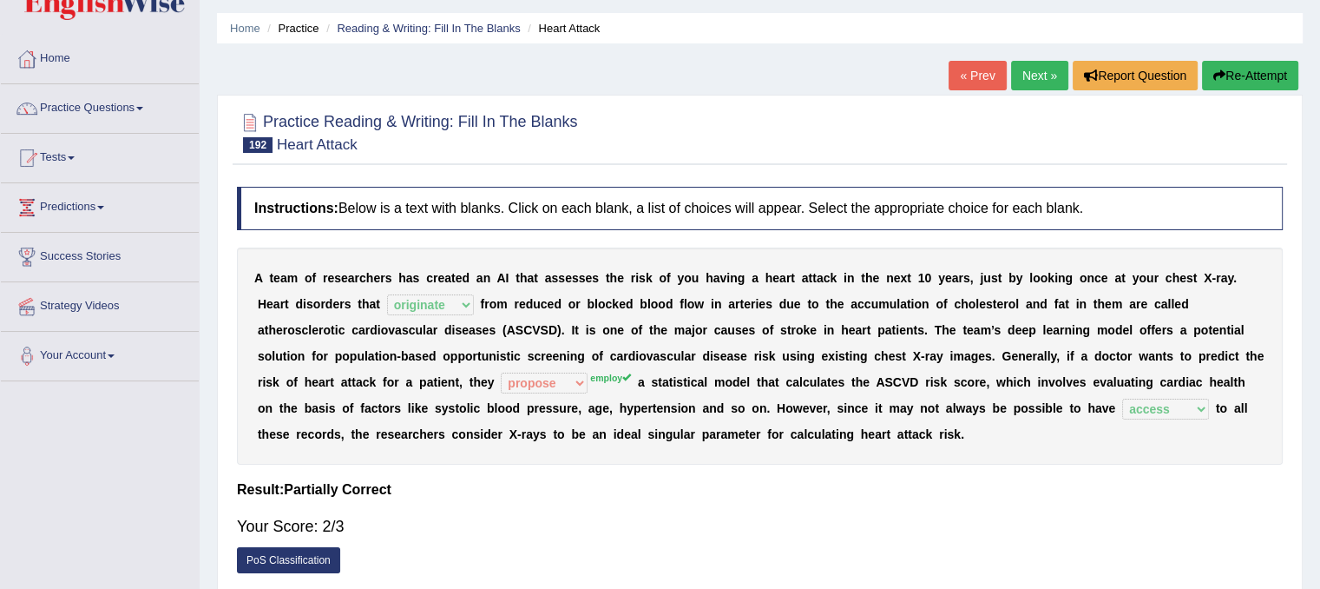
scroll to position [43, 0]
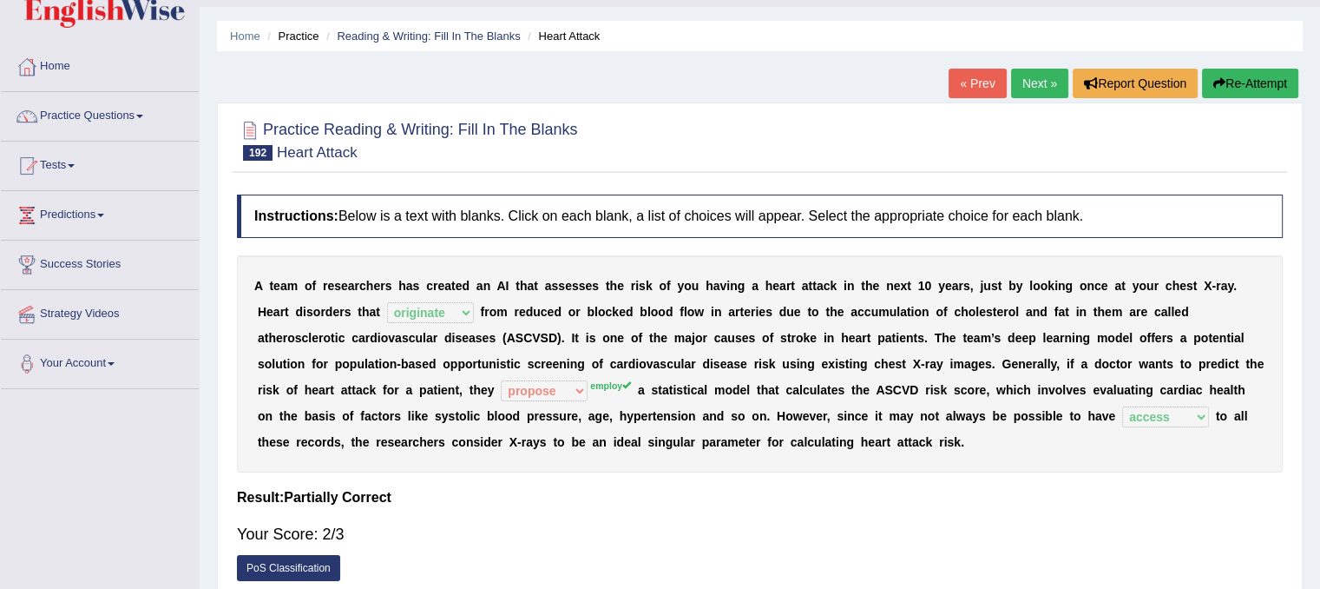
click at [1038, 73] on link "Next »" at bounding box center [1039, 84] width 57 height 30
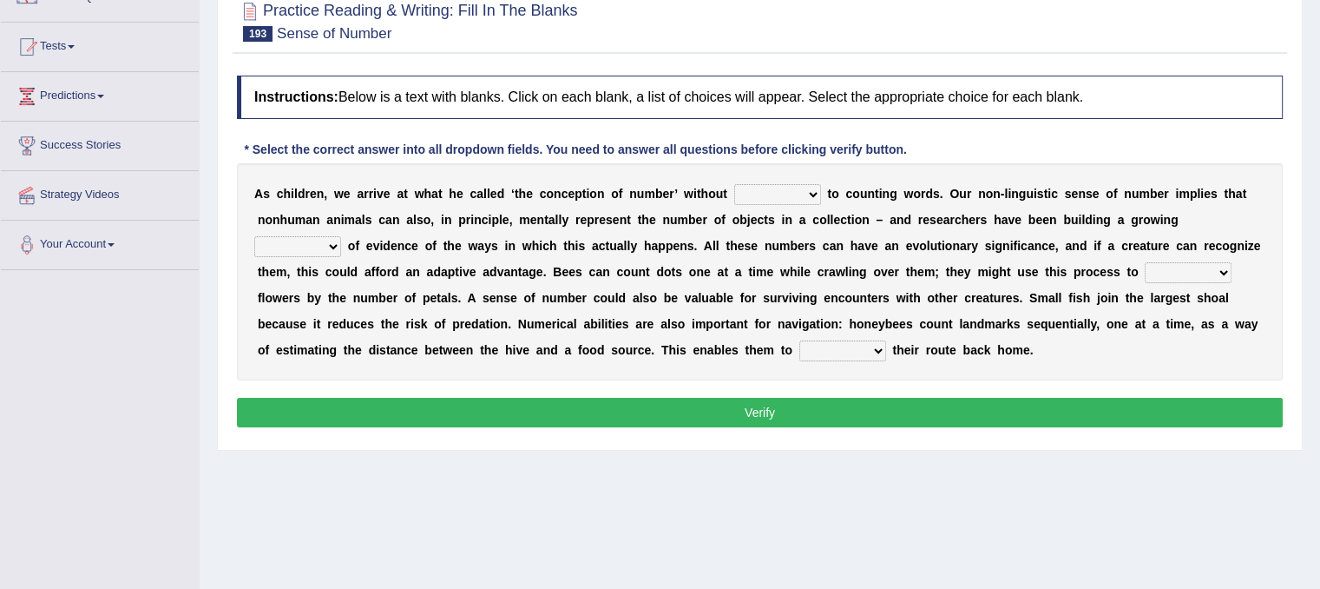
scroll to position [163, 0]
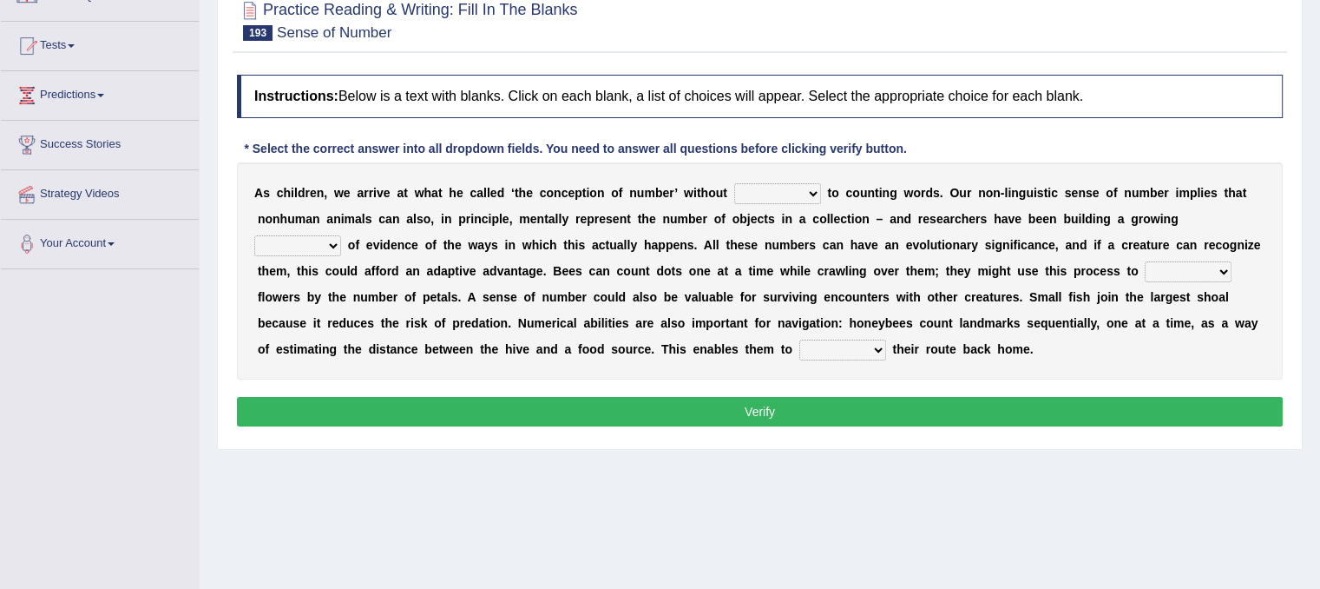
click at [783, 192] on select "discourse coarse recourse course" at bounding box center [777, 193] width 87 height 21
select select "discourse"
click at [734, 183] on select "discourse coarse recourse course" at bounding box center [777, 193] width 87 height 21
click at [323, 247] on select "need market body awareness" at bounding box center [297, 245] width 87 height 21
click at [254, 235] on select "need market body awareness" at bounding box center [297, 245] width 87 height 21
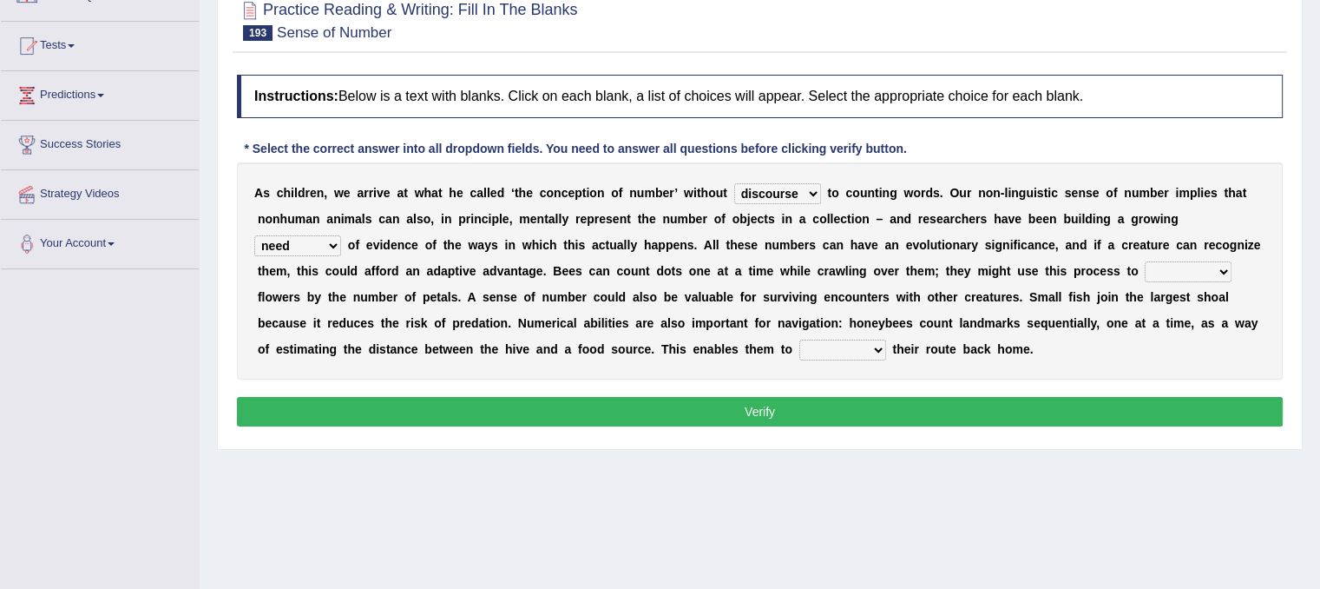
click at [327, 252] on select "need market body awareness" at bounding box center [297, 245] width 87 height 21
select select "awareness"
click at [254, 235] on select "need market body awareness" at bounding box center [297, 245] width 87 height 21
click at [1211, 267] on select "value plant identify order" at bounding box center [1188, 271] width 87 height 21
select select "plant"
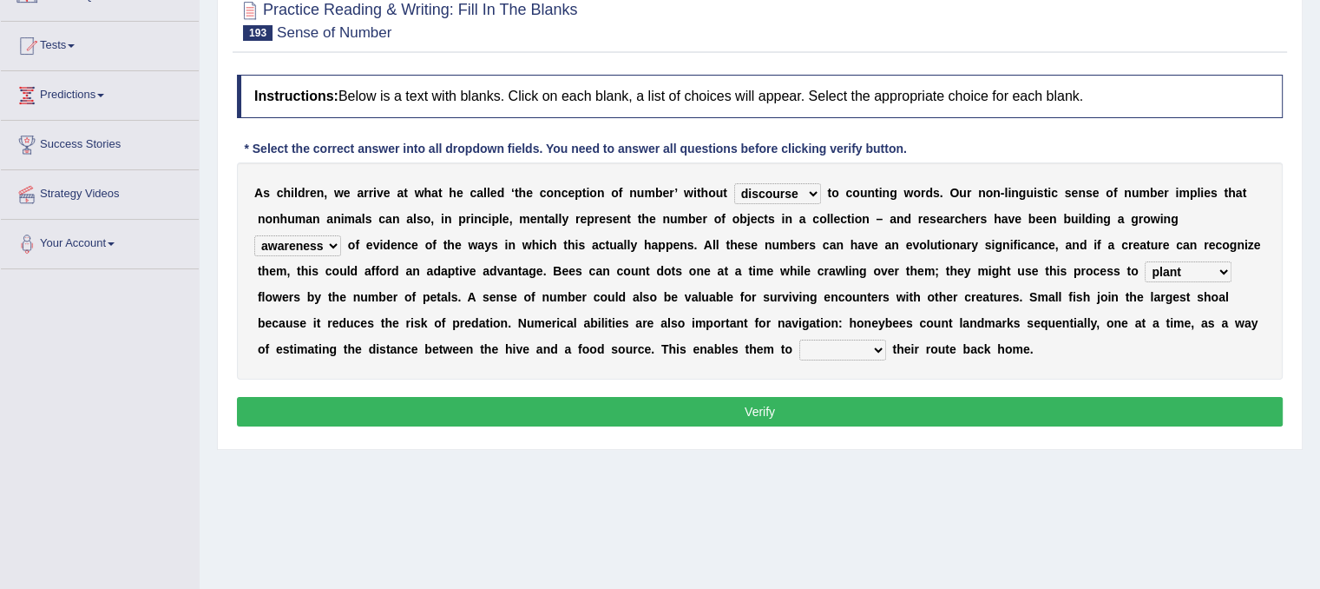
click at [1145, 261] on select "value plant identify order" at bounding box center [1188, 271] width 87 height 21
click at [837, 340] on select "slot clot plot blot" at bounding box center [842, 349] width 87 height 21
select select "slot"
click at [799, 339] on select "slot clot plot blot" at bounding box center [842, 349] width 87 height 21
click at [800, 399] on button "Verify" at bounding box center [760, 412] width 1046 height 30
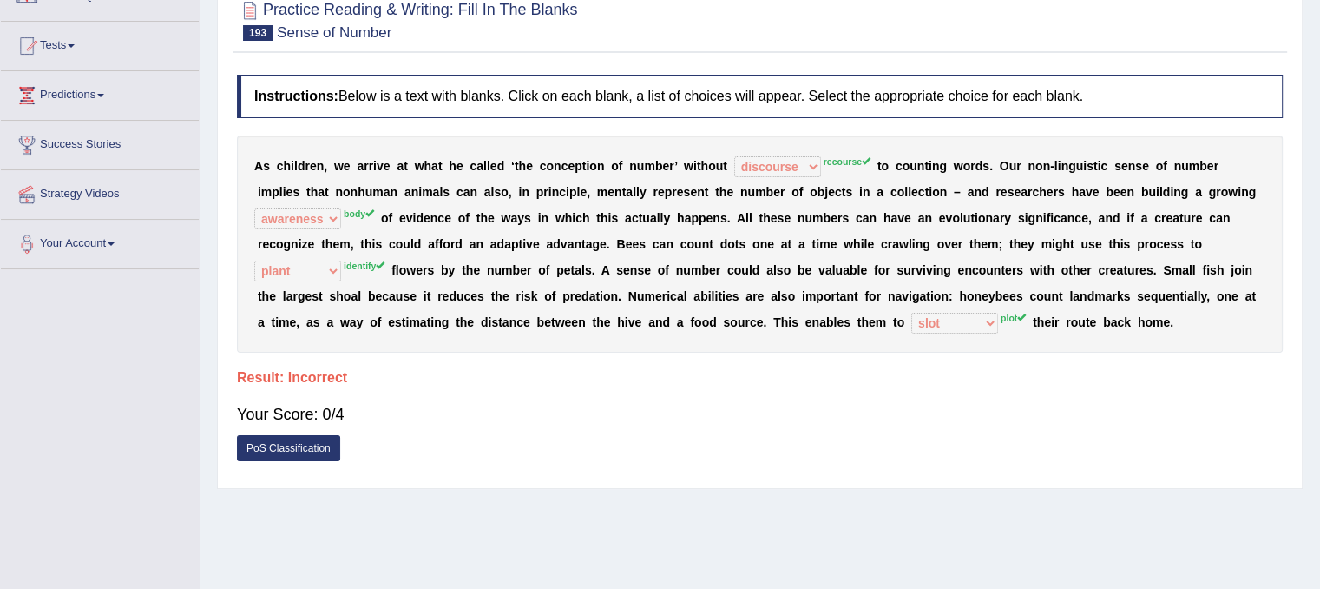
click at [300, 449] on link "PoS Classification" at bounding box center [288, 448] width 103 height 26
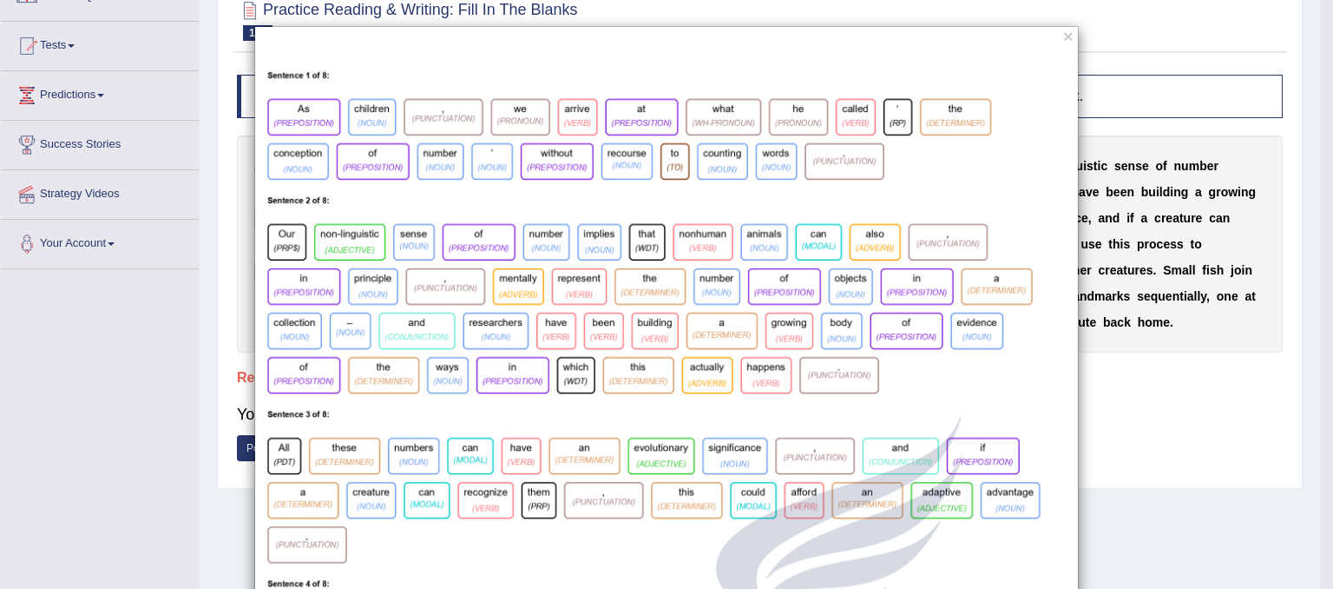
click at [1063, 35] on button "×" at bounding box center [1068, 36] width 10 height 18
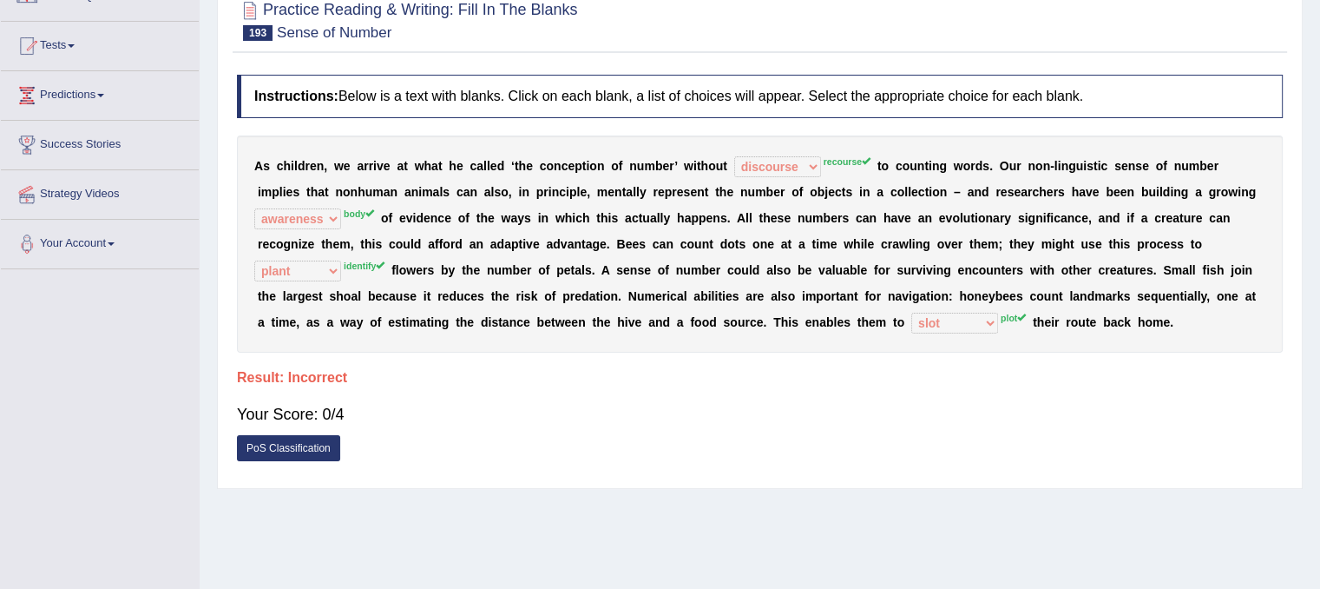
scroll to position [0, 0]
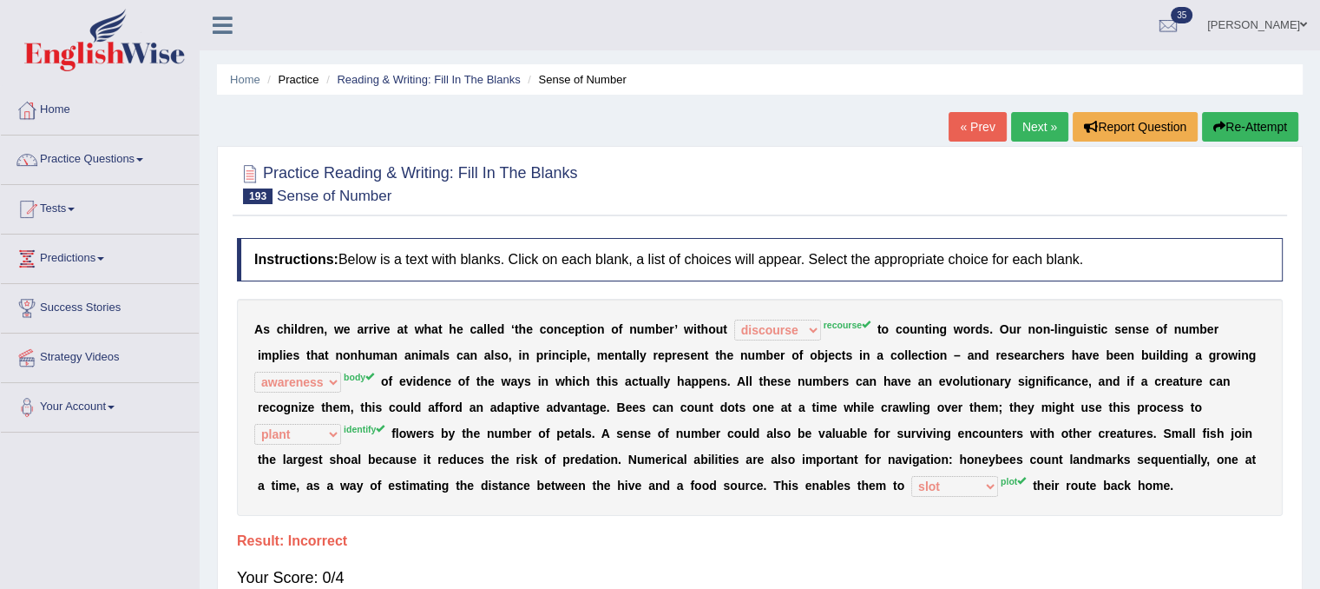
click at [1241, 128] on button "Re-Attempt" at bounding box center [1250, 127] width 96 height 30
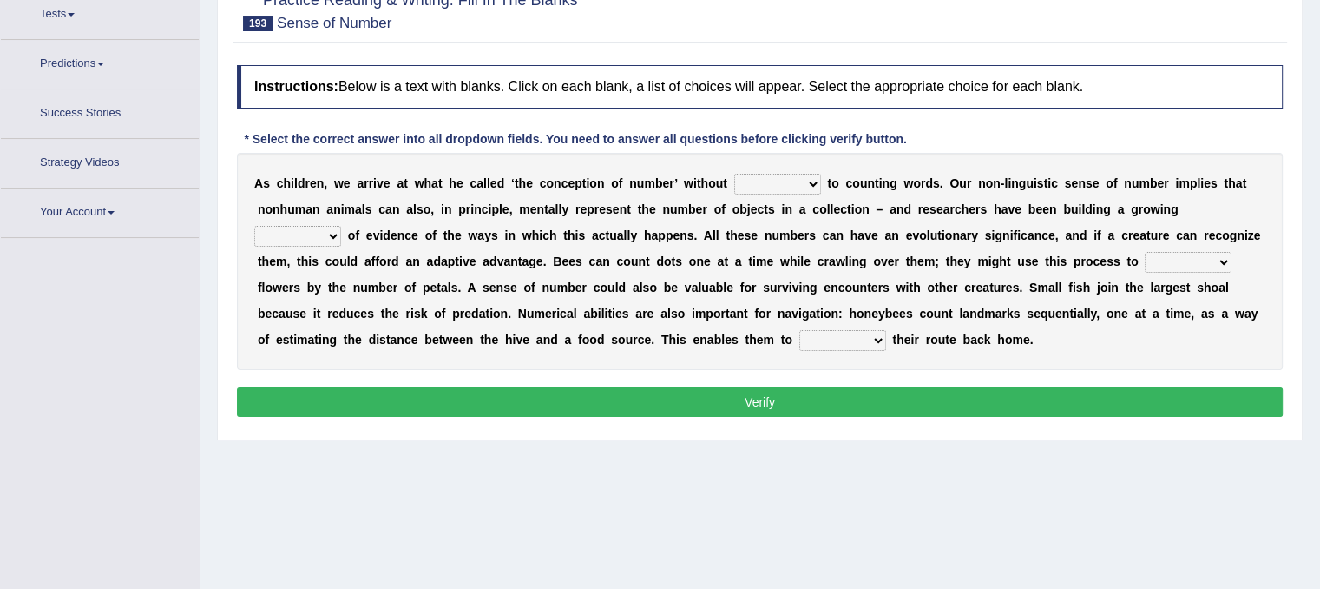
scroll to position [214, 0]
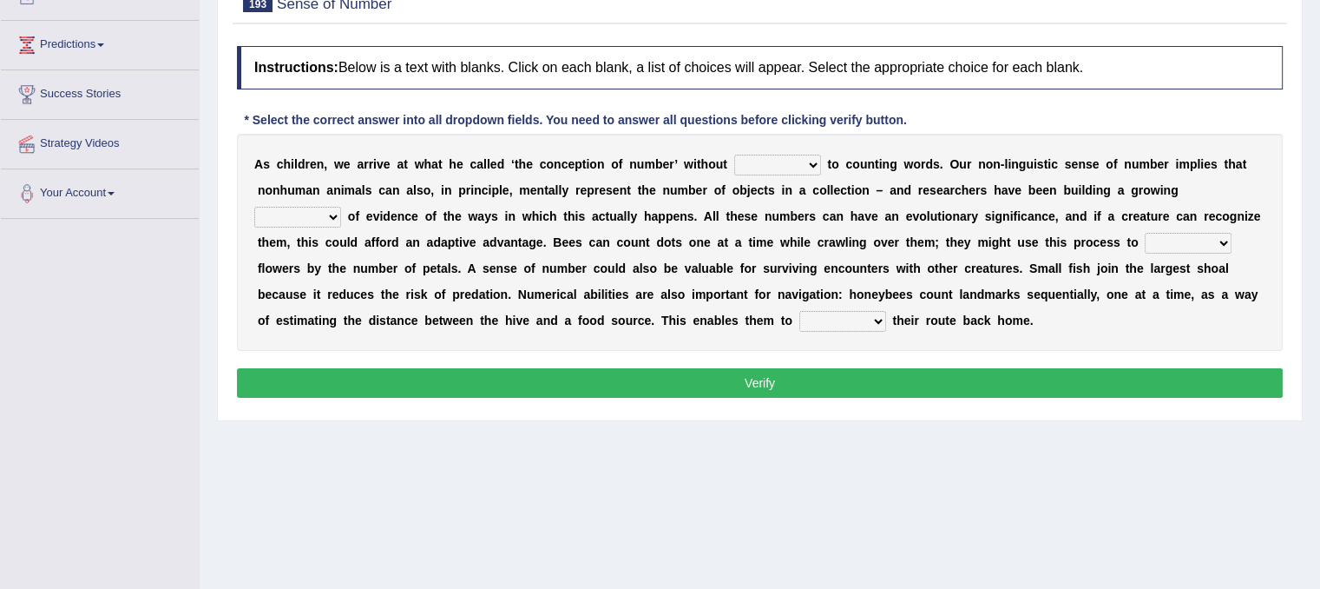
click at [803, 169] on select "discourse coarse recourse course" at bounding box center [777, 165] width 87 height 21
select select "recourse"
click at [734, 155] on select "discourse coarse recourse course" at bounding box center [777, 165] width 87 height 21
click at [329, 215] on select "need market body awareness" at bounding box center [297, 217] width 87 height 21
click at [254, 207] on select "need market body awareness" at bounding box center [297, 217] width 87 height 21
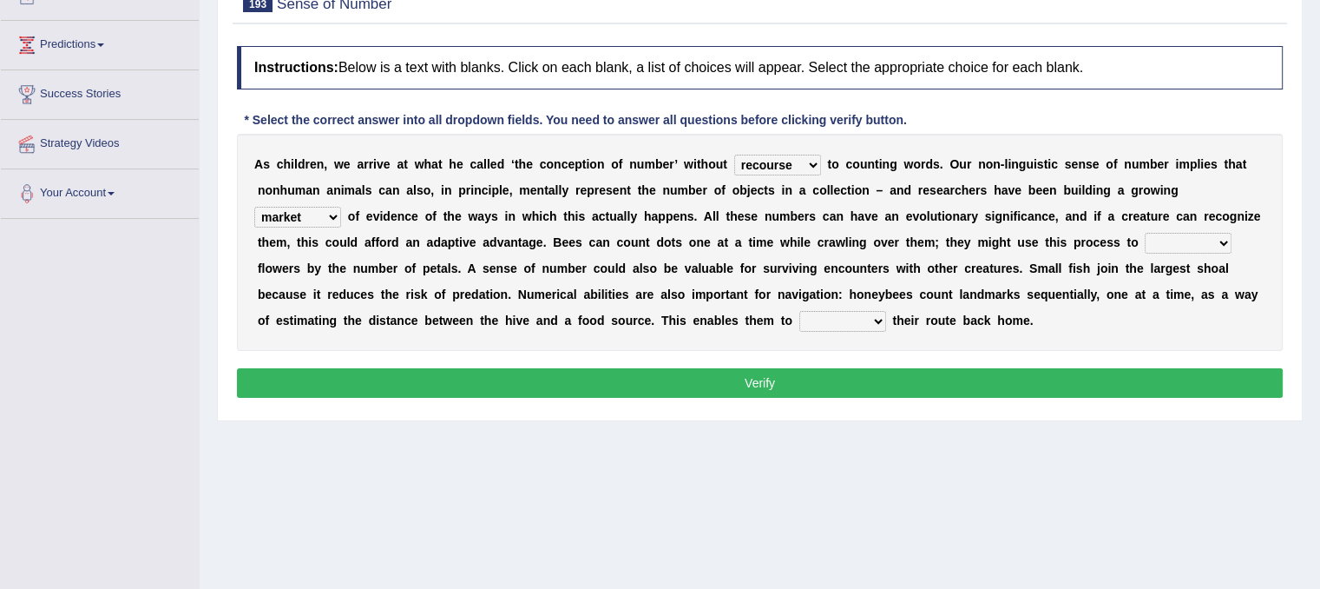
click at [313, 218] on select "need market body awareness" at bounding box center [297, 217] width 87 height 21
select select "need"
click at [254, 207] on select "need market body awareness" at bounding box center [297, 217] width 87 height 21
click at [304, 207] on select "need market body awareness" at bounding box center [297, 217] width 87 height 21
click at [1184, 246] on select "value plant identify order" at bounding box center [1188, 243] width 87 height 21
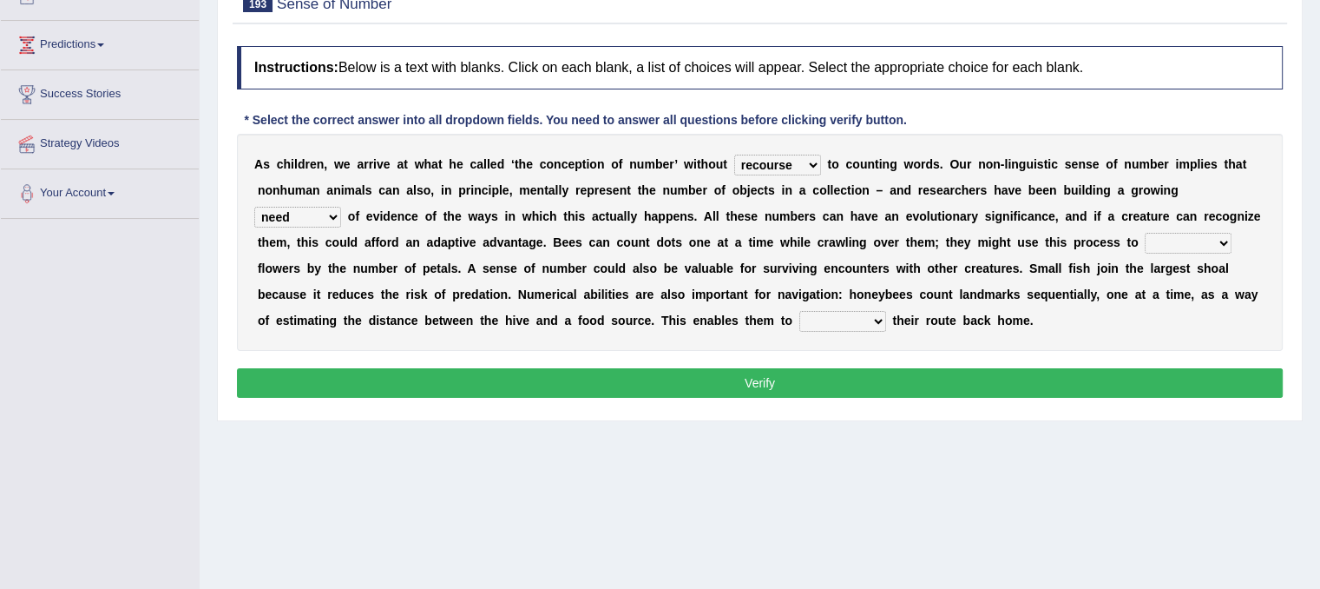
select select "identify"
click at [1145, 233] on select "value plant identify order" at bounding box center [1188, 243] width 87 height 21
click at [859, 323] on select "slot clot plot blot" at bounding box center [842, 321] width 87 height 21
select select "plot"
click at [799, 311] on select "slot clot plot blot" at bounding box center [842, 321] width 87 height 21
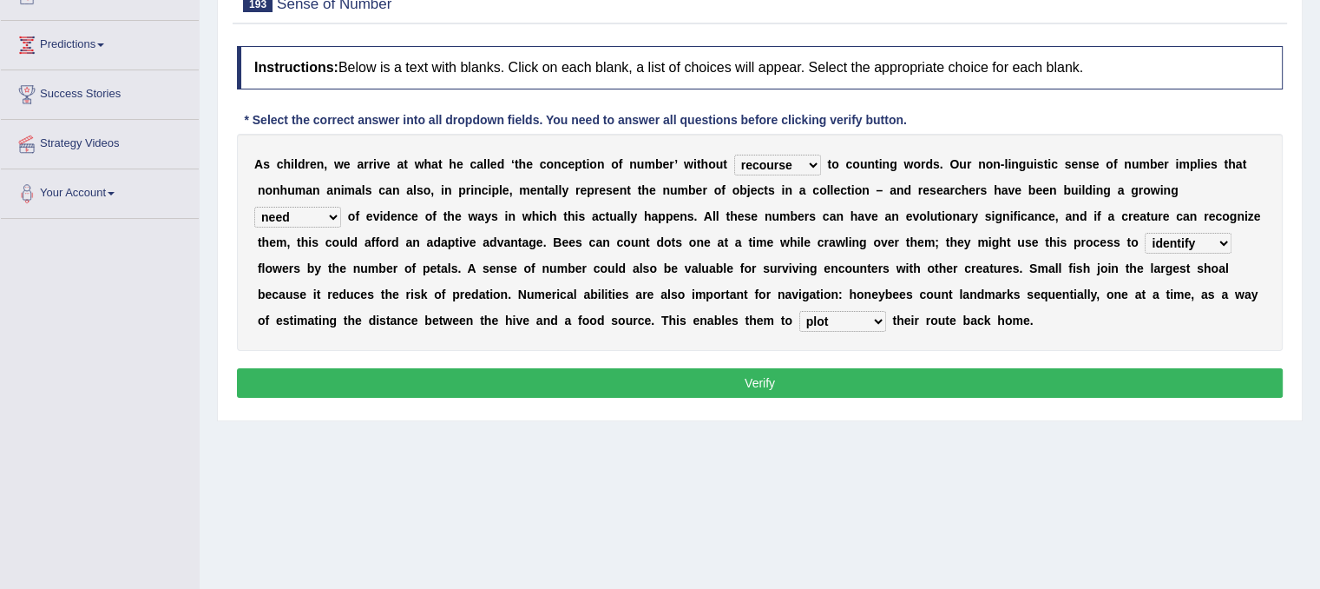
click at [821, 398] on div "Instructions: Below is a text with blanks. Click on each blank, a list of choic…" at bounding box center [760, 224] width 1055 height 374
click at [818, 382] on button "Verify" at bounding box center [760, 383] width 1046 height 30
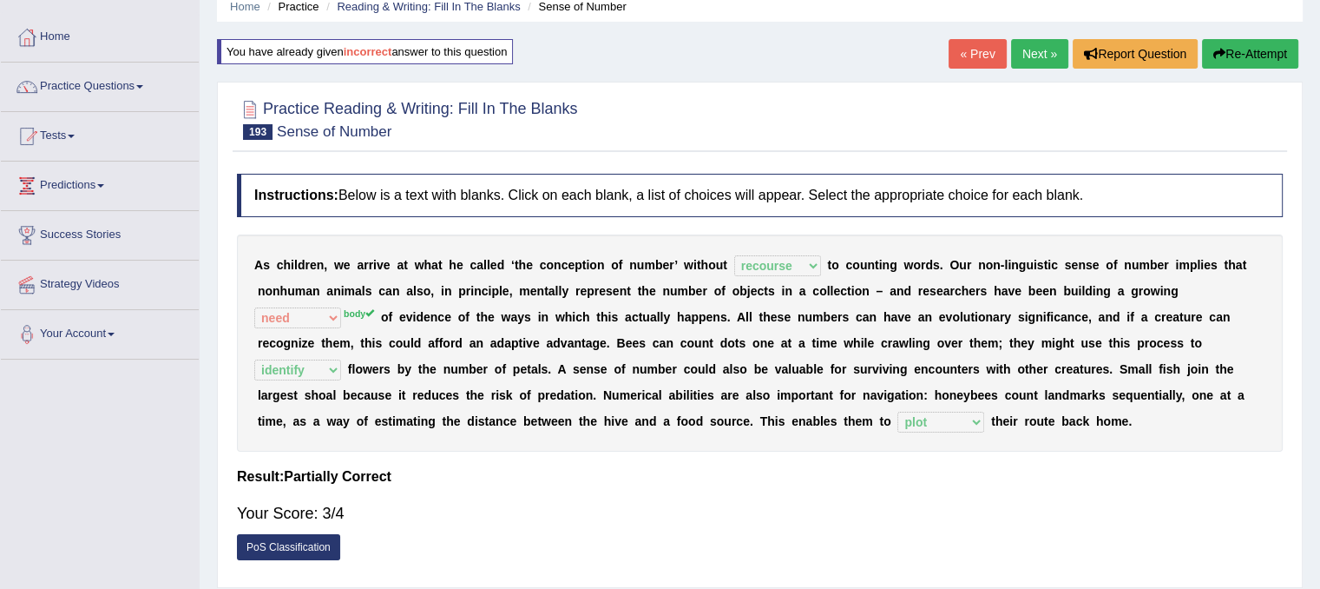
scroll to position [69, 0]
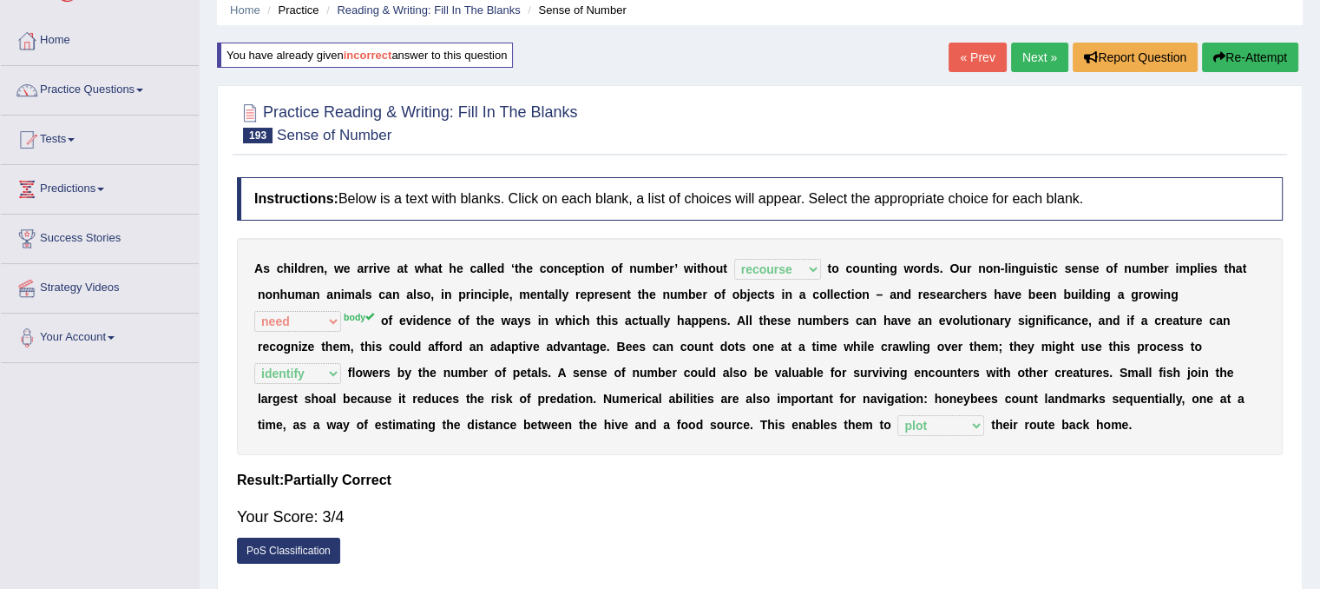
click at [1026, 56] on link "Next »" at bounding box center [1039, 58] width 57 height 30
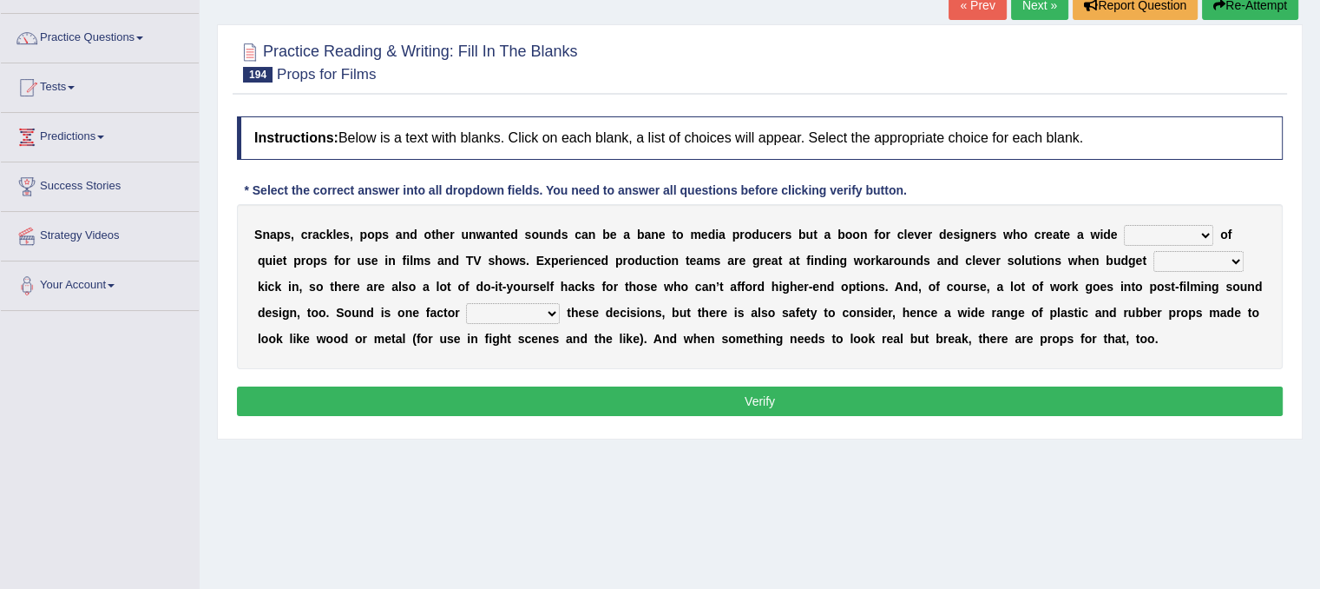
scroll to position [125, 0]
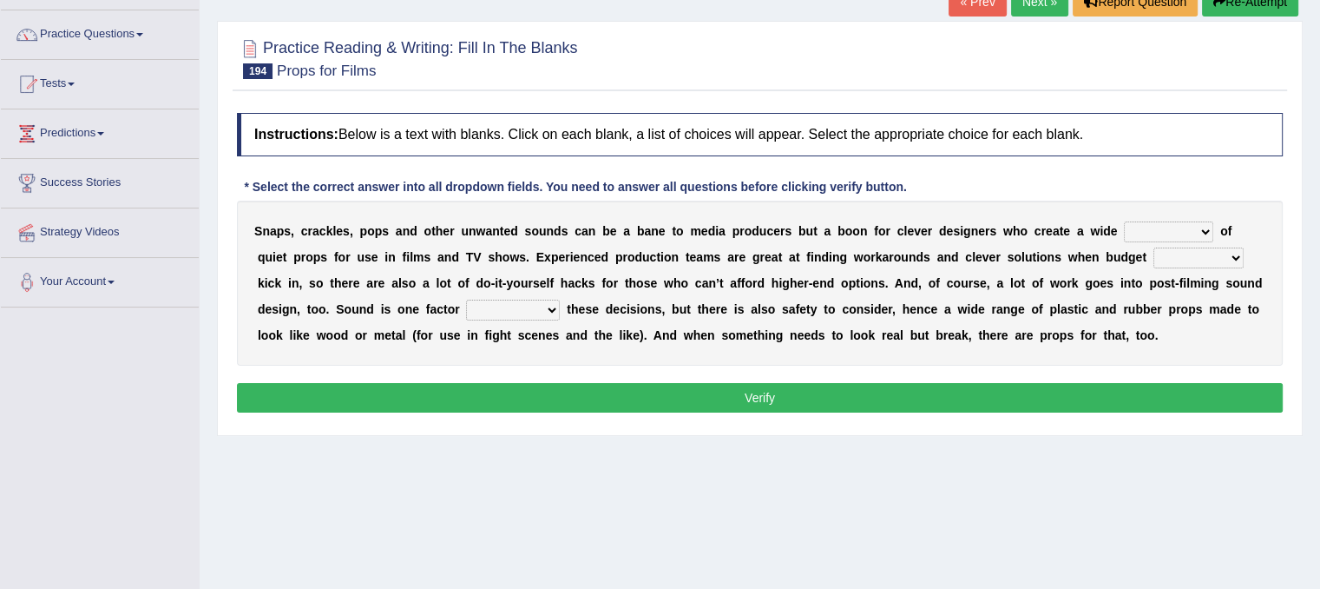
click at [1163, 226] on select "range structure publication function" at bounding box center [1168, 231] width 89 height 21
select select "range"
click at [1124, 221] on select "range structure publication function" at bounding box center [1168, 231] width 89 height 21
click at [1194, 260] on select "services percents constraints events" at bounding box center [1199, 257] width 90 height 21
select select "constraints"
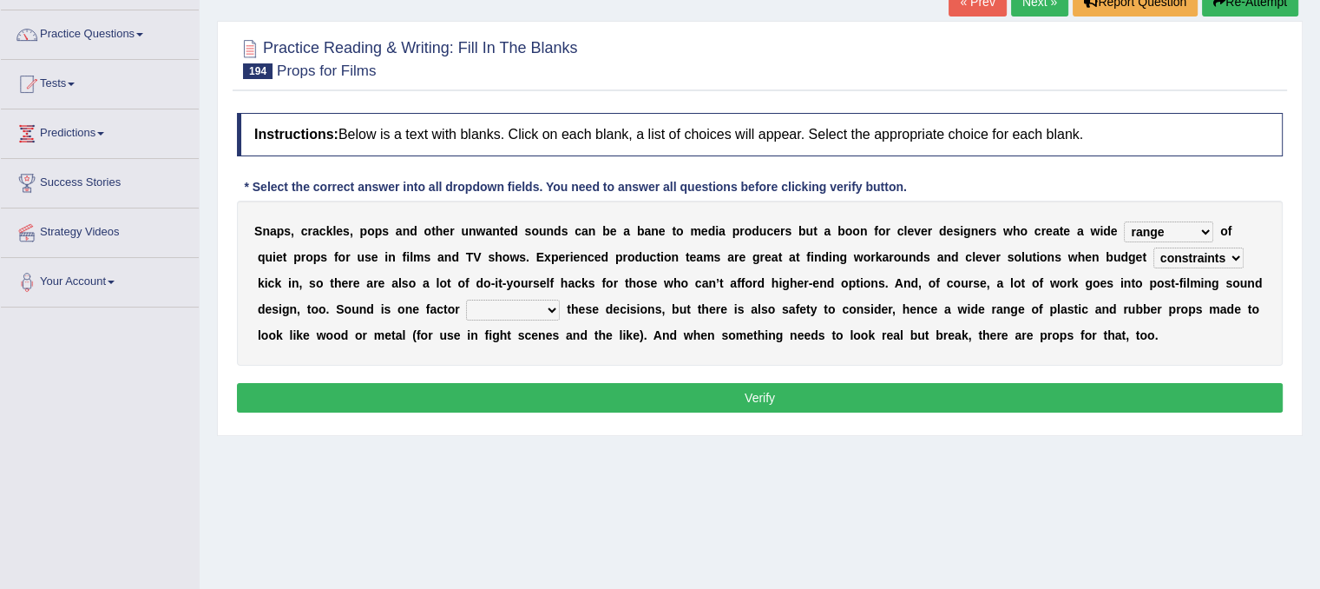
click at [1154, 247] on select "services percents constraints events" at bounding box center [1199, 257] width 90 height 21
click at [528, 306] on select "specializing removing driving celebrating" at bounding box center [513, 309] width 94 height 21
select select "driving"
click at [466, 299] on select "specializing removing driving celebrating" at bounding box center [513, 309] width 94 height 21
click at [536, 393] on button "Verify" at bounding box center [760, 398] width 1046 height 30
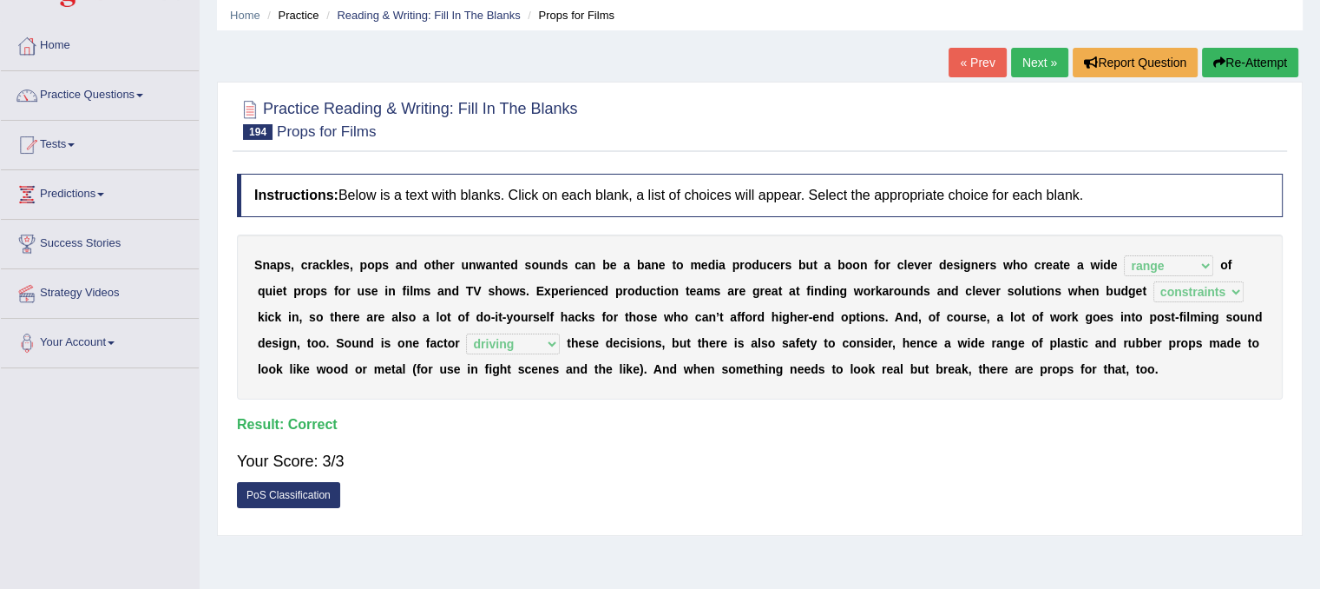
scroll to position [59, 0]
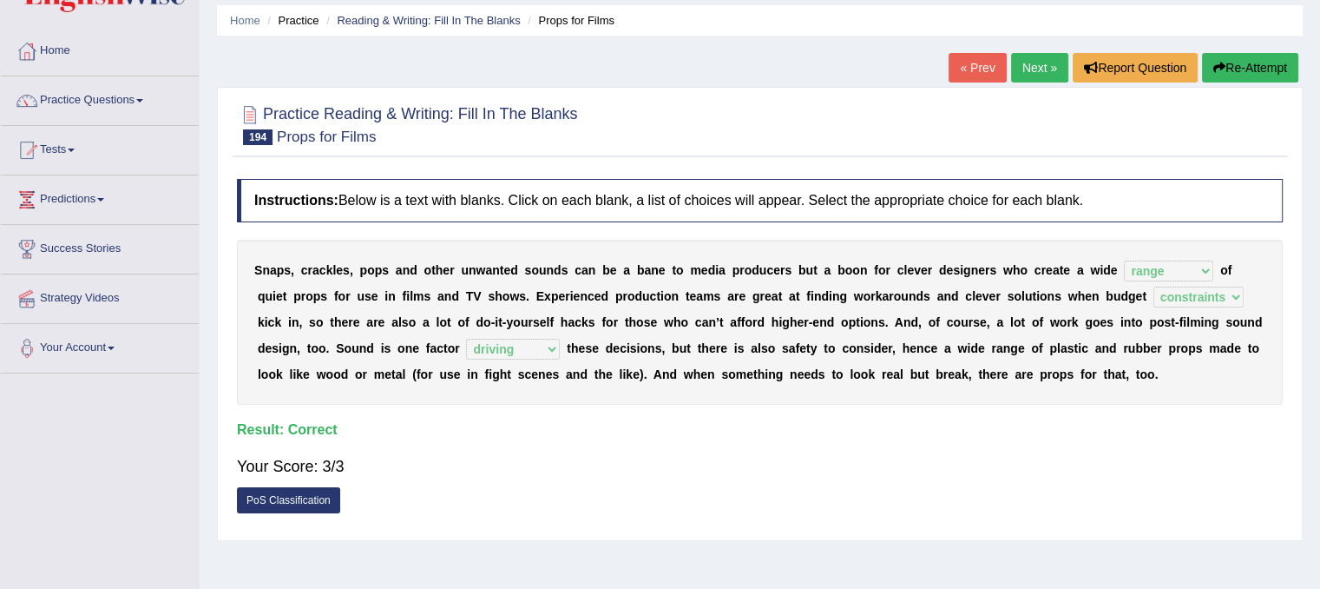
click at [1036, 76] on link "Next »" at bounding box center [1039, 68] width 57 height 30
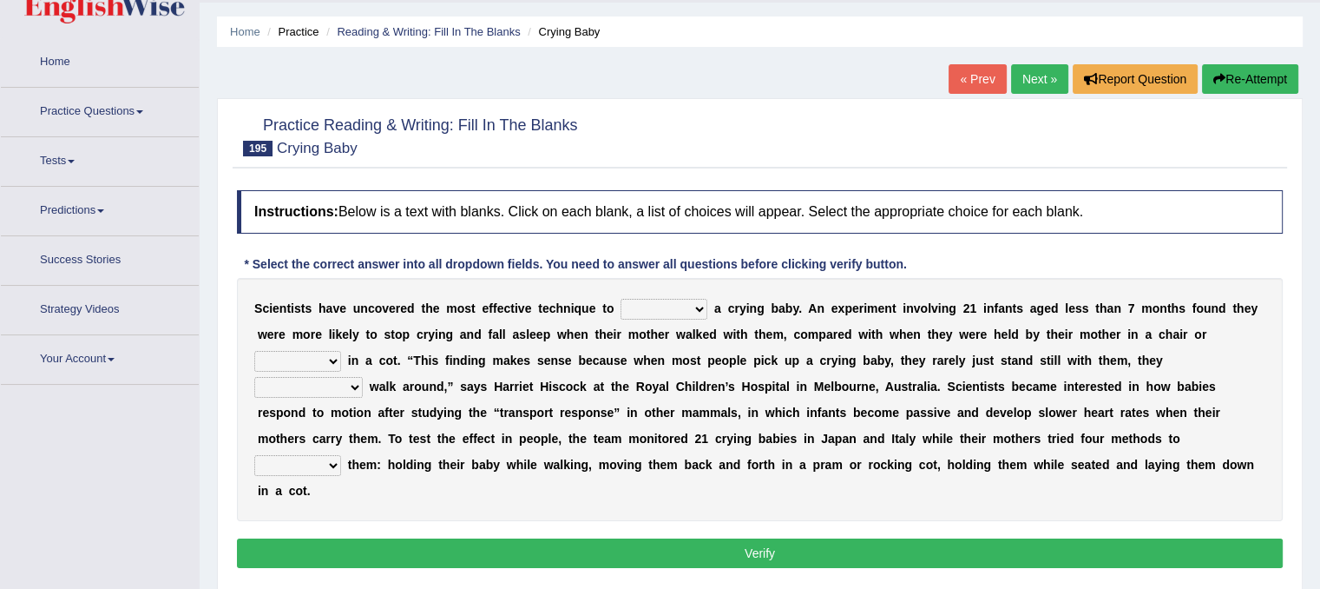
scroll to position [62, 0]
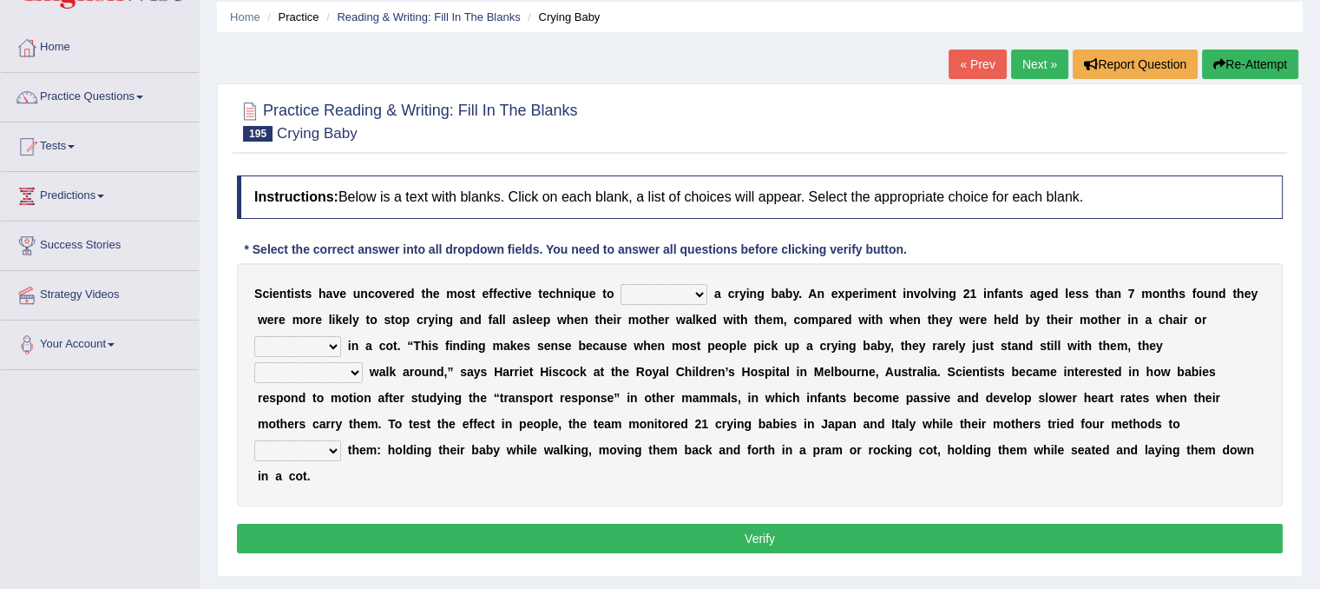
click at [681, 286] on select "writhe swathe scythe soothe" at bounding box center [664, 294] width 87 height 21
select select "soothe"
click at [621, 284] on select "writhe swathe scythe soothe" at bounding box center [664, 294] width 87 height 21
click at [324, 342] on select "lay laid lied lying" at bounding box center [297, 346] width 87 height 21
select select "lay"
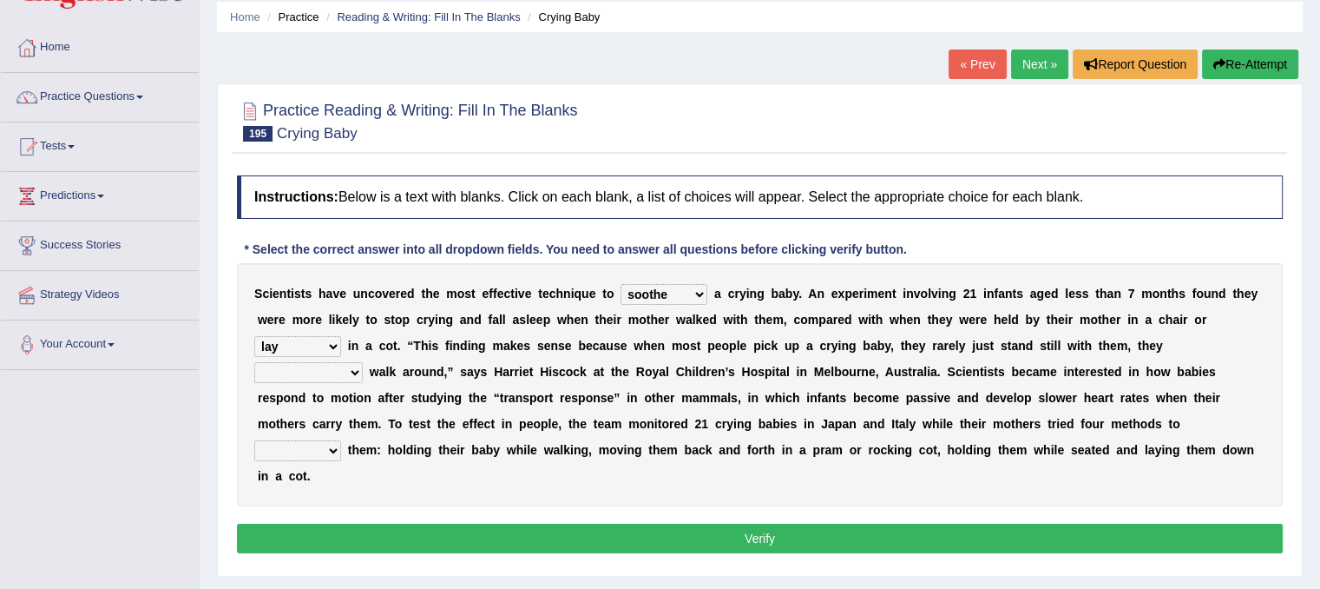
click at [254, 336] on select "lay laid lied lying" at bounding box center [297, 346] width 87 height 21
click at [340, 373] on select "constructively collectively interrogatively instinctively" at bounding box center [308, 372] width 109 height 21
select select "instinctively"
click at [254, 362] on select "constructively collectively interrogatively instinctively" at bounding box center [308, 372] width 109 height 21
click at [326, 453] on select "palm psalm calm balm" at bounding box center [297, 450] width 87 height 21
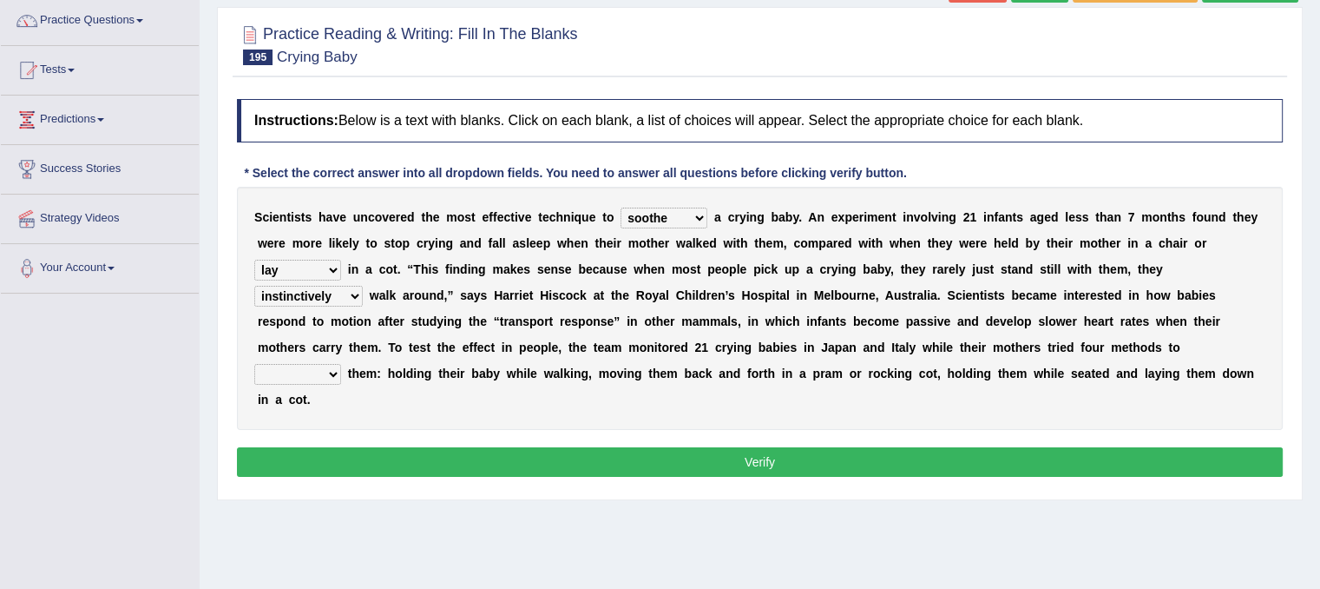
scroll to position [141, 0]
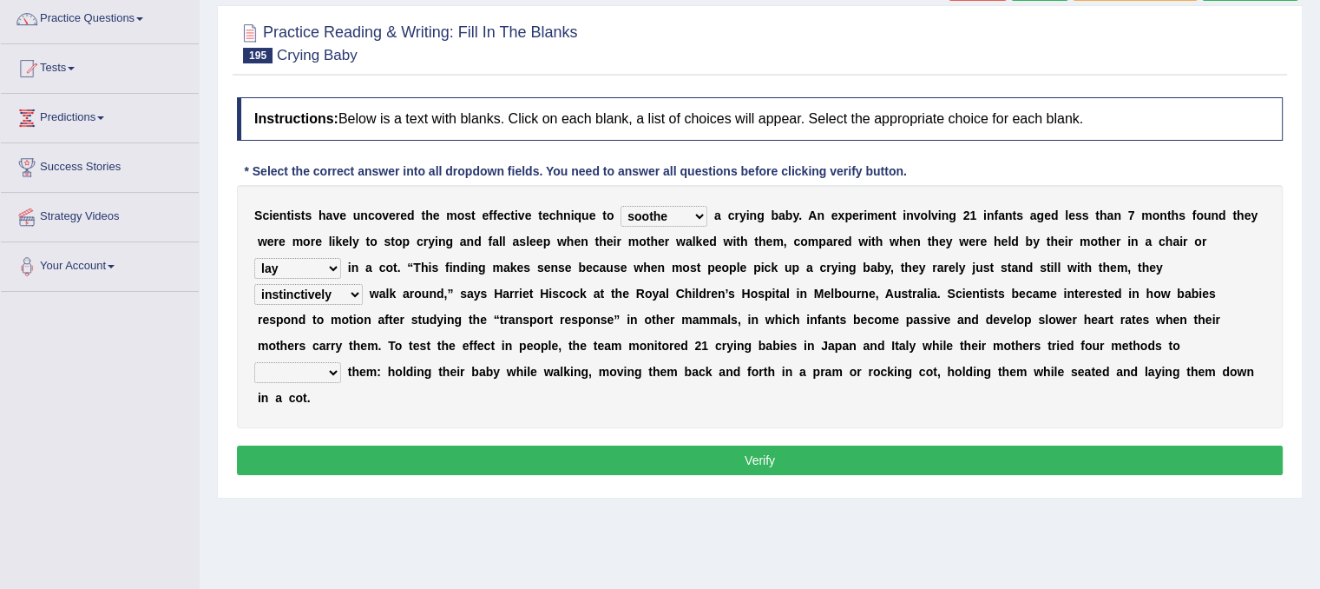
click at [317, 366] on select "palm psalm calm balm" at bounding box center [297, 372] width 87 height 21
select select "calm"
click at [254, 362] on select "palm psalm calm balm" at bounding box center [297, 372] width 87 height 21
click at [326, 452] on button "Verify" at bounding box center [760, 460] width 1046 height 30
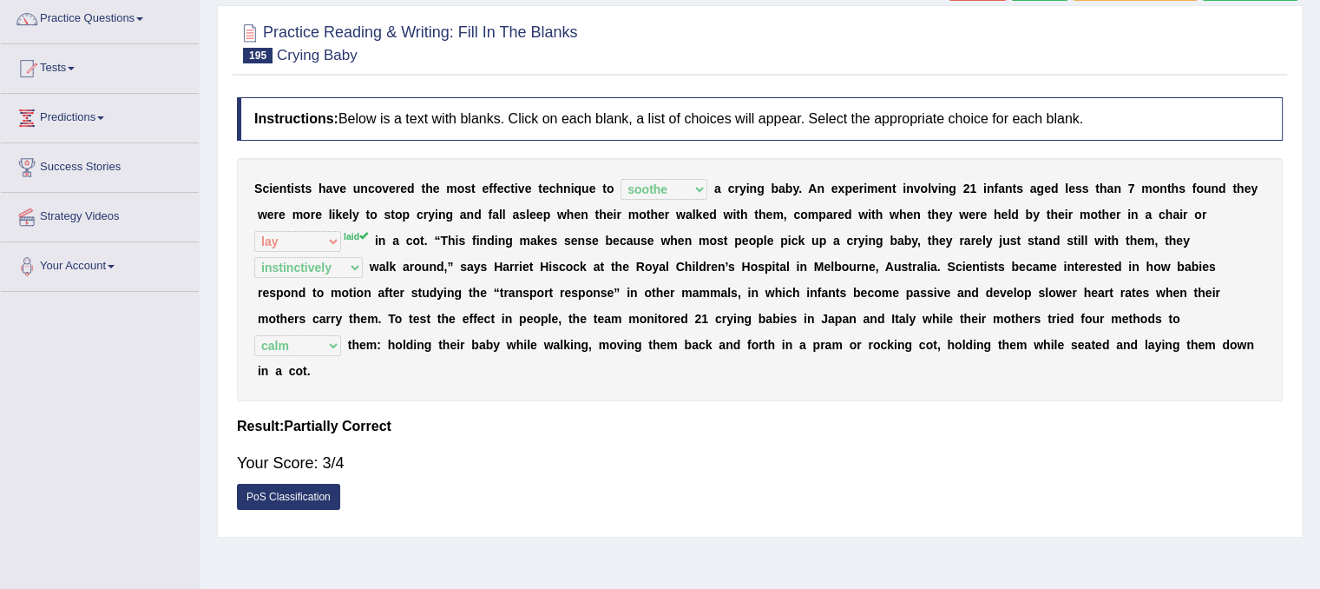
scroll to position [0, 0]
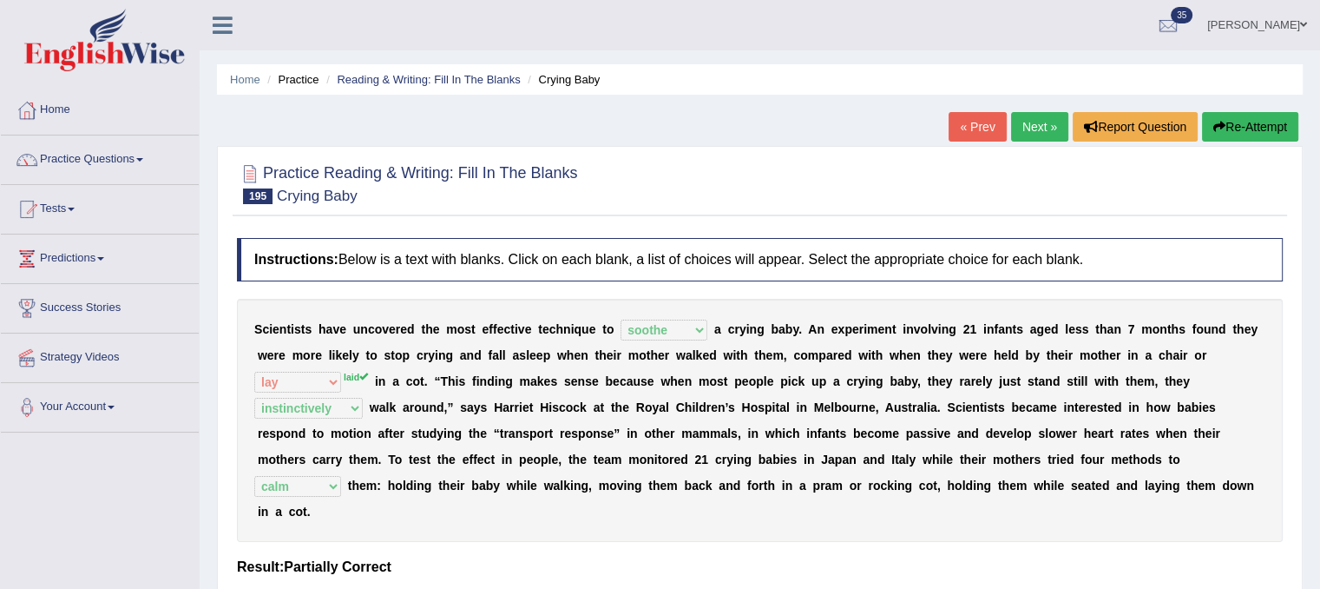
click at [1035, 131] on link "Next »" at bounding box center [1039, 127] width 57 height 30
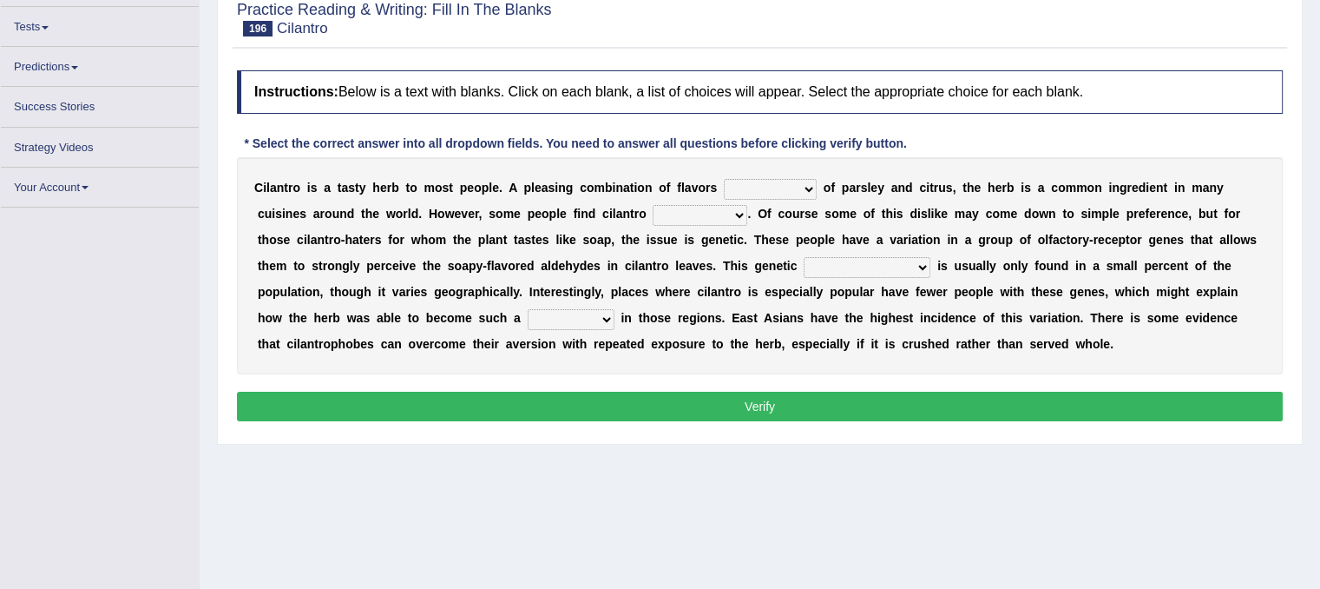
scroll to position [168, 0]
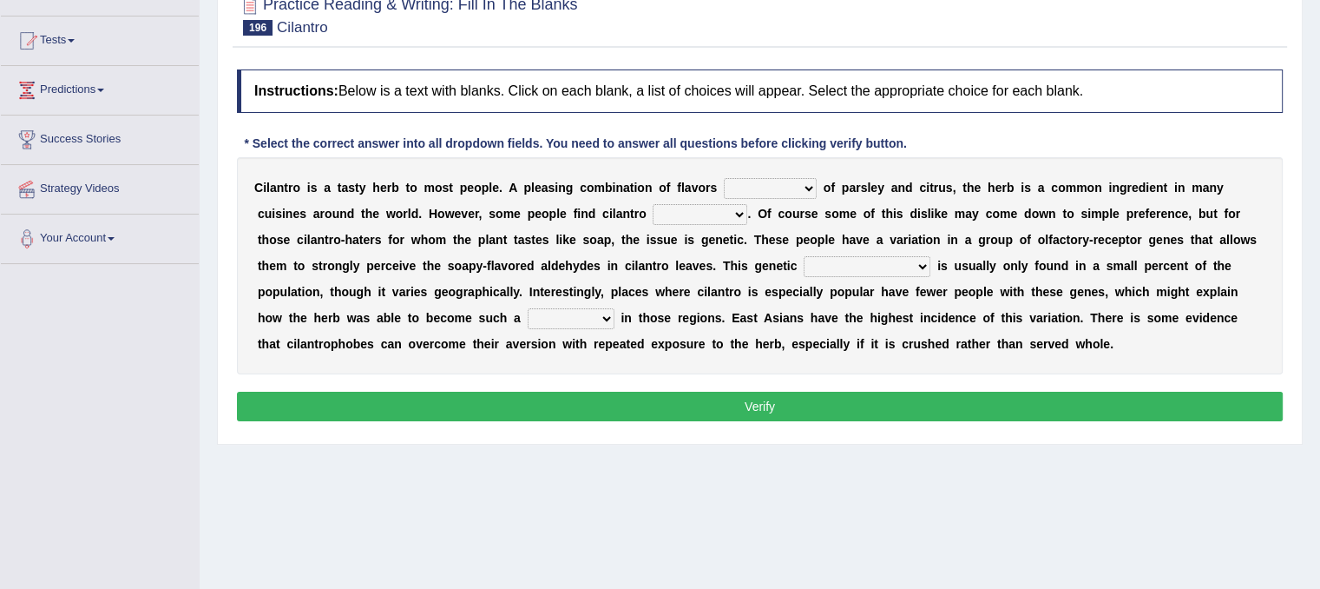
click at [778, 186] on select "remnant offensive affluent reminiscent" at bounding box center [770, 188] width 93 height 21
select select "remnant"
click at [724, 178] on select "remnant offensive affluent reminiscent" at bounding box center [770, 188] width 93 height 21
click at [731, 207] on select "vaccinating revolting suspecting invigorating" at bounding box center [700, 214] width 95 height 21
select select "revolting"
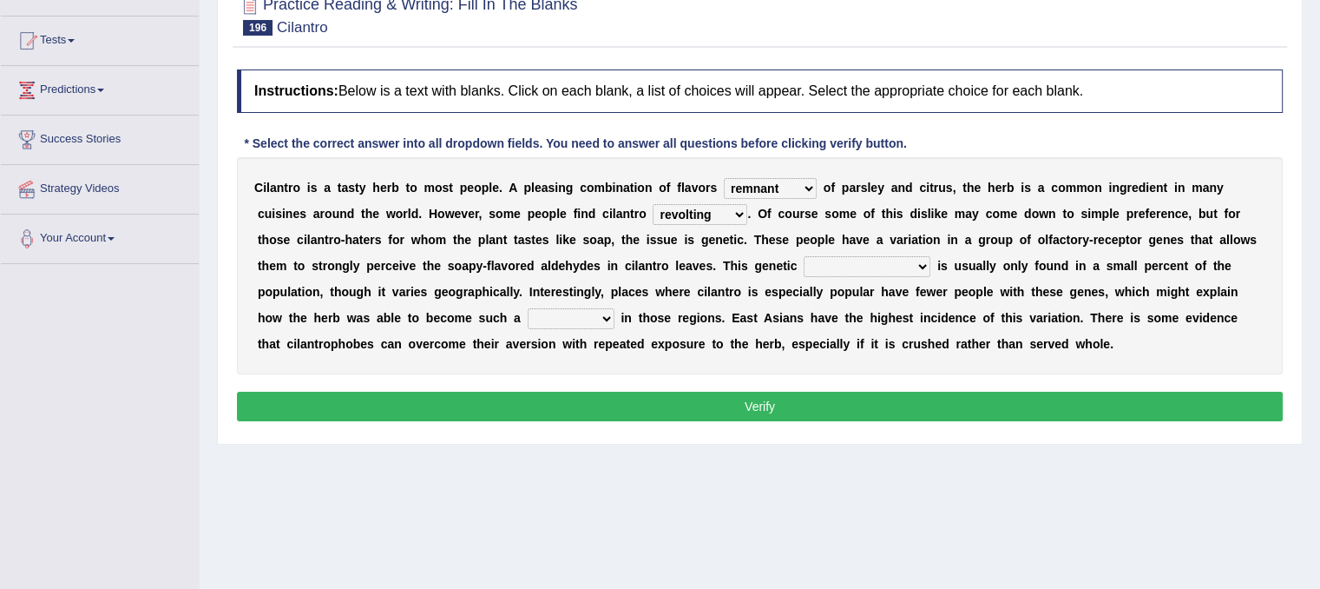
click at [653, 204] on select "vaccinating revolting suspecting invigorating" at bounding box center [700, 214] width 95 height 21
click at [855, 263] on select "taint density dam quirk" at bounding box center [867, 266] width 127 height 21
select select "density"
click at [804, 256] on select "taint density dam quirk" at bounding box center [867, 266] width 127 height 21
click at [528, 312] on select "homestay mainstay stay overstay" at bounding box center [571, 318] width 87 height 21
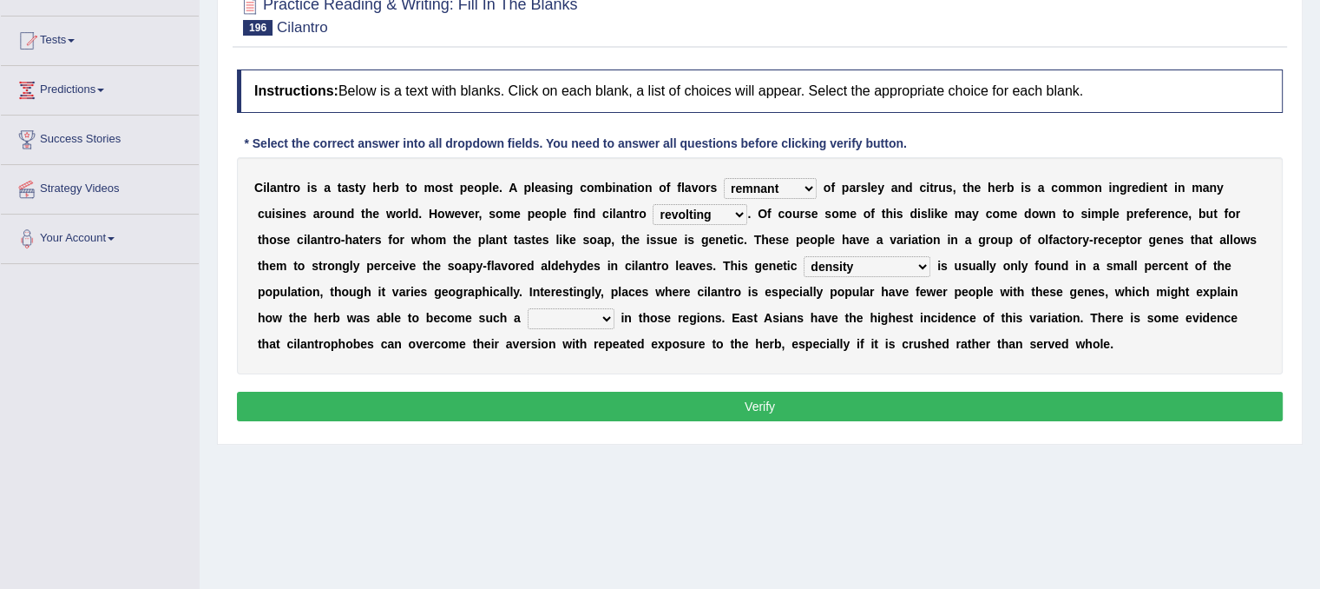
select select "homestay"
click at [528, 308] on select "homestay mainstay stay overstay" at bounding box center [571, 318] width 87 height 21
click at [499, 414] on button "Verify" at bounding box center [760, 406] width 1046 height 30
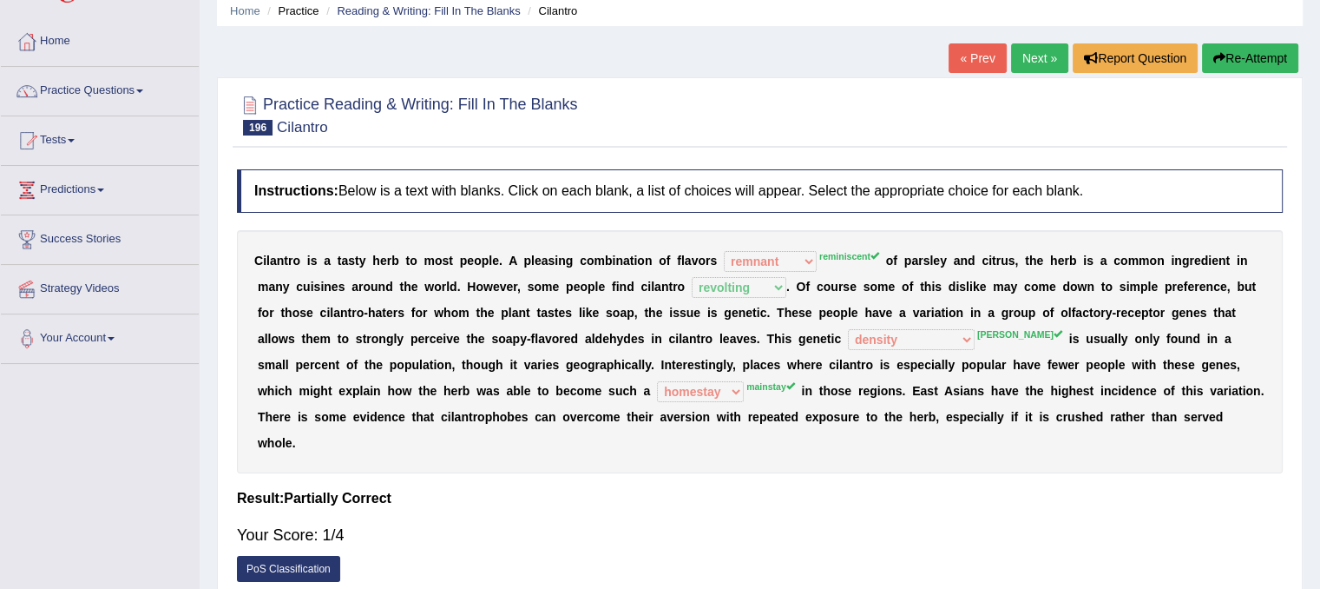
scroll to position [68, 0]
click at [1240, 62] on button "Re-Attempt" at bounding box center [1250, 59] width 96 height 30
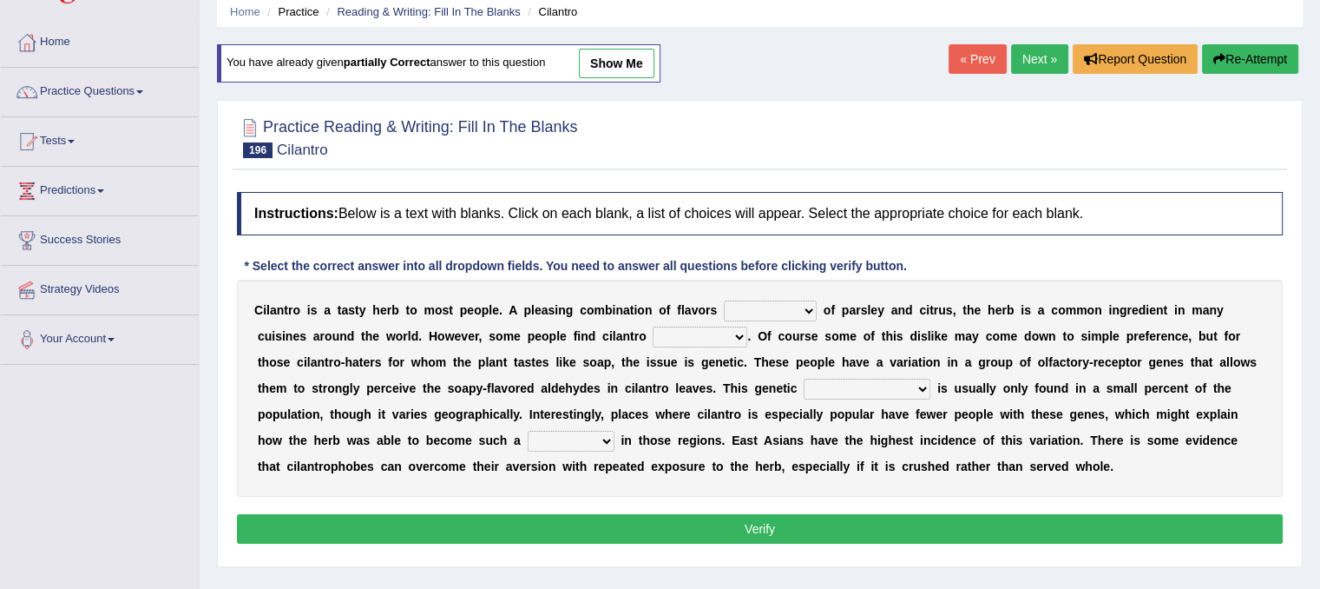
click at [806, 301] on select "remnant offensive affluent reminiscent" at bounding box center [770, 310] width 93 height 21
select select "remnant"
click at [724, 300] on select "remnant offensive affluent reminiscent" at bounding box center [770, 310] width 93 height 21
click at [740, 332] on select "vaccinating revolting suspecting invigorating" at bounding box center [700, 336] width 95 height 21
select select "revolting"
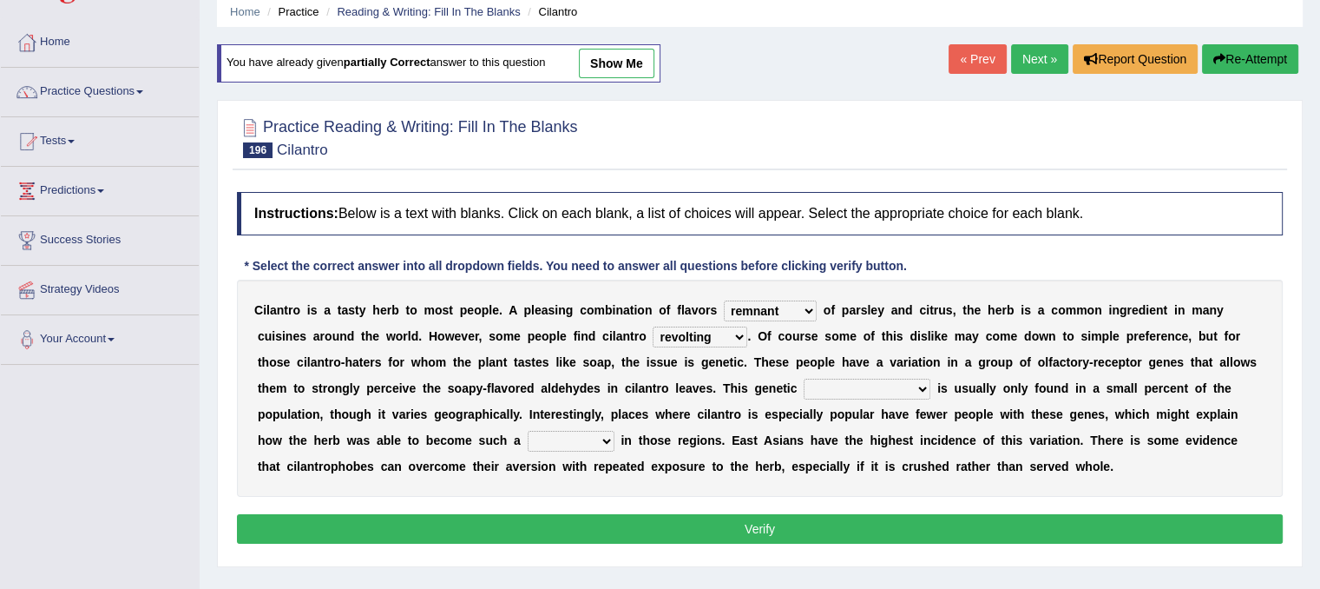
click at [653, 326] on select "vaccinating revolting suspecting invigorating" at bounding box center [700, 336] width 95 height 21
click at [842, 385] on select "taint density dam quirk" at bounding box center [867, 388] width 127 height 21
select select "quirk"
click at [804, 378] on select "taint density dam quirk" at bounding box center [867, 388] width 127 height 21
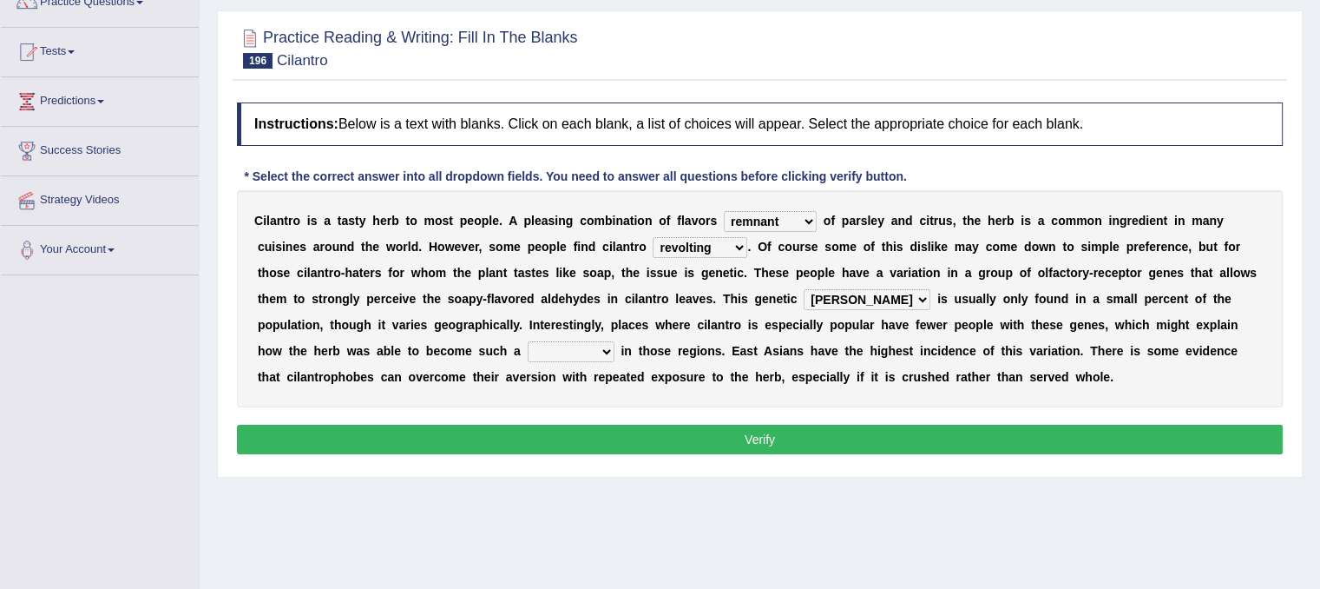
scroll to position [172, 0]
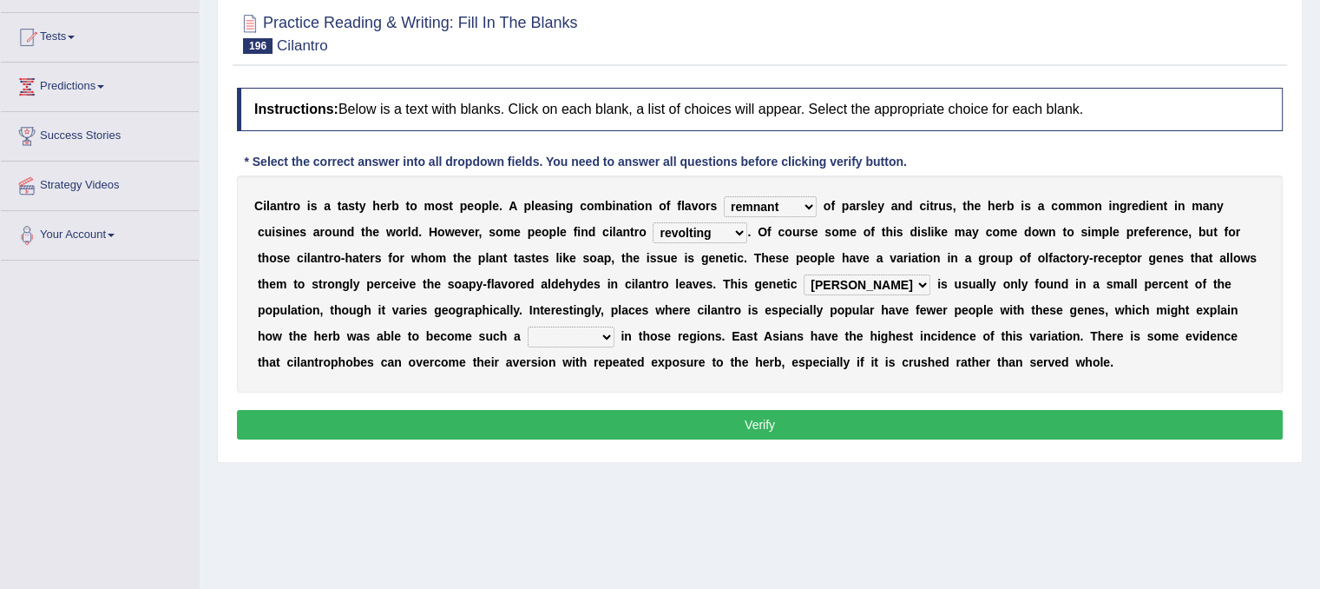
click at [528, 335] on select "homestay mainstay stay overstay" at bounding box center [571, 336] width 87 height 21
select select "stay"
click at [528, 326] on select "homestay mainstay stay overstay" at bounding box center [571, 336] width 87 height 21
click at [503, 418] on button "Verify" at bounding box center [760, 425] width 1046 height 30
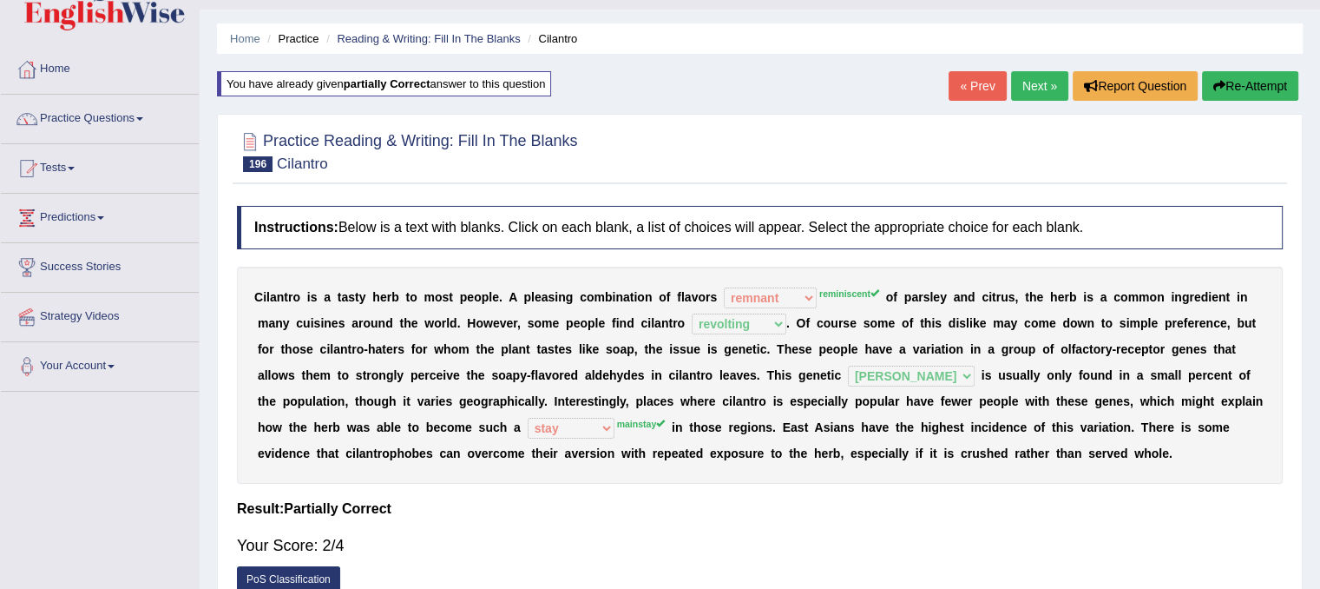
scroll to position [0, 0]
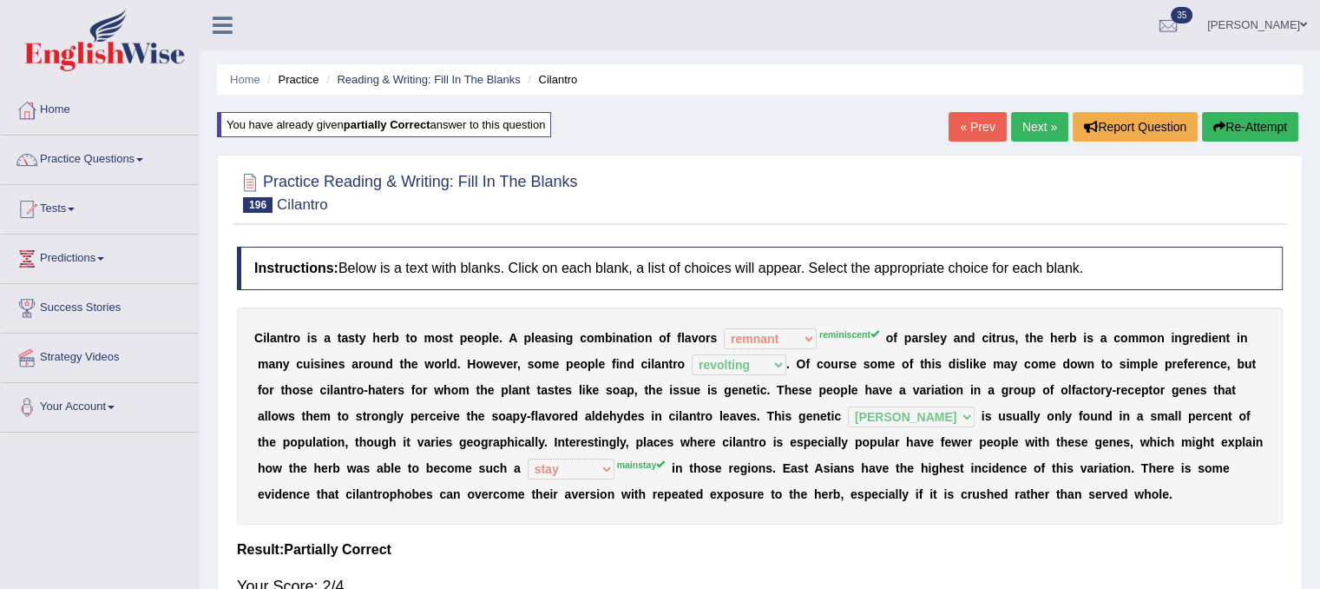
click at [1040, 122] on link "Next »" at bounding box center [1039, 127] width 57 height 30
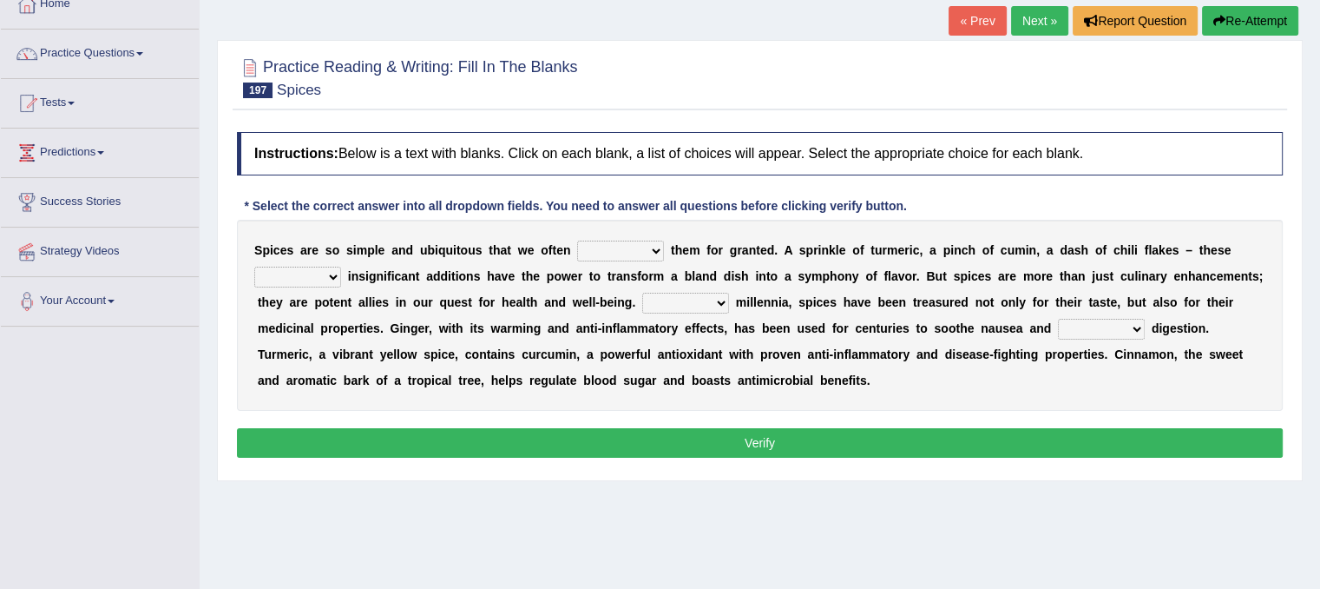
scroll to position [107, 0]
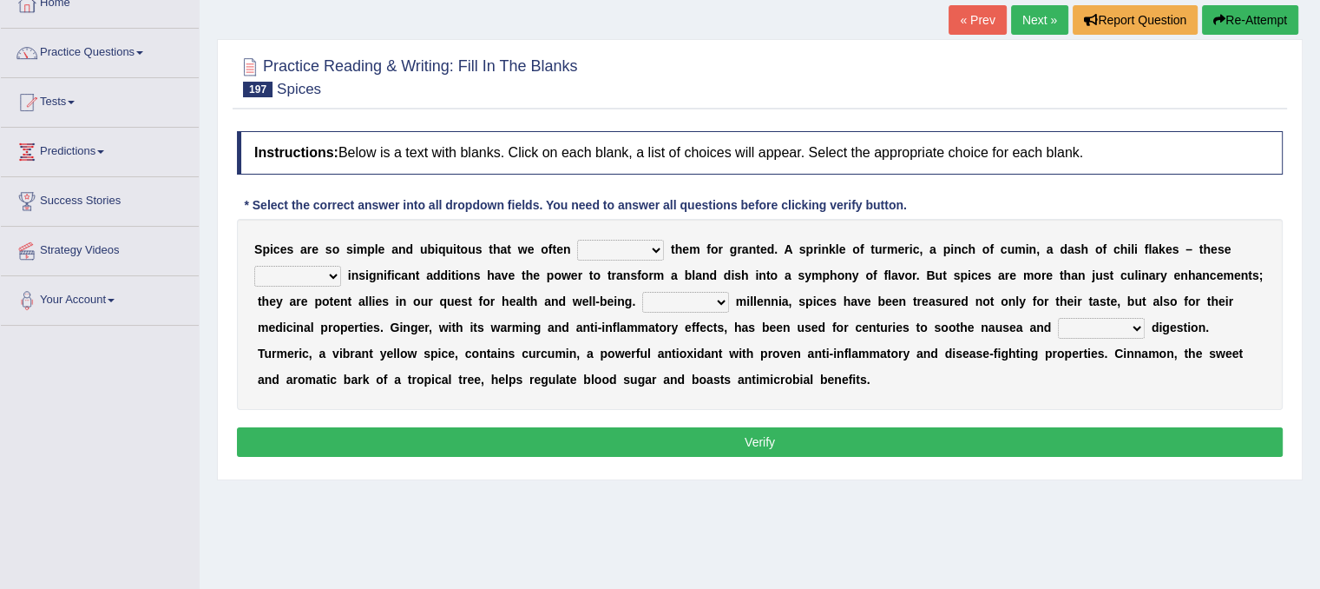
click at [648, 245] on select "get take pick enjoy" at bounding box center [620, 250] width 87 height 21
select select "get"
click at [577, 240] on select "get take pick enjoy" at bounding box center [620, 250] width 87 height 21
click at [311, 277] on select "rightly brightly seemingly gently" at bounding box center [297, 276] width 87 height 21
select select "seemingly"
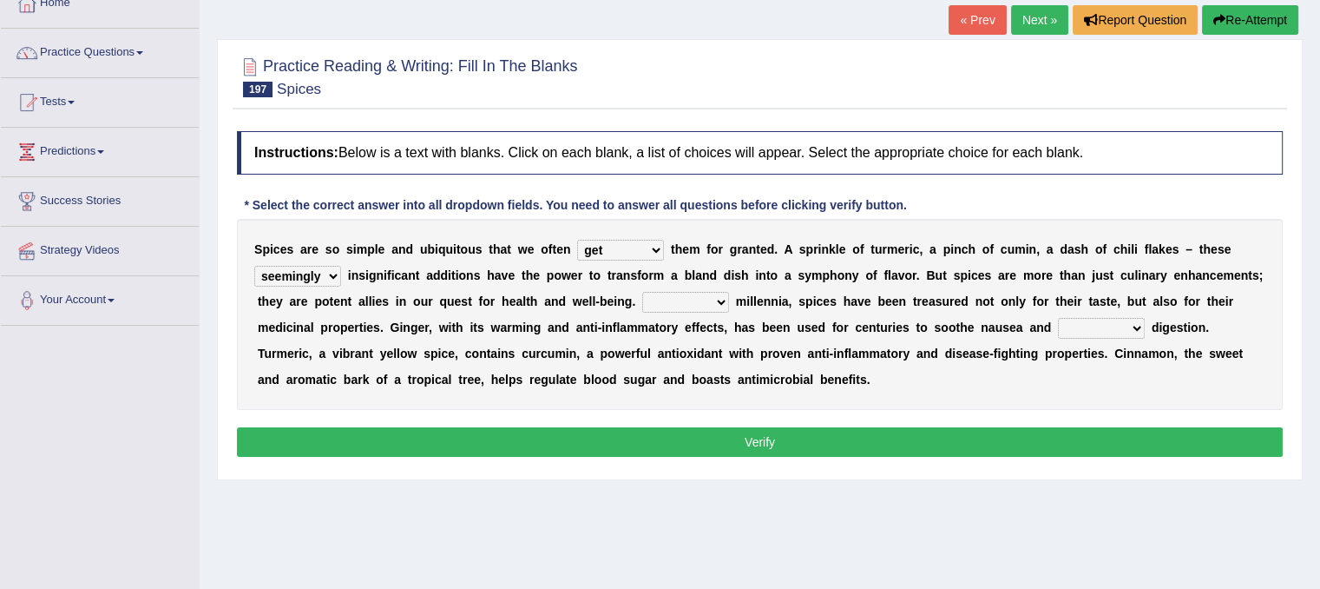
click at [254, 266] on select "rightly brightly seemingly gently" at bounding box center [297, 276] width 87 height 21
click at [680, 292] on select "For Since Beyond From" at bounding box center [685, 302] width 87 height 21
select select "From"
click at [642, 292] on select "For Since Beyond From" at bounding box center [685, 302] width 87 height 21
click at [1077, 327] on select "illustrate assign ease lead" at bounding box center [1101, 328] width 87 height 21
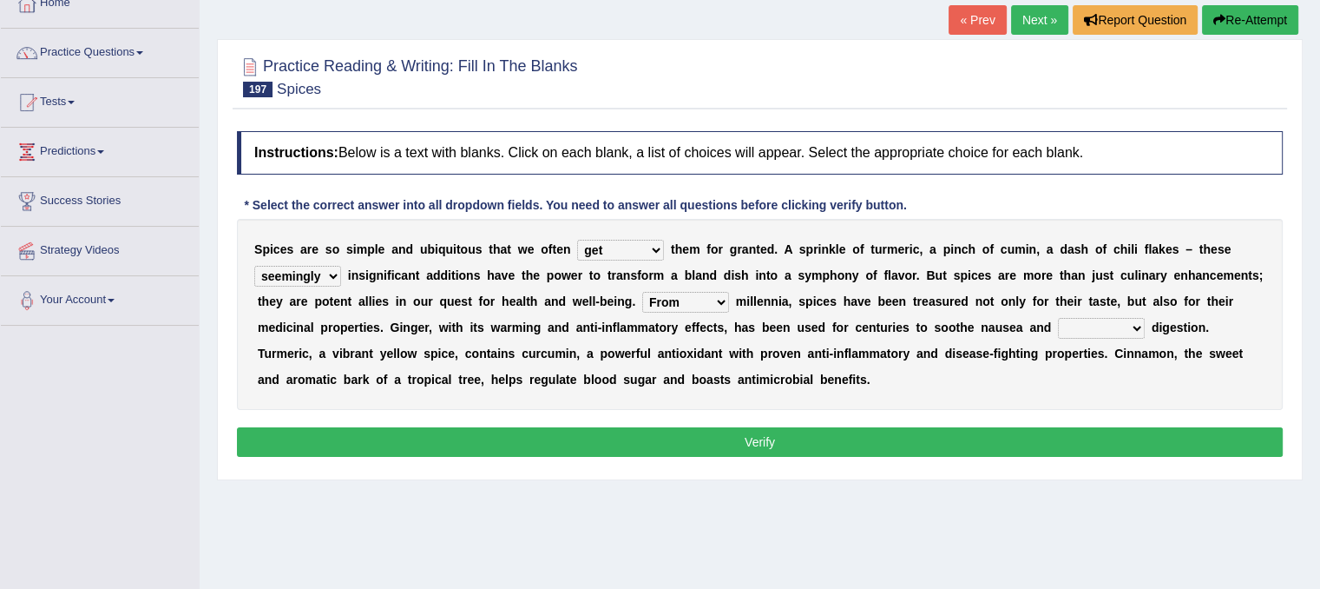
select select "ease"
click at [1058, 318] on select "illustrate assign ease lead" at bounding box center [1101, 328] width 87 height 21
click at [943, 437] on button "Verify" at bounding box center [760, 442] width 1046 height 30
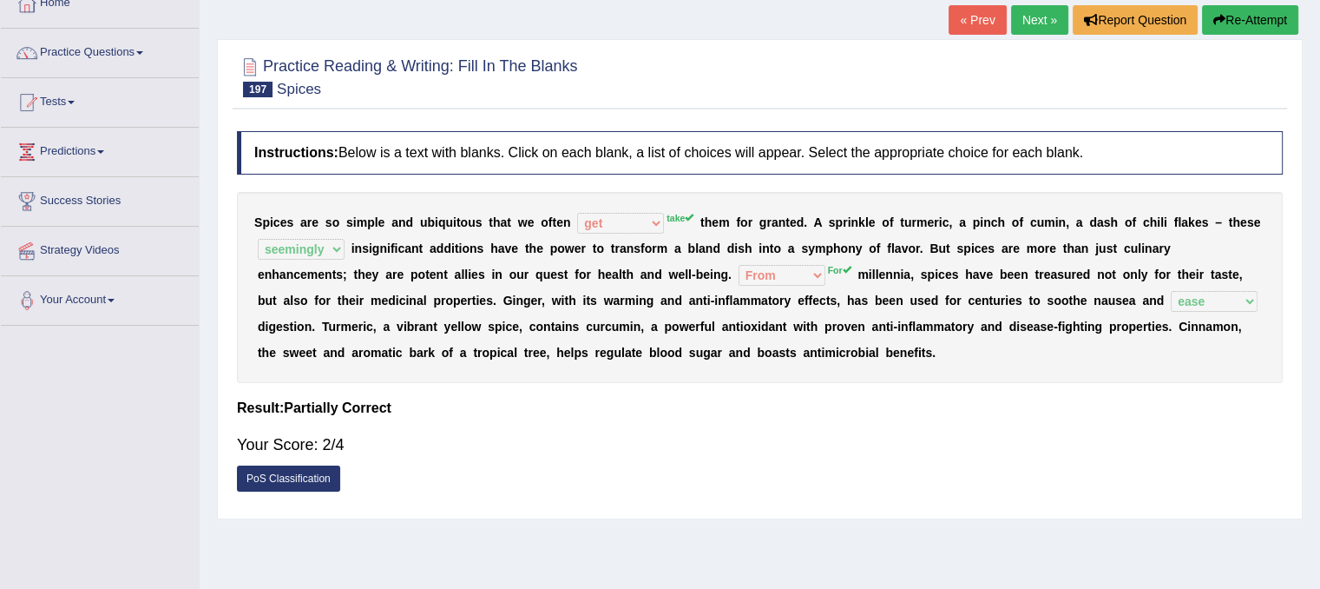
click at [794, 261] on div "S p i c e s a r e s o s i m p l e a n d u b i q u i t o u s t h a t w e o f t e…" at bounding box center [760, 287] width 1046 height 191
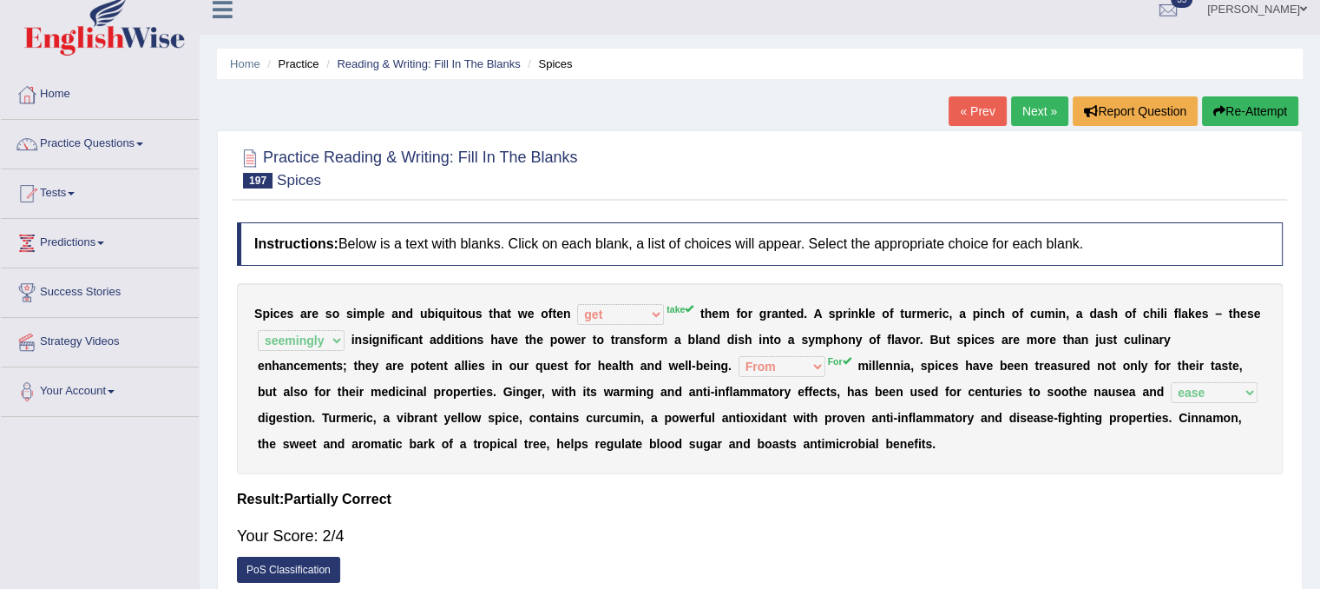
scroll to position [0, 0]
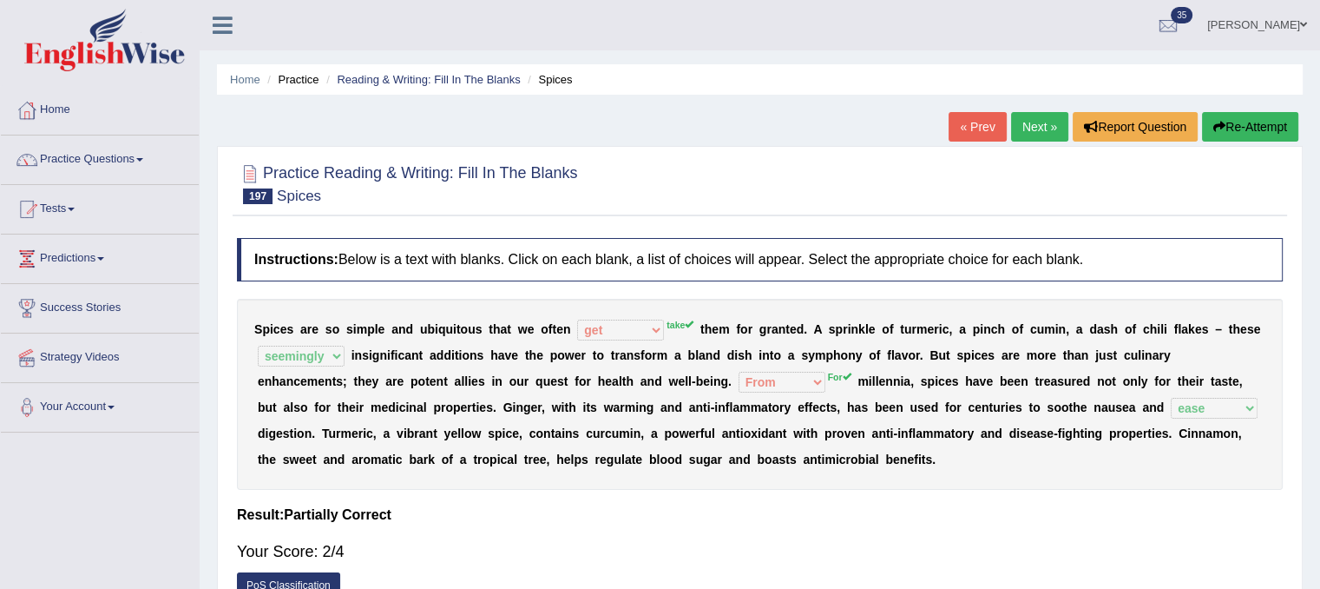
click at [1036, 127] on link "Next »" at bounding box center [1039, 127] width 57 height 30
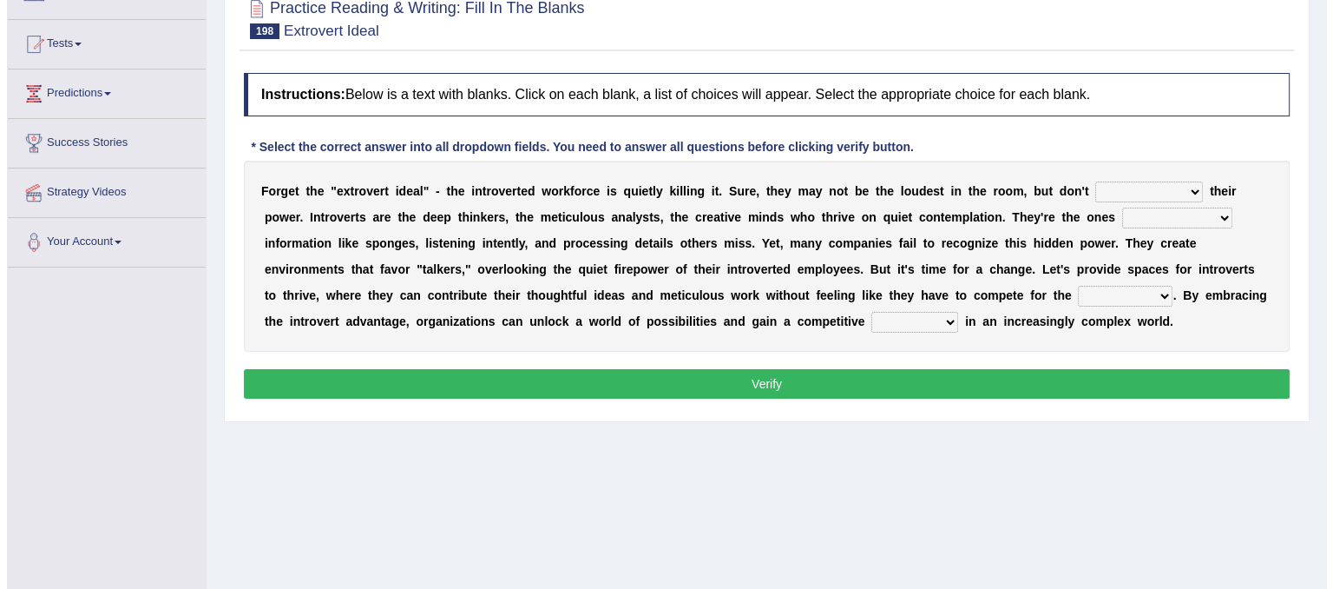
scroll to position [172, 0]
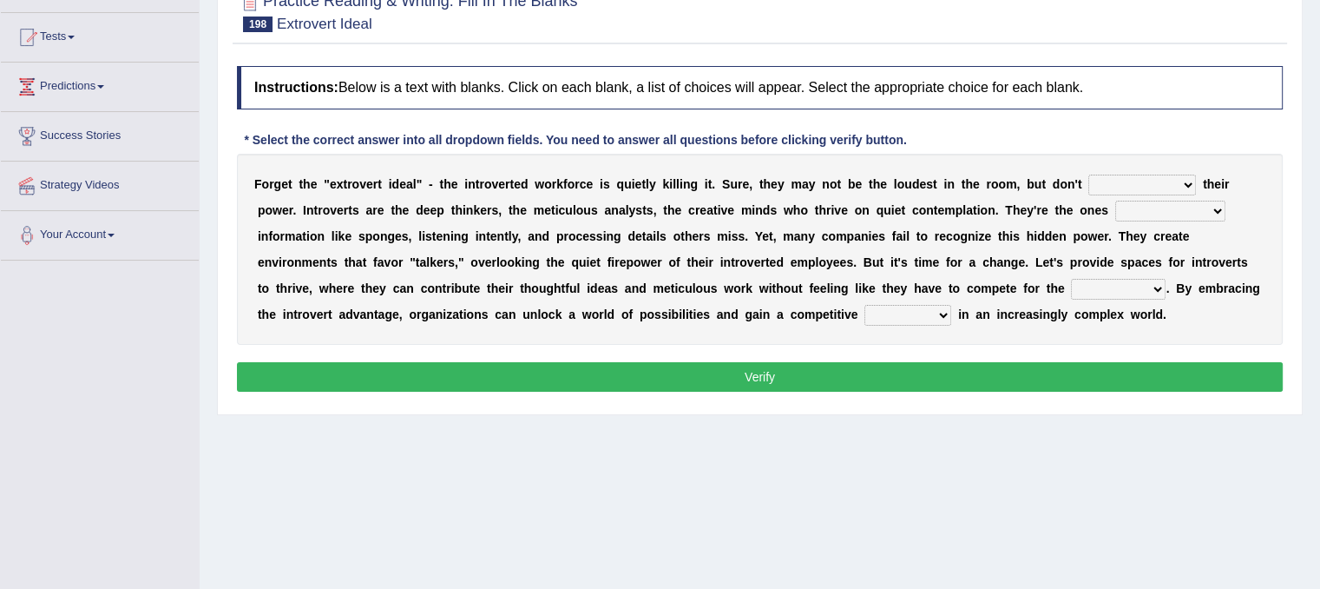
click at [1177, 180] on select "underestimate juggle reassure endure" at bounding box center [1142, 184] width 108 height 21
select select "underestimate"
click at [1088, 174] on select "underestimate juggle reassure endure" at bounding box center [1142, 184] width 108 height 21
click at [1171, 211] on select "absorbed absorbing have absorbed to absorb" at bounding box center [1170, 211] width 110 height 21
select select "absorbing"
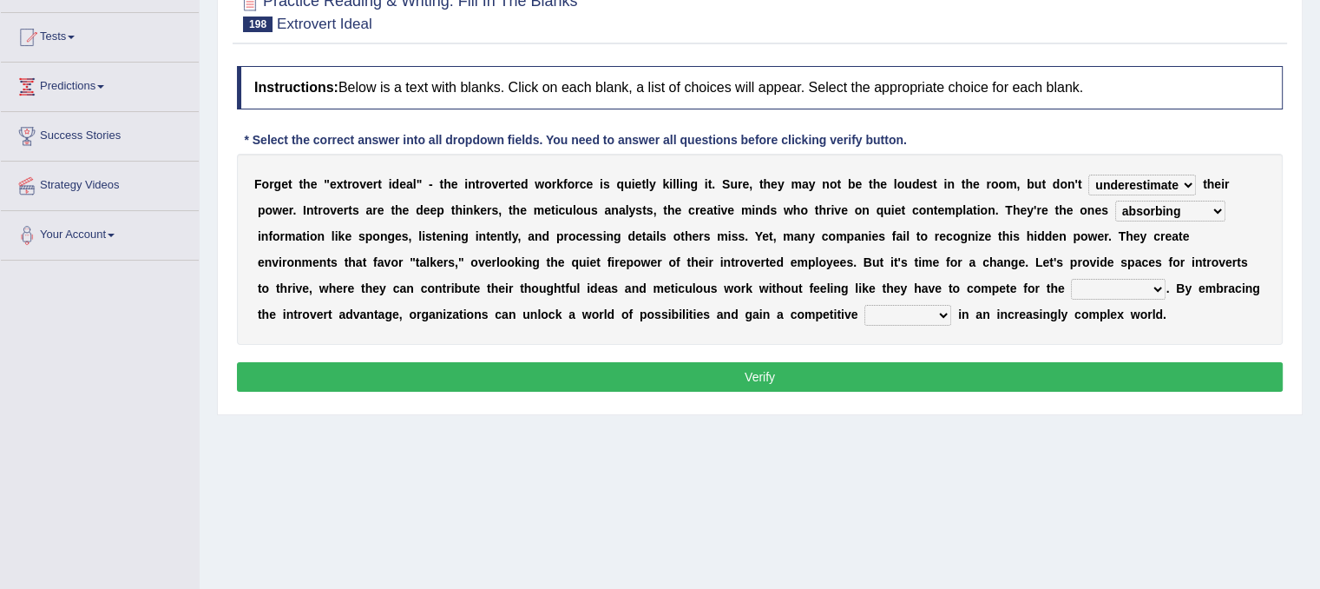
click at [1115, 201] on select "absorbed absorbing have absorbed to absorb" at bounding box center [1170, 211] width 110 height 21
click at [1113, 279] on select "contest spotlight speech microphone" at bounding box center [1118, 289] width 95 height 21
click at [1118, 282] on select "contest spotlight speech microphone" at bounding box center [1118, 289] width 95 height 21
select select "speech"
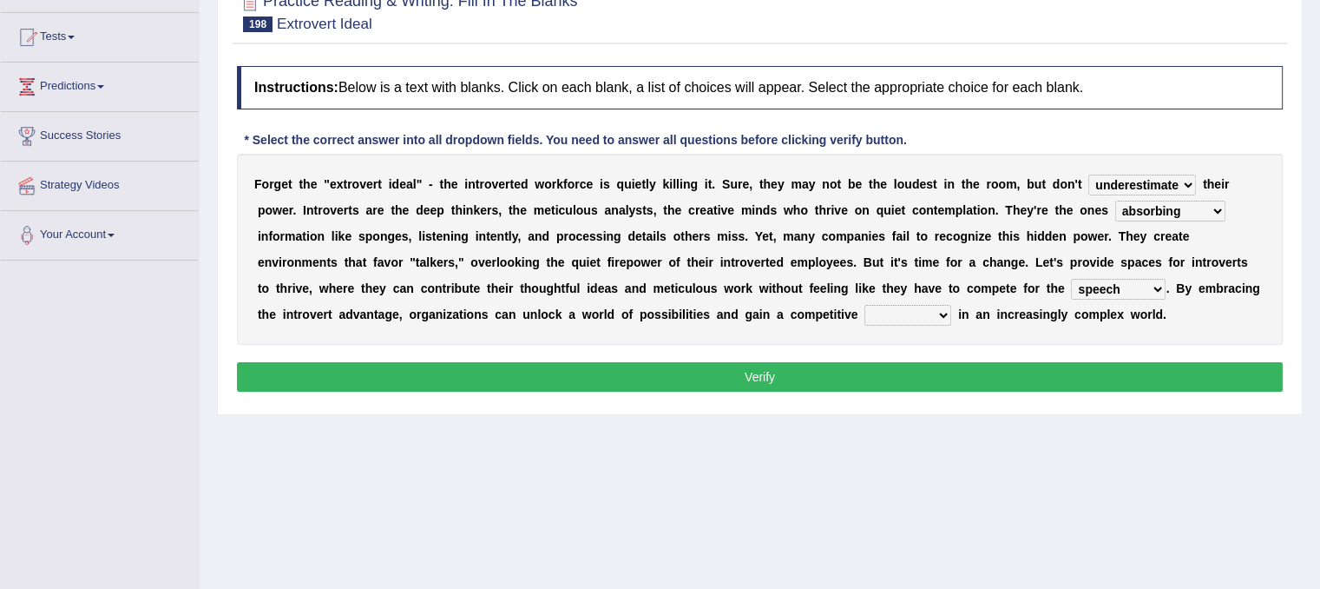
click at [1071, 279] on select "contest spotlight speech microphone" at bounding box center [1118, 289] width 95 height 21
click at [944, 307] on select "tax sword desk edge" at bounding box center [908, 315] width 87 height 21
select select "desk"
click at [865, 305] on select "tax sword desk edge" at bounding box center [908, 315] width 87 height 21
click at [862, 383] on button "Verify" at bounding box center [760, 377] width 1046 height 30
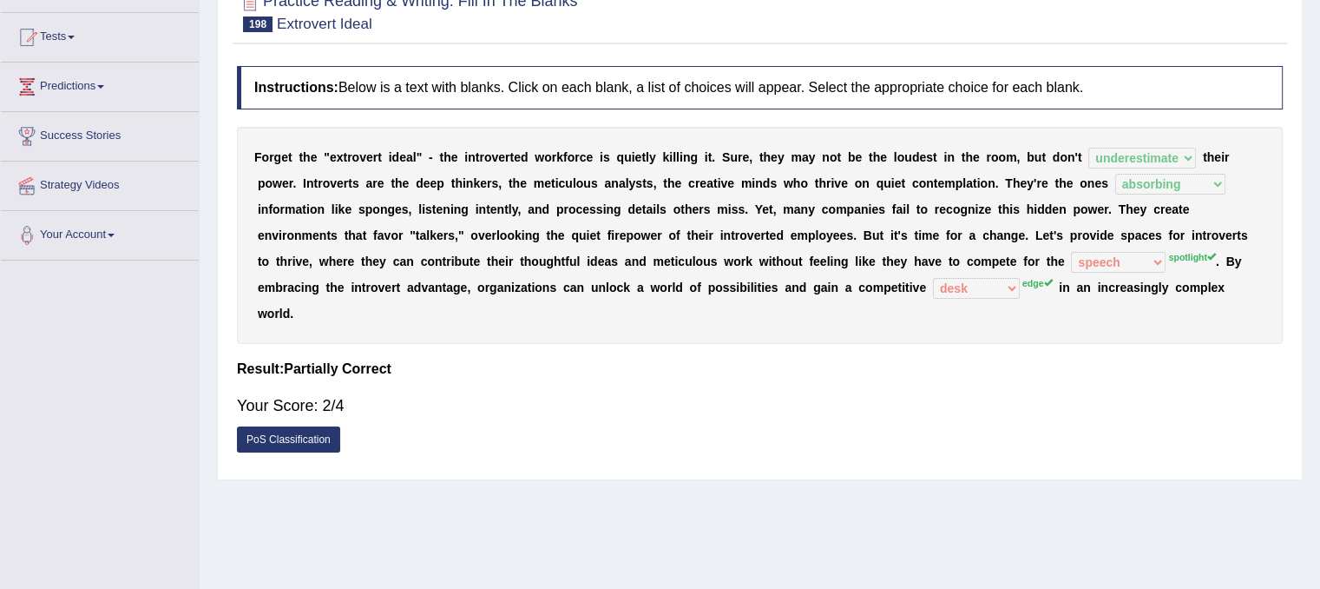
click at [315, 445] on link "PoS Classification" at bounding box center [288, 439] width 103 height 26
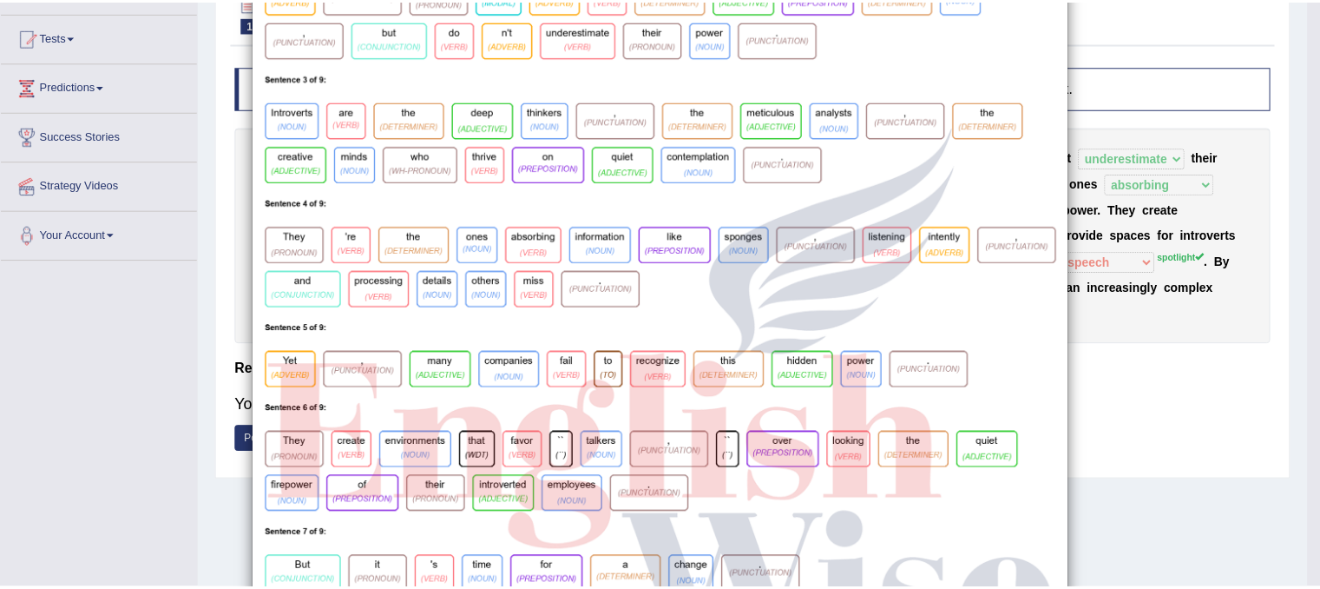
scroll to position [0, 0]
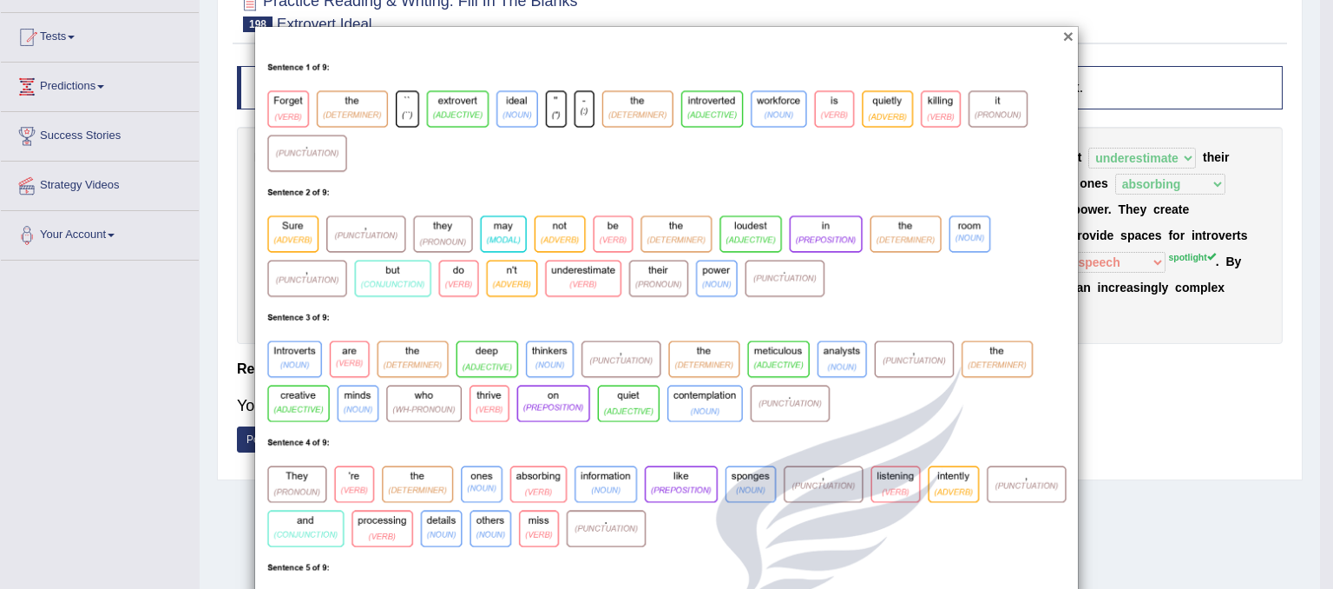
click at [1063, 39] on button "×" at bounding box center [1068, 36] width 10 height 18
